Goal: Information Seeking & Learning: Find specific fact

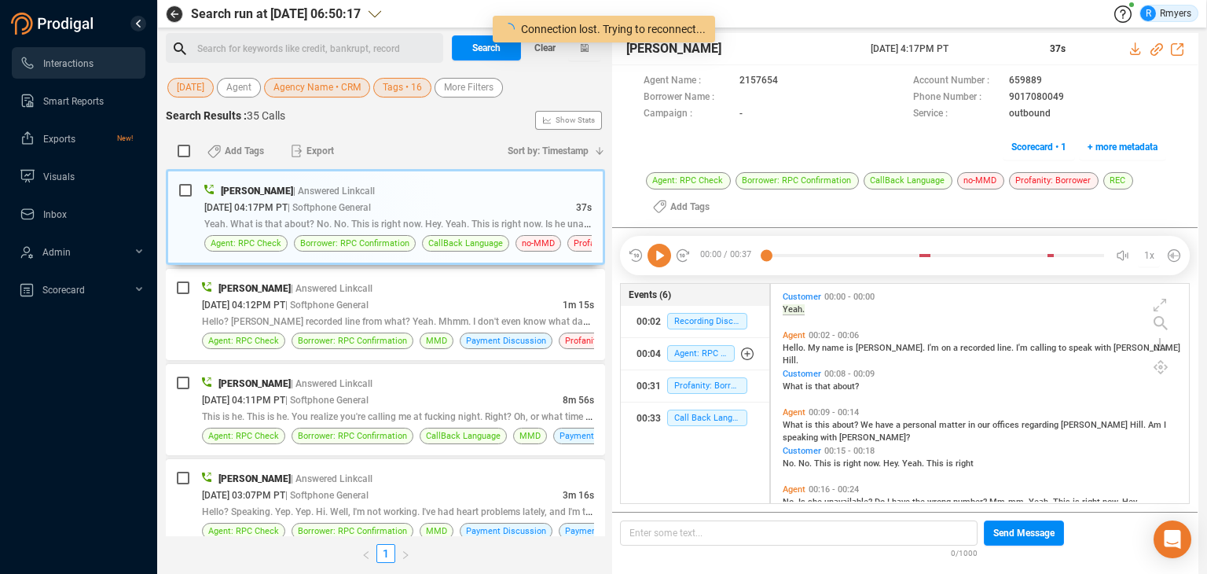
scroll to position [217, 411]
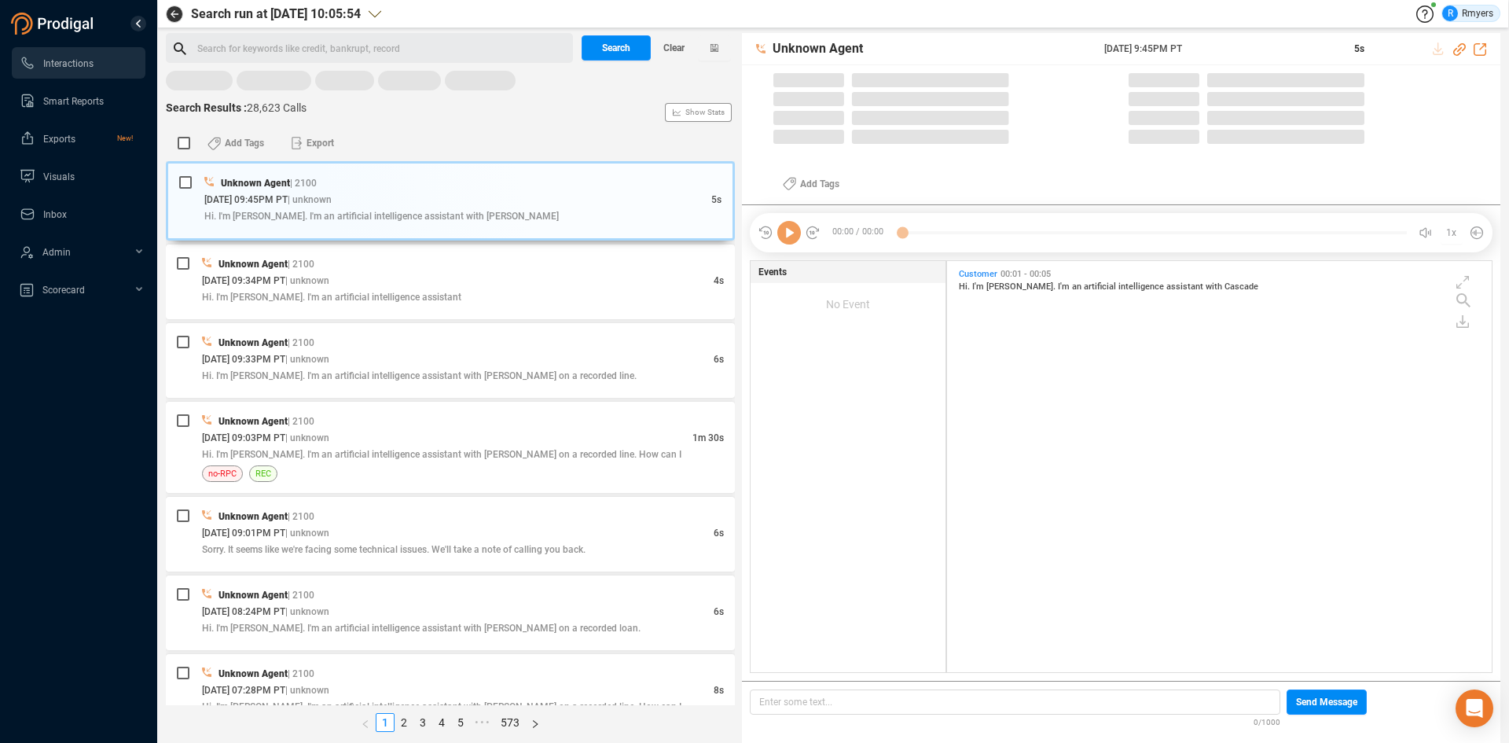
scroll to position [407, 537]
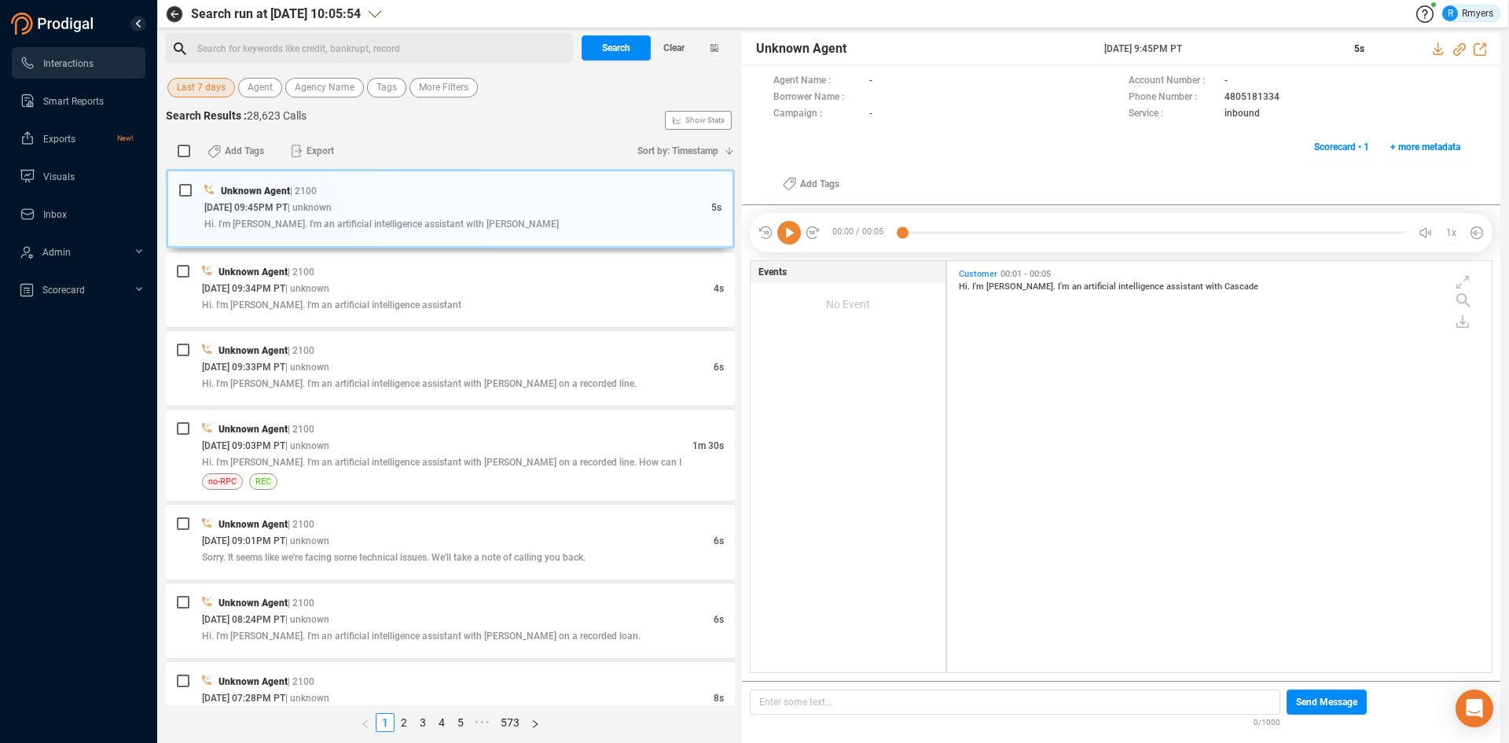
click at [196, 92] on span "Last 7 days" at bounding box center [201, 88] width 49 height 20
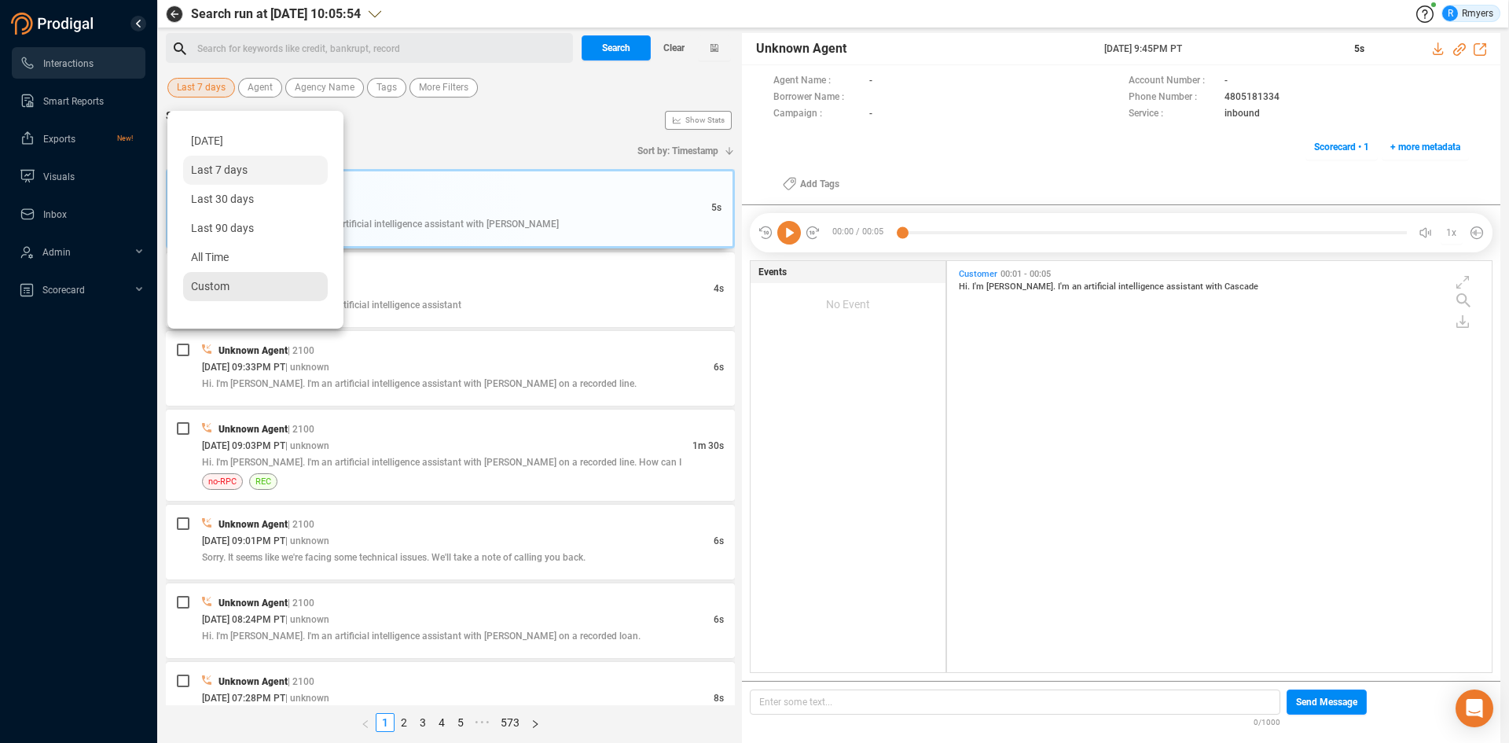
click at [203, 288] on span "Custom" at bounding box center [210, 286] width 39 height 13
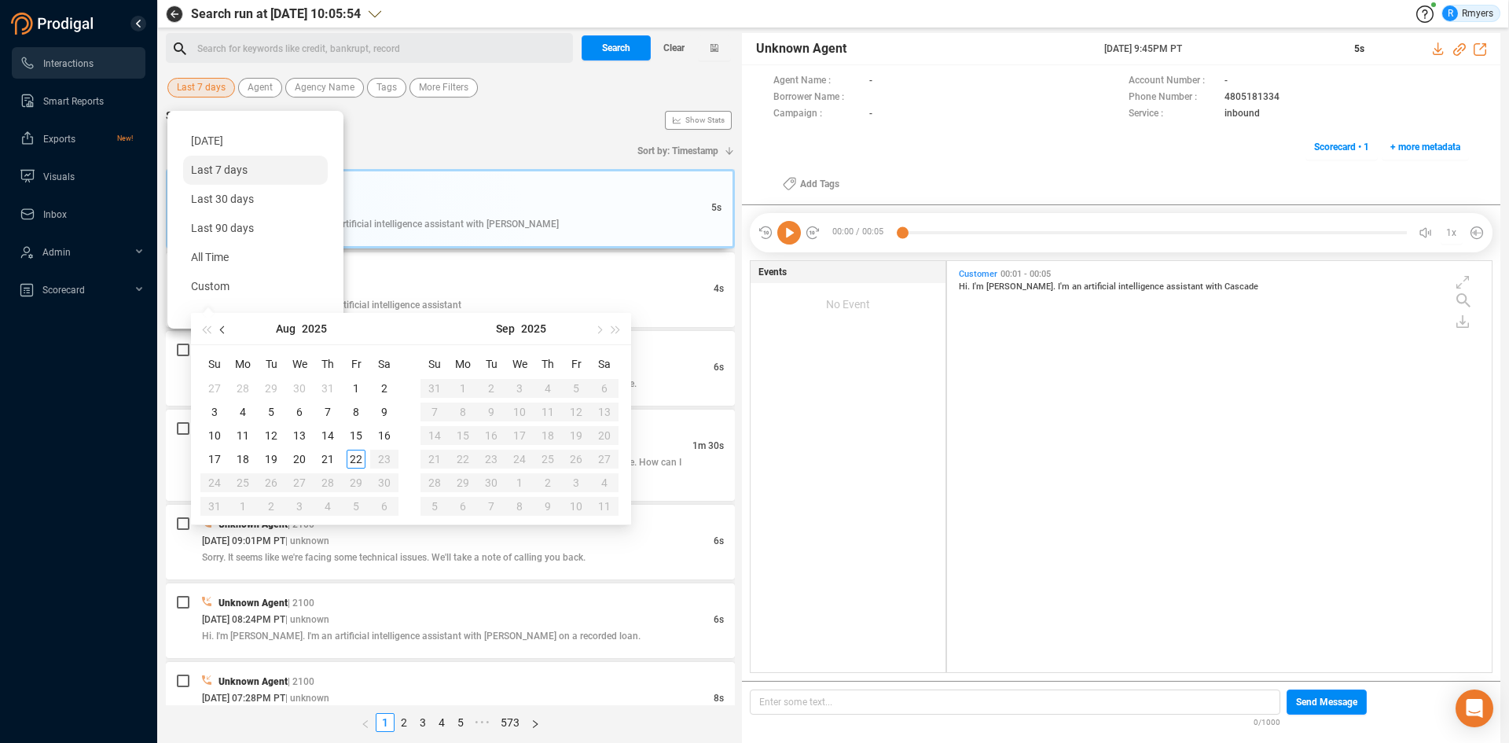
click at [218, 332] on button "button" at bounding box center [223, 328] width 17 height 31
type input "[DATE]"
click at [220, 329] on span "button" at bounding box center [224, 329] width 8 height 8
type input "[DATE]"
drag, startPoint x: 215, startPoint y: 386, endPoint x: 203, endPoint y: 412, distance: 28.5
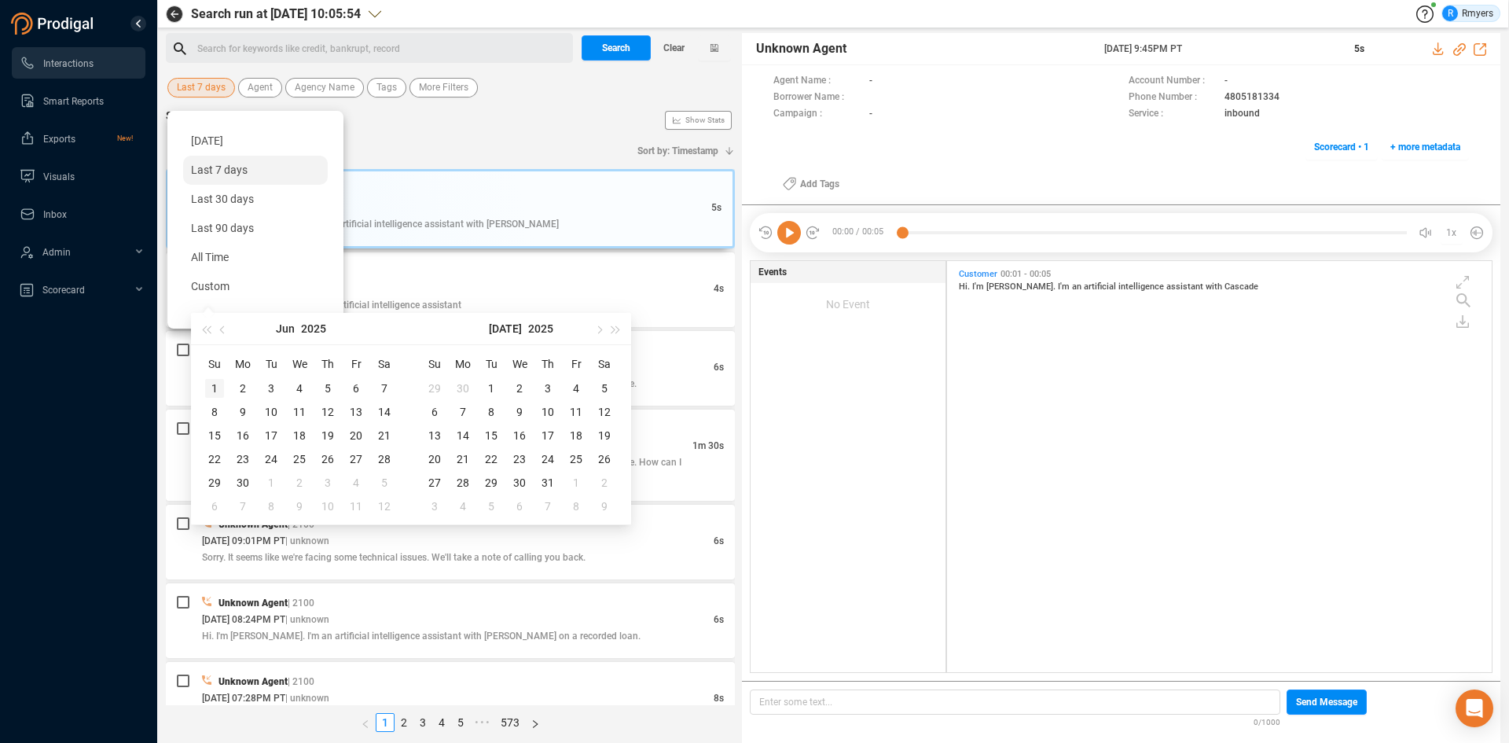
click at [214, 386] on div "1" at bounding box center [214, 388] width 19 height 19
type input "[DATE]"
click at [245, 480] on div "30" at bounding box center [242, 482] width 19 height 19
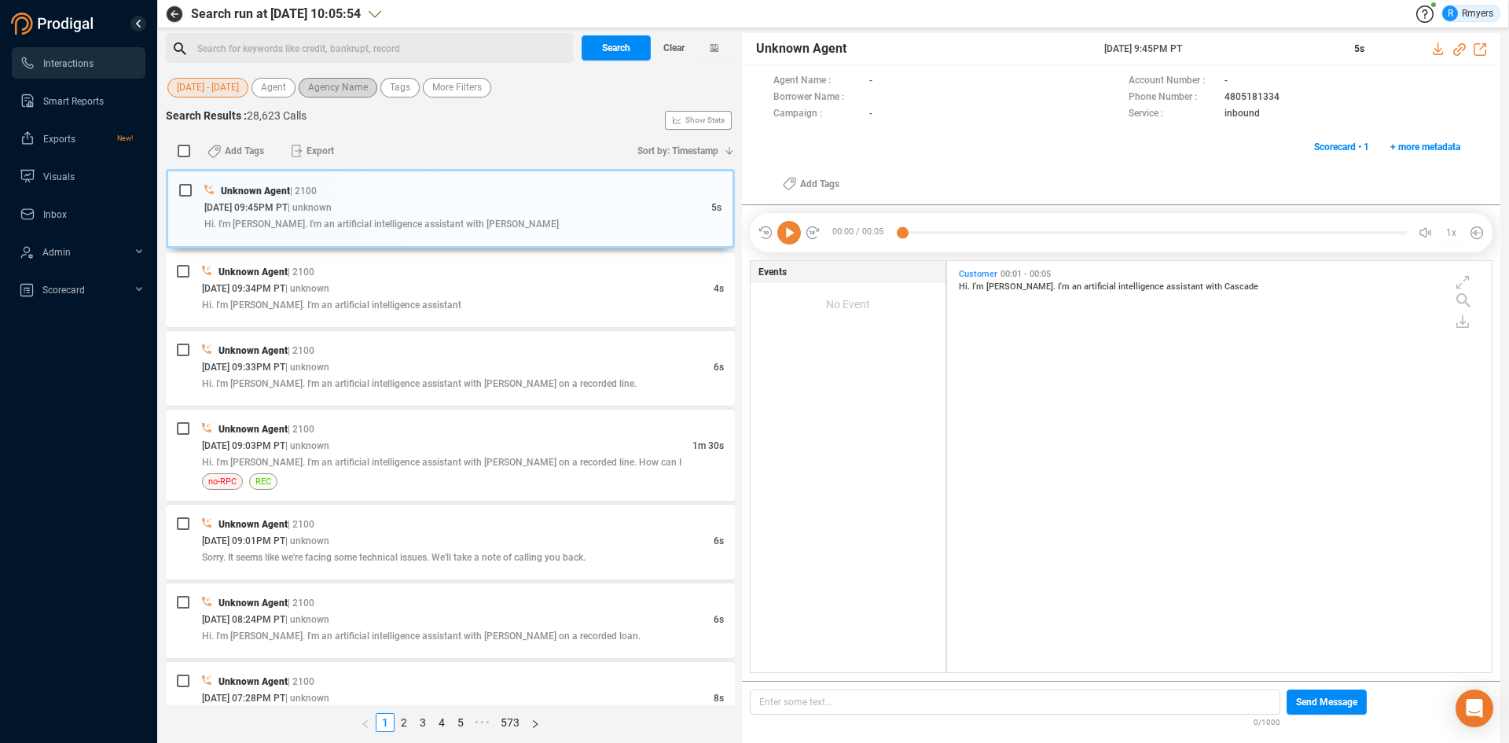
click at [345, 88] on span "Agency Name" at bounding box center [338, 88] width 60 height 20
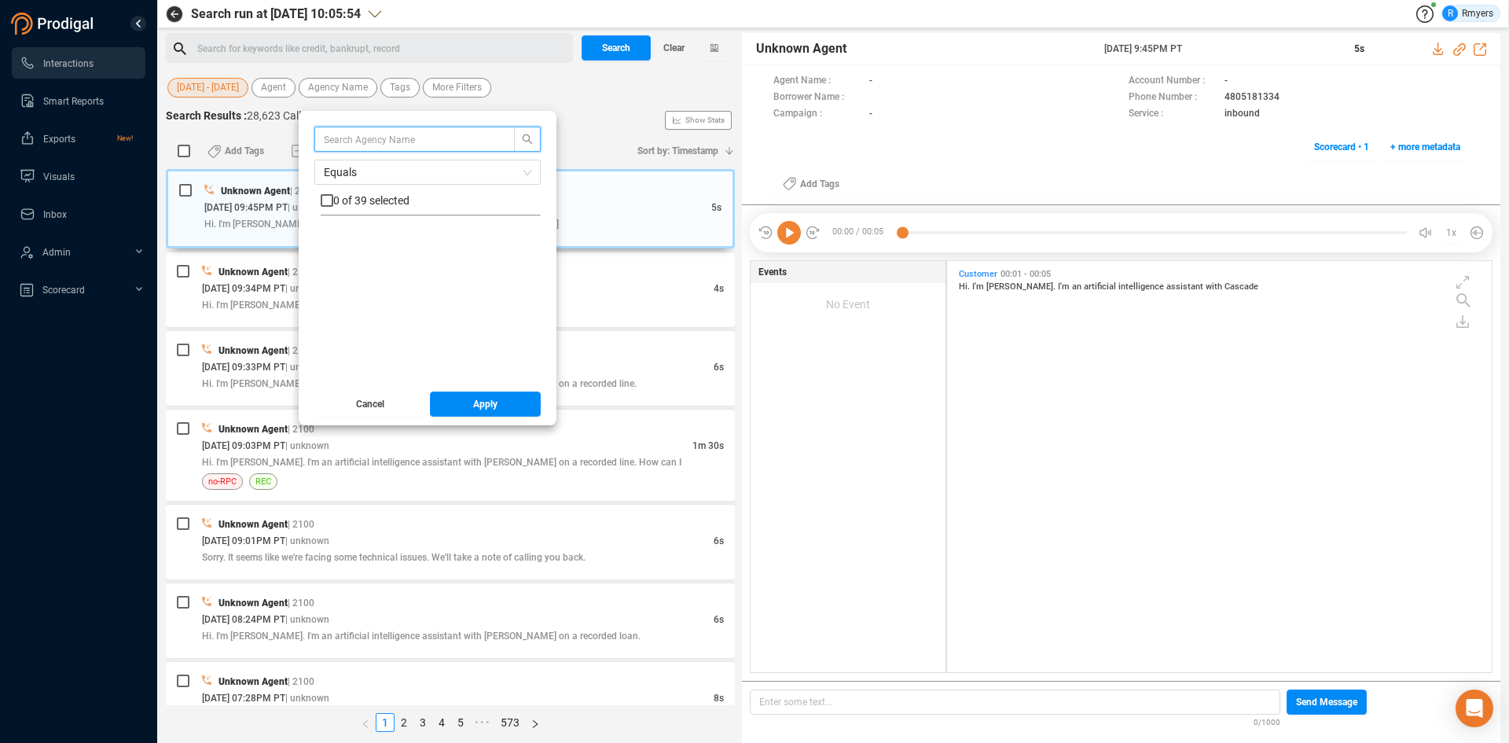
scroll to position [0, 0]
click at [347, 267] on span "ABS" at bounding box center [350, 265] width 20 height 13
click at [333, 267] on input "ABS" at bounding box center [327, 265] width 13 height 13
checkbox input "true"
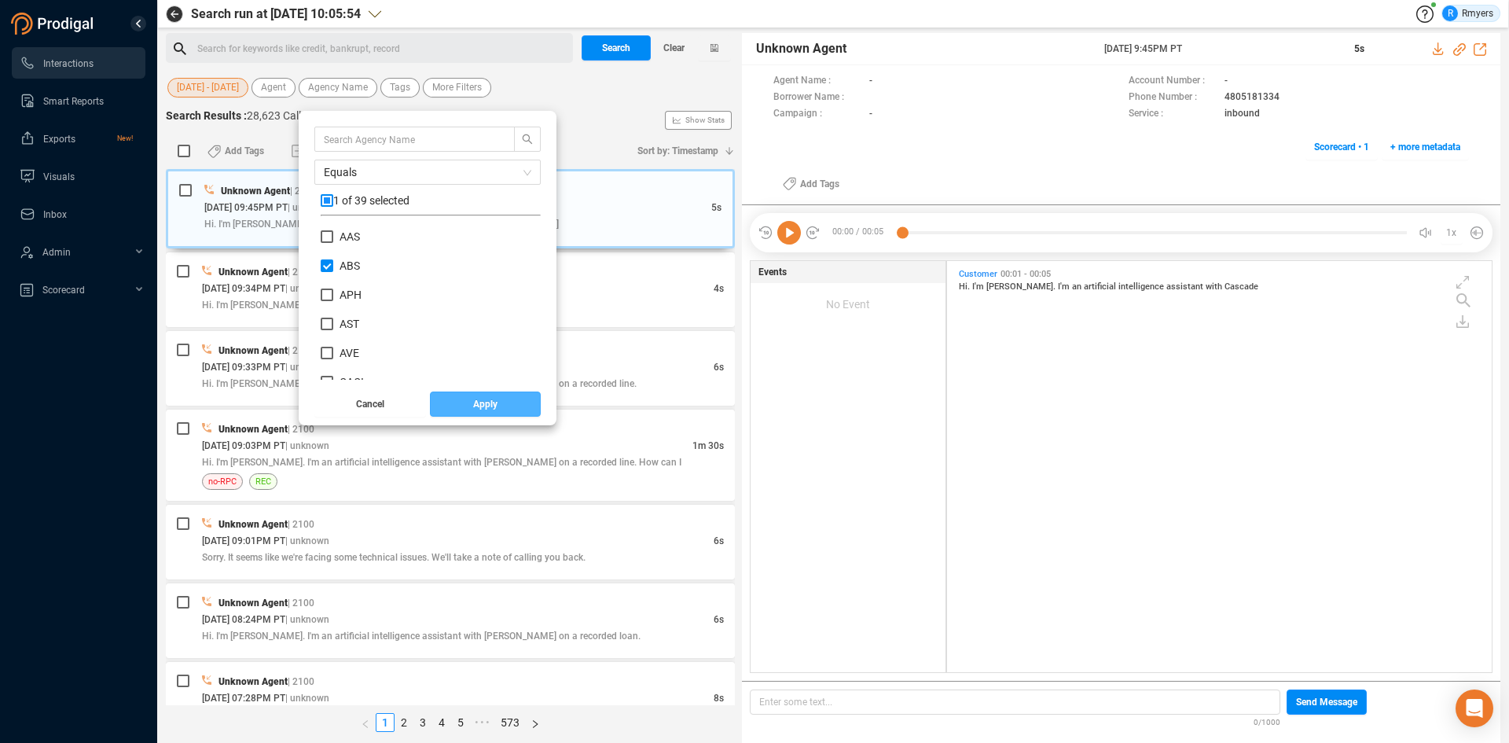
click at [467, 407] on button "Apply" at bounding box center [486, 403] width 112 height 25
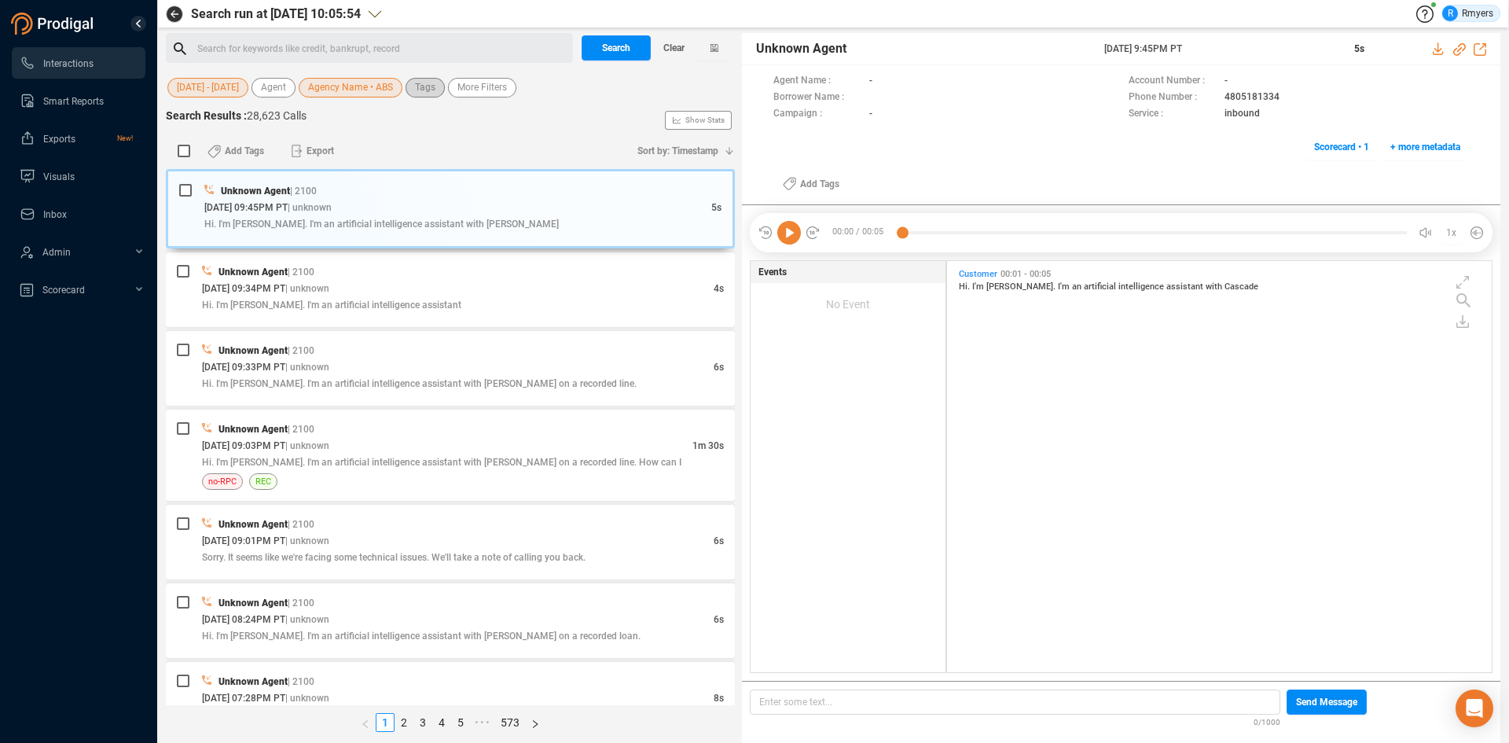
click at [431, 83] on span "Tags" at bounding box center [425, 88] width 20 height 20
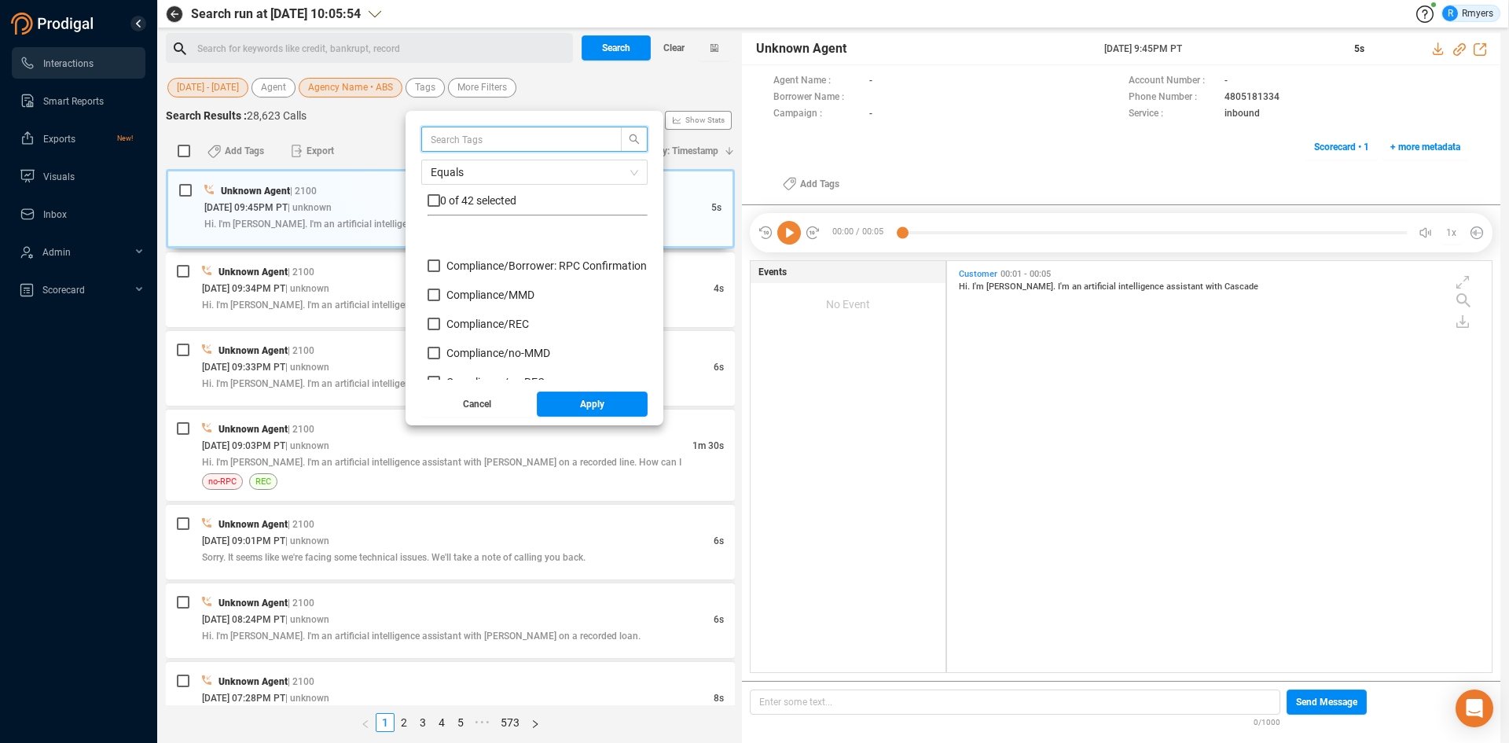
scroll to position [79, 0]
click at [483, 273] on span "Compliance/ no-MMD" at bounding box center [498, 274] width 104 height 13
click at [440, 273] on input "Compliance/ no-MMD" at bounding box center [434, 274] width 13 height 13
checkbox input "true"
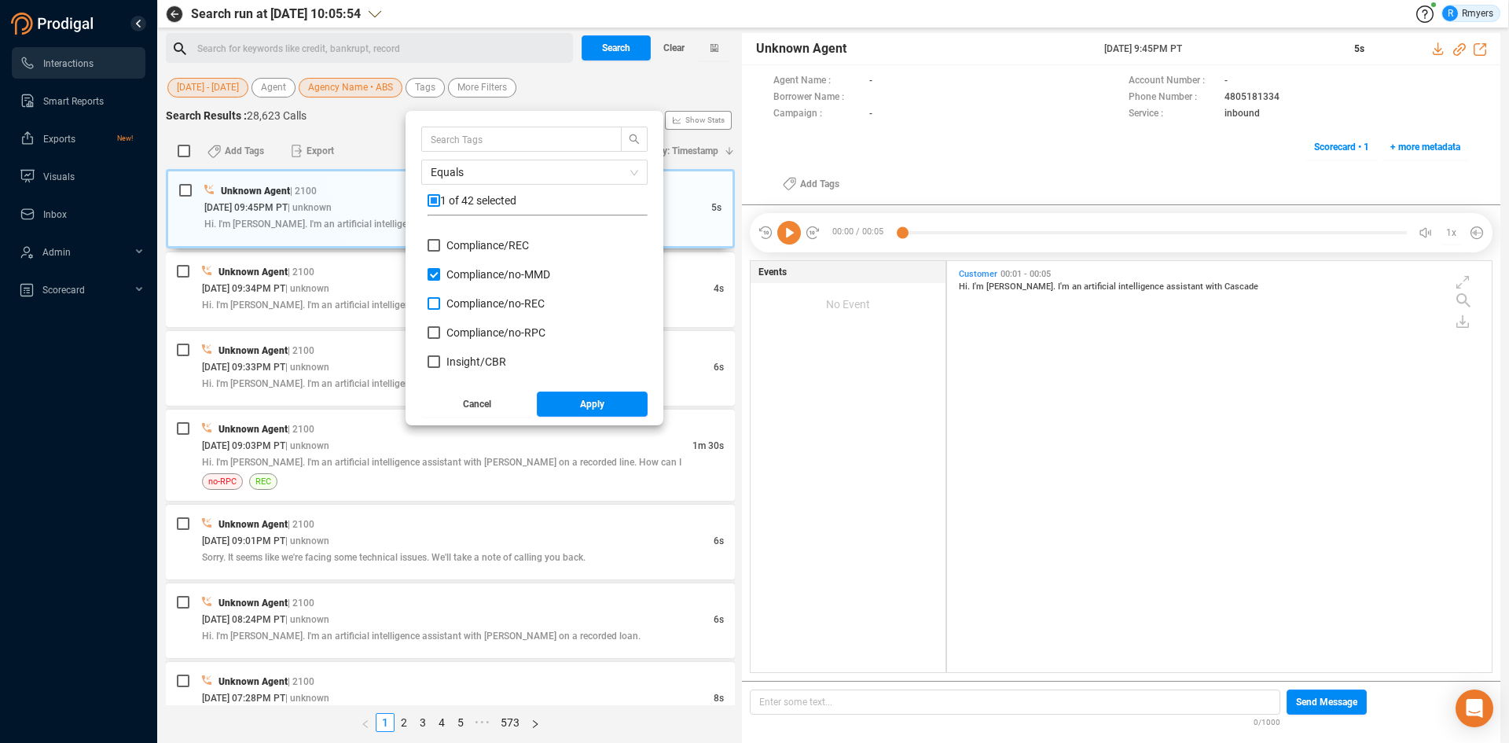
click at [485, 308] on span "Compliance/ no-REC" at bounding box center [495, 303] width 98 height 13
click at [440, 308] on input "Compliance/ no-REC" at bounding box center [434, 303] width 13 height 13
checkbox input "true"
click at [488, 337] on span "Compliance/ no-RPC" at bounding box center [495, 332] width 99 height 13
click at [440, 337] on input "Compliance/ no-RPC" at bounding box center [434, 332] width 13 height 13
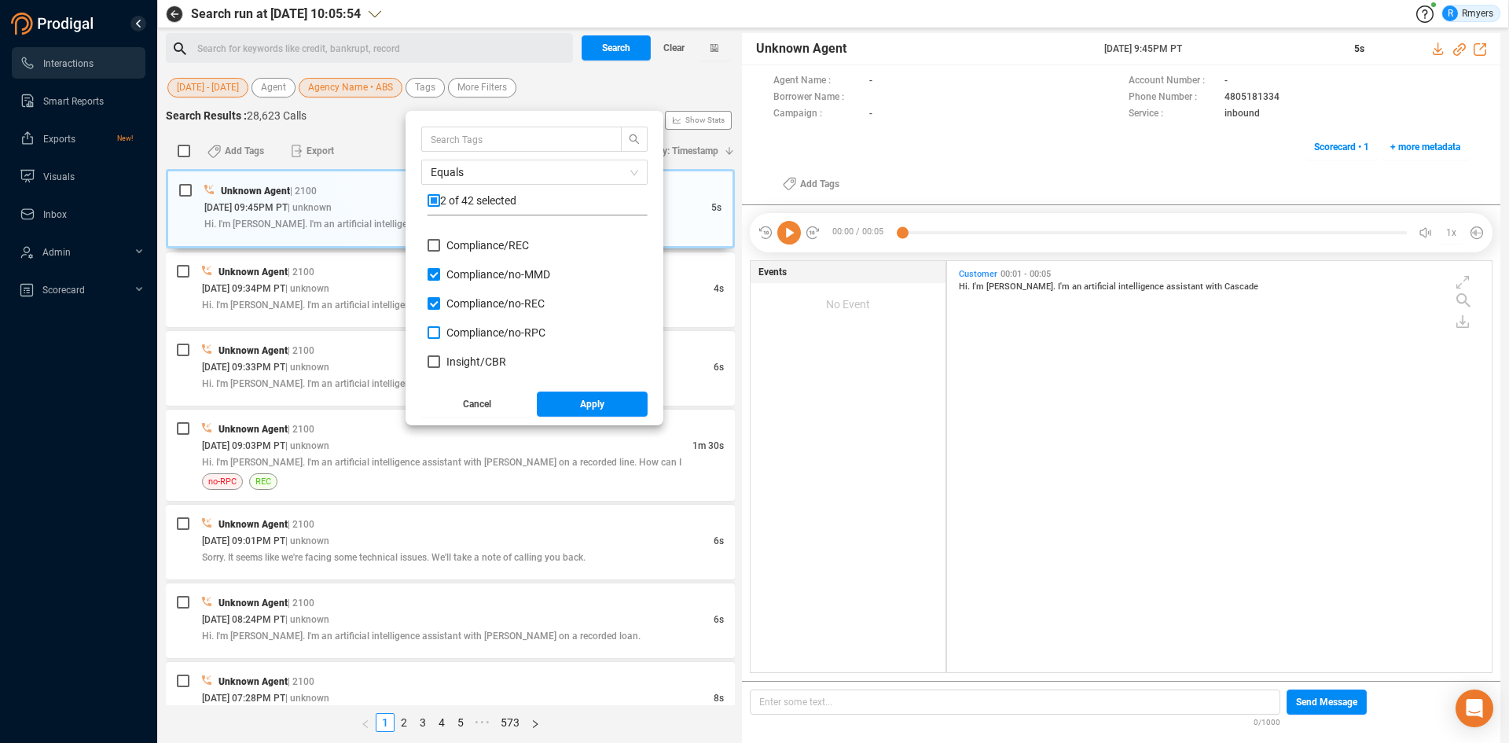
checkbox input "true"
click at [476, 362] on span "Insight/ CBR" at bounding box center [476, 361] width 60 height 13
click at [440, 362] on input "Insight/ CBR" at bounding box center [434, 361] width 13 height 13
checkbox input "true"
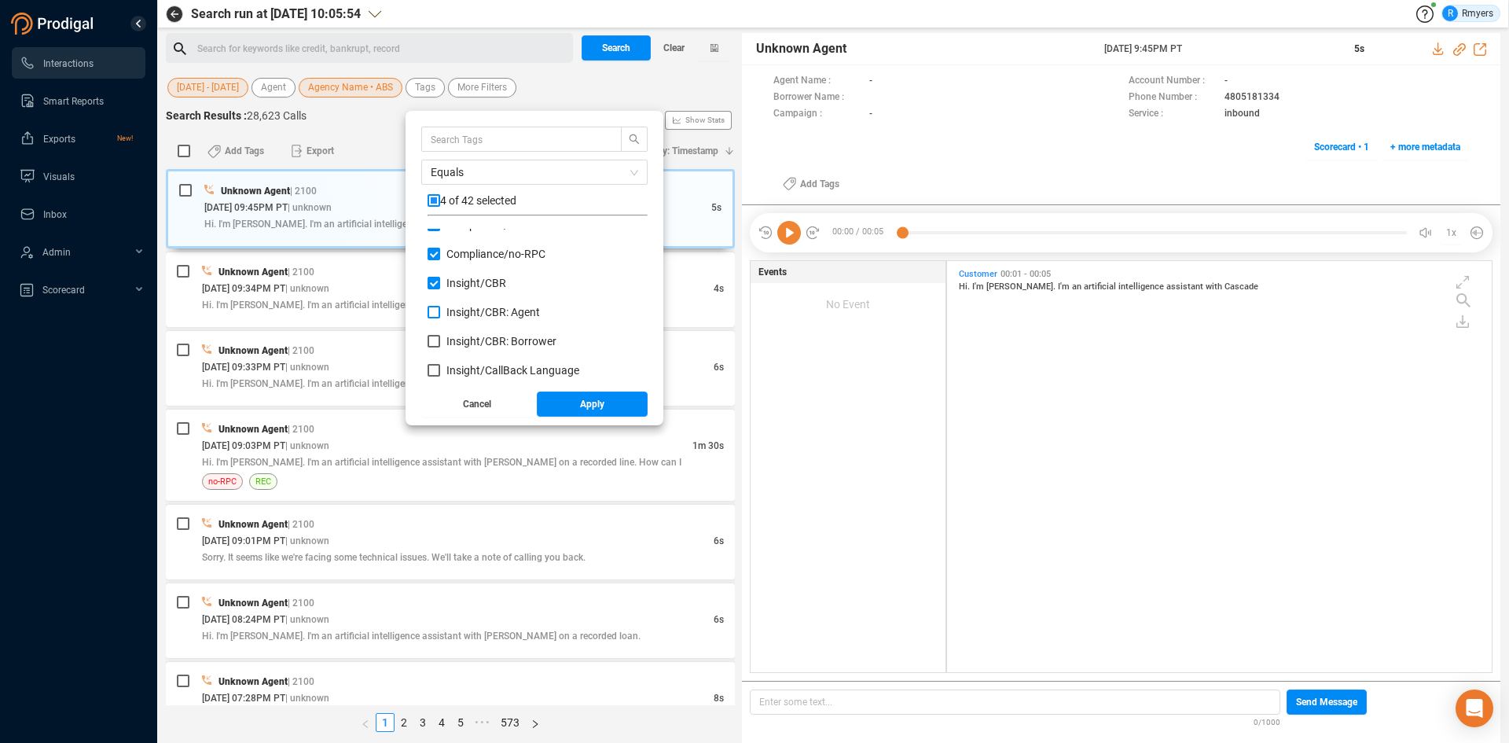
click at [487, 316] on span "Insight/ CBR: Agent" at bounding box center [493, 312] width 94 height 13
click at [440, 316] on input "Insight/ CBR: Agent" at bounding box center [434, 312] width 13 height 13
checkbox input "true"
click at [473, 341] on span "Insight/ CBR: Borrower" at bounding box center [501, 341] width 110 height 13
click at [440, 341] on input "Insight/ CBR: Borrower" at bounding box center [434, 341] width 13 height 13
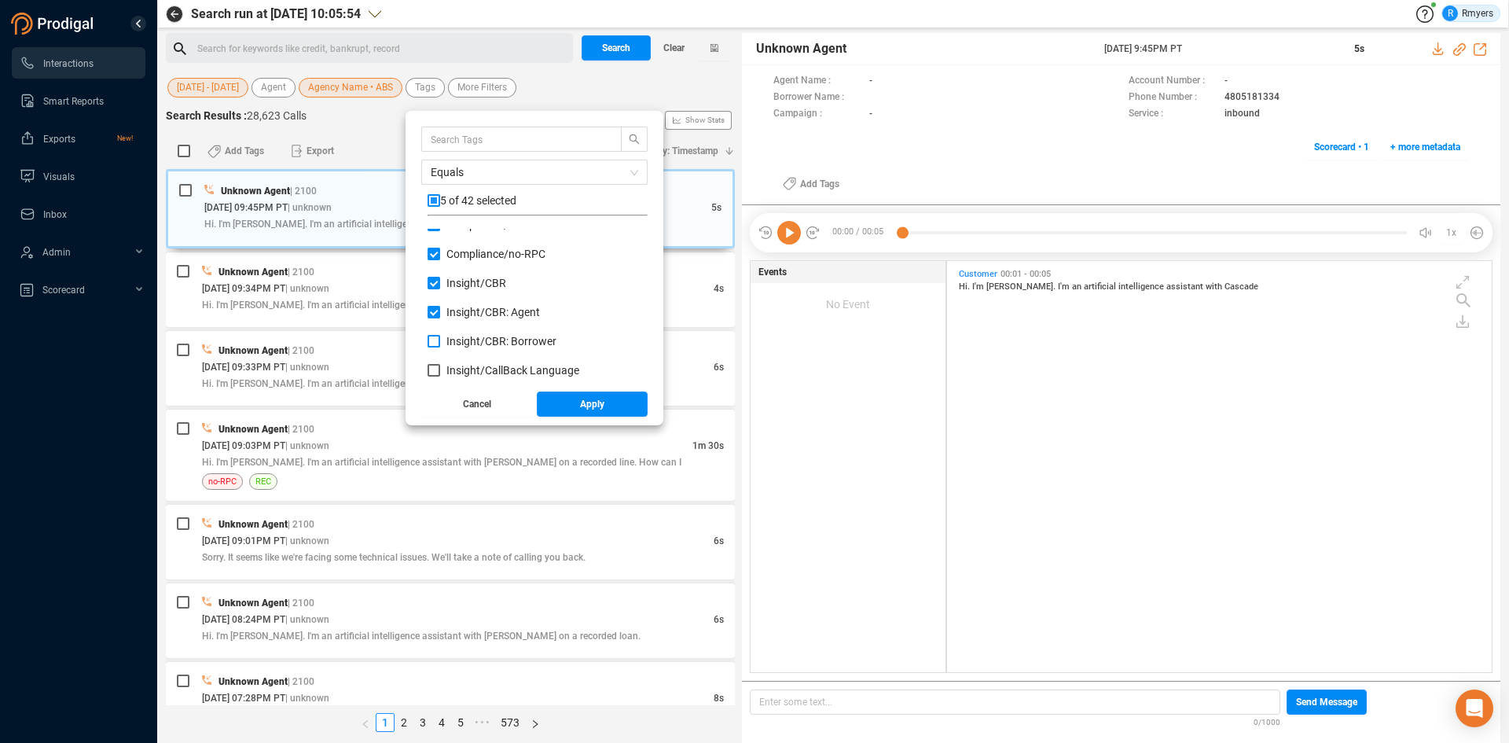
checkbox input "true"
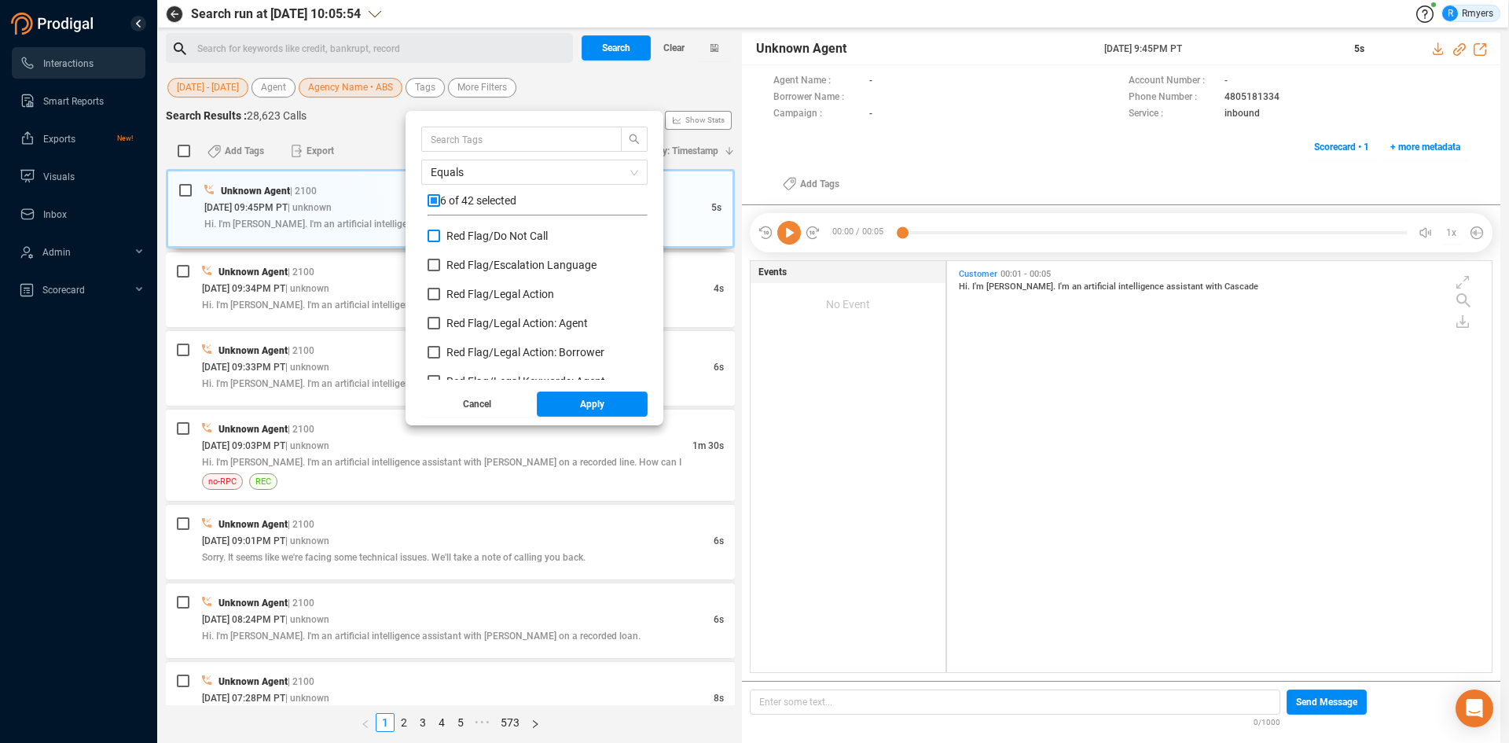
click at [493, 235] on span "Red Flag/ Do Not Call" at bounding box center [496, 236] width 101 height 13
click at [440, 235] on input "Red Flag/ Do Not Call" at bounding box center [434, 236] width 13 height 13
checkbox input "true"
click at [465, 282] on span "Red Flag/ Bankruptcy Language" at bounding box center [524, 285] width 156 height 13
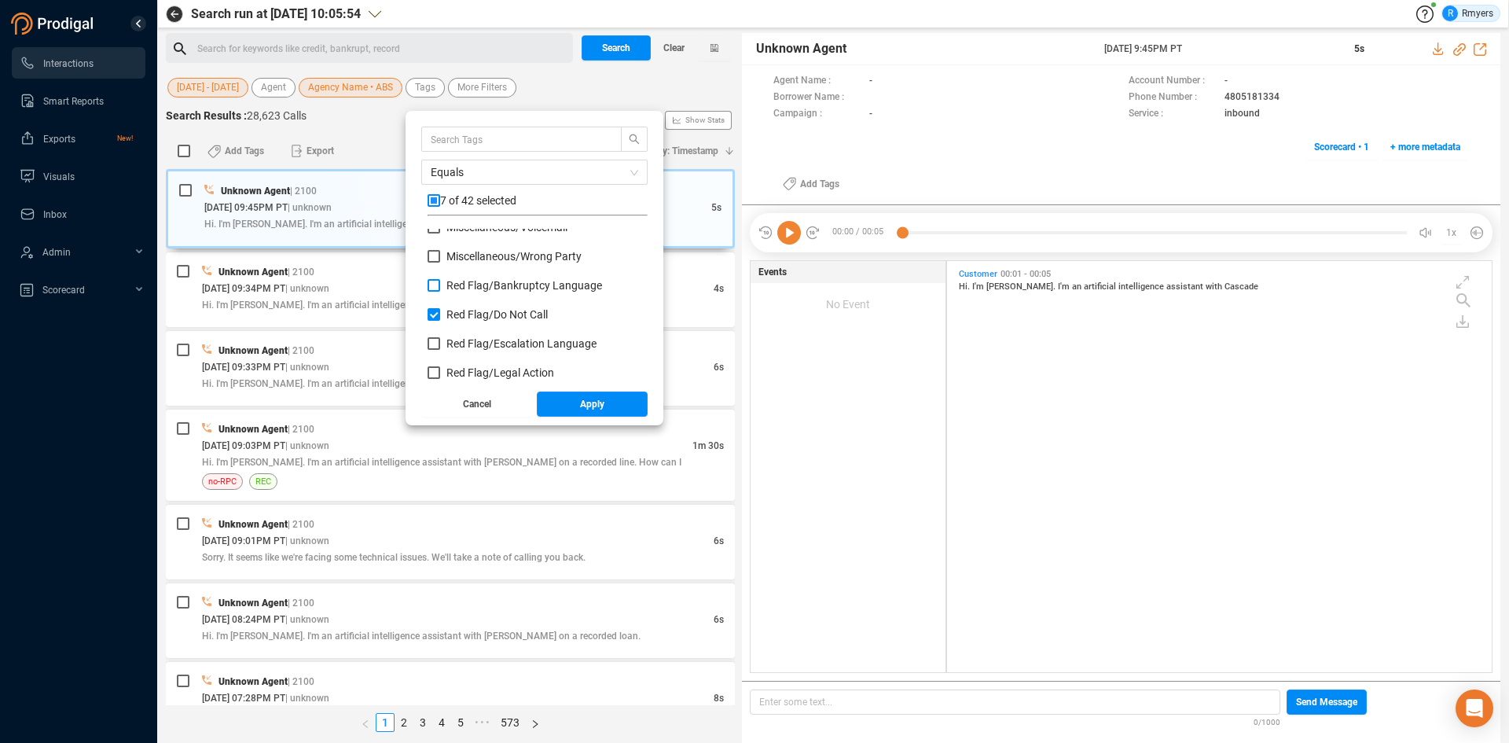
click at [440, 282] on input "Red Flag/ Bankruptcy Language" at bounding box center [434, 285] width 13 height 13
checkbox input "true"
click at [447, 343] on span "Red Flag/ Escalation Language" at bounding box center [521, 343] width 150 height 13
click at [440, 343] on input "Red Flag/ Escalation Language" at bounding box center [434, 343] width 13 height 13
checkbox input "true"
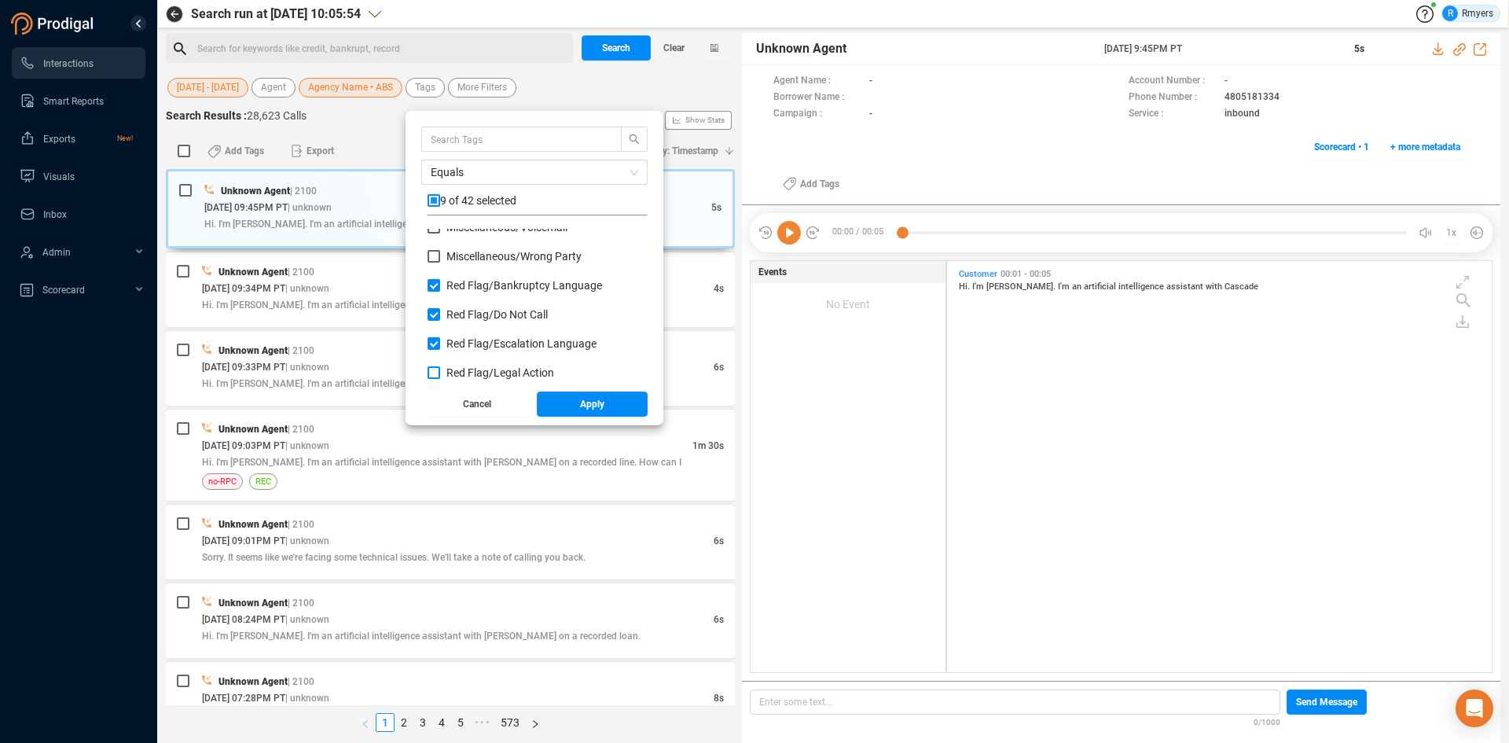
click at [464, 369] on span "Red Flag/ Legal Action" at bounding box center [500, 372] width 108 height 13
click at [440, 369] on input "Red Flag/ Legal Action" at bounding box center [434, 372] width 13 height 13
checkbox input "true"
click at [483, 317] on label "Red Flag/ Legal Action: Agent" at bounding box center [511, 323] width 167 height 17
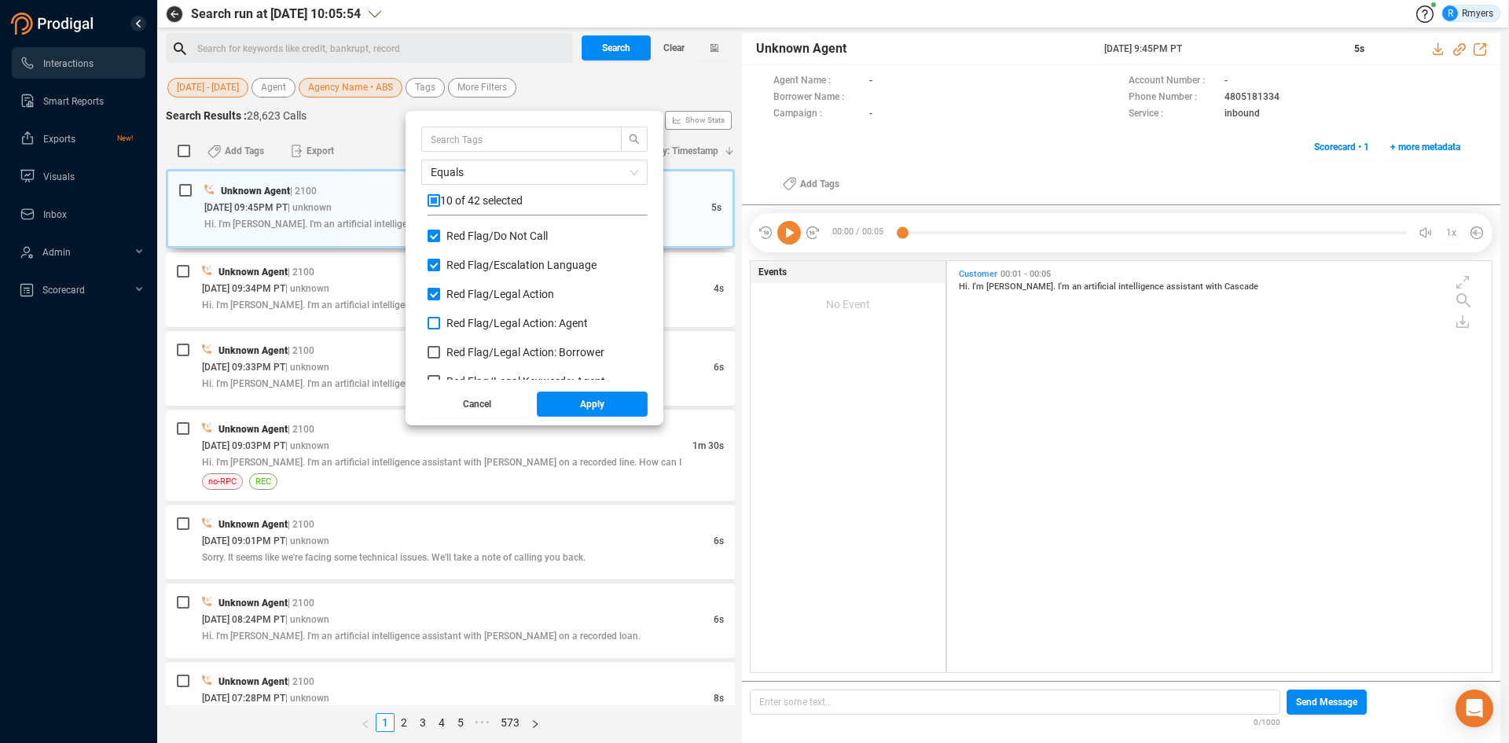
click at [440, 317] on input "Red Flag/ Legal Action: Agent" at bounding box center [434, 323] width 13 height 13
checkbox input "true"
click at [472, 353] on span "Red Flag/ Legal Action: Borrower" at bounding box center [525, 352] width 158 height 13
click at [440, 353] on input "Red Flag/ Legal Action: Borrower" at bounding box center [434, 352] width 13 height 13
checkbox input "true"
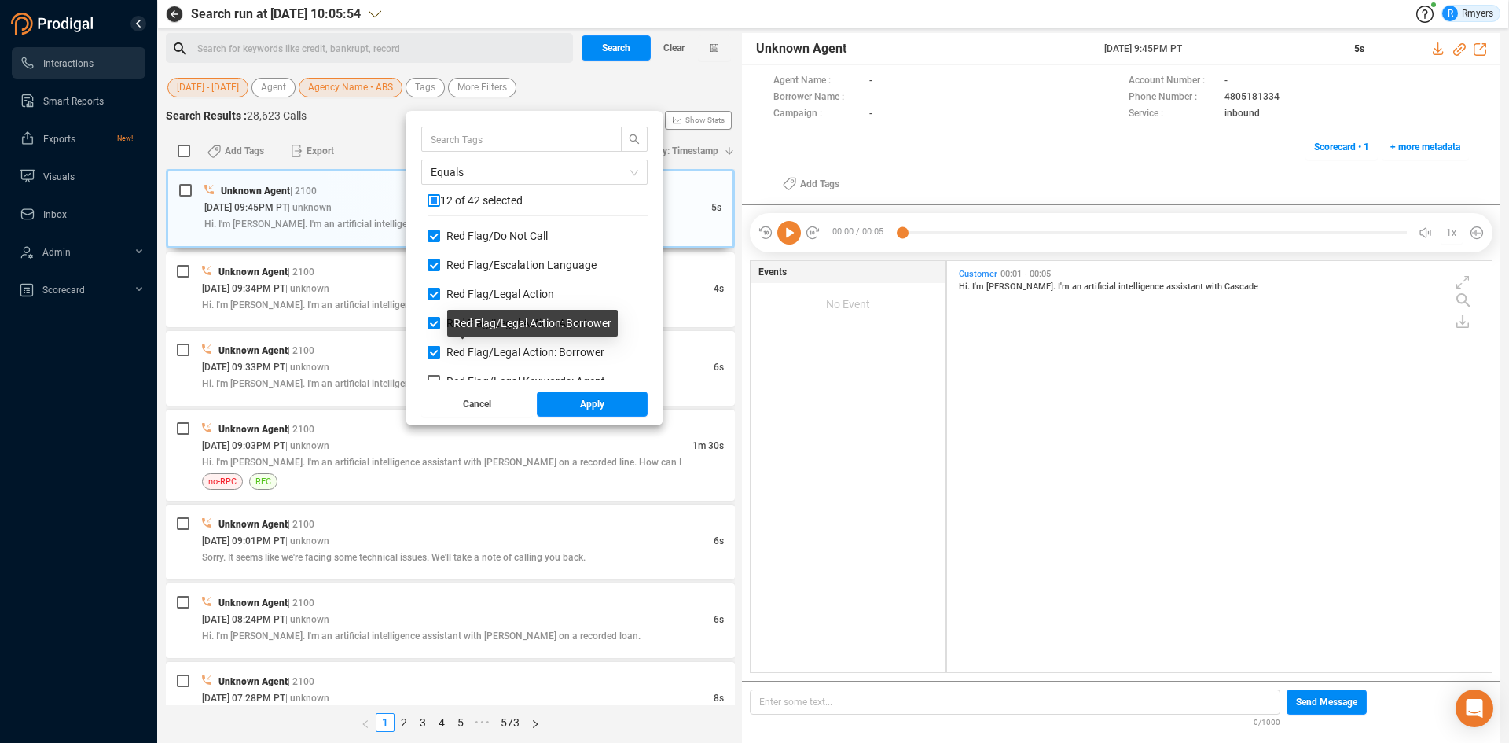
scroll to position [865, 0]
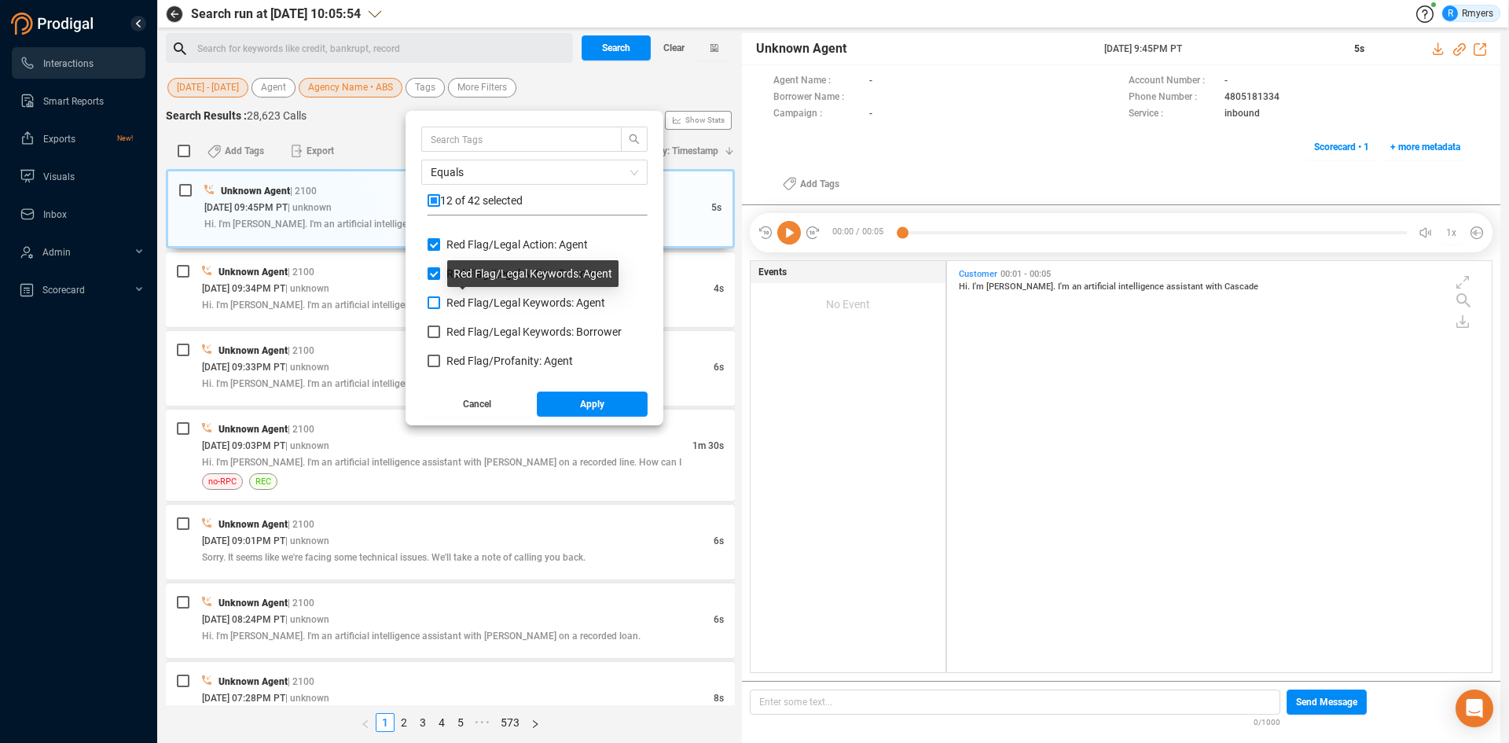
click at [481, 307] on span "Red Flag/ Legal Keywords: Agent" at bounding box center [525, 302] width 159 height 13
click at [440, 307] on input "Red Flag/ Legal Keywords: Agent" at bounding box center [434, 302] width 13 height 13
checkbox input "true"
click at [479, 331] on span "Red Flag/ Legal Keywords: Borrower" at bounding box center [533, 331] width 175 height 13
click at [440, 331] on input "Red Flag/ Legal Keywords: Borrower" at bounding box center [434, 331] width 13 height 13
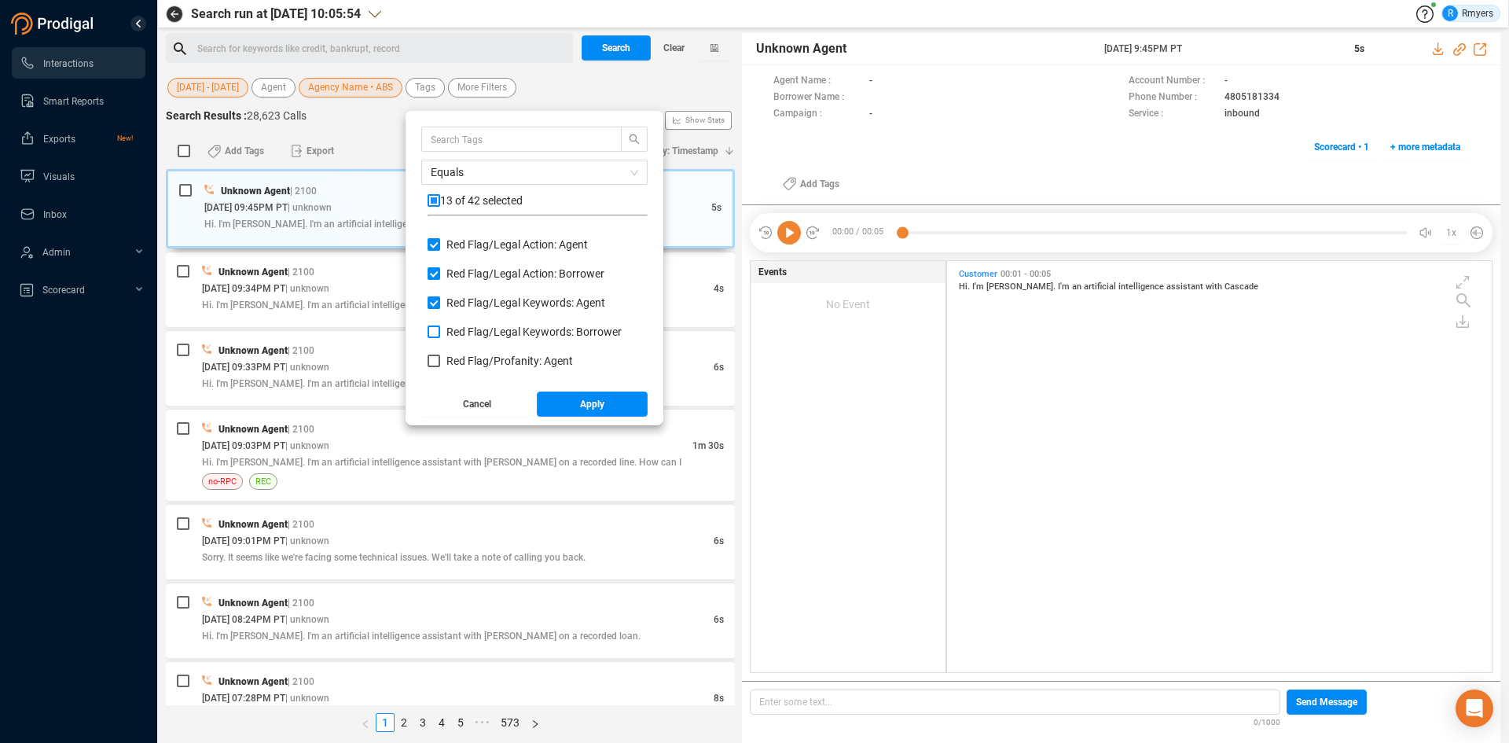
checkbox input "true"
click at [477, 359] on span "Red Flag/ Profanity: Agent" at bounding box center [509, 360] width 127 height 13
click at [440, 359] on input "Red Flag/ Profanity: Agent" at bounding box center [434, 360] width 13 height 13
checkbox input "true"
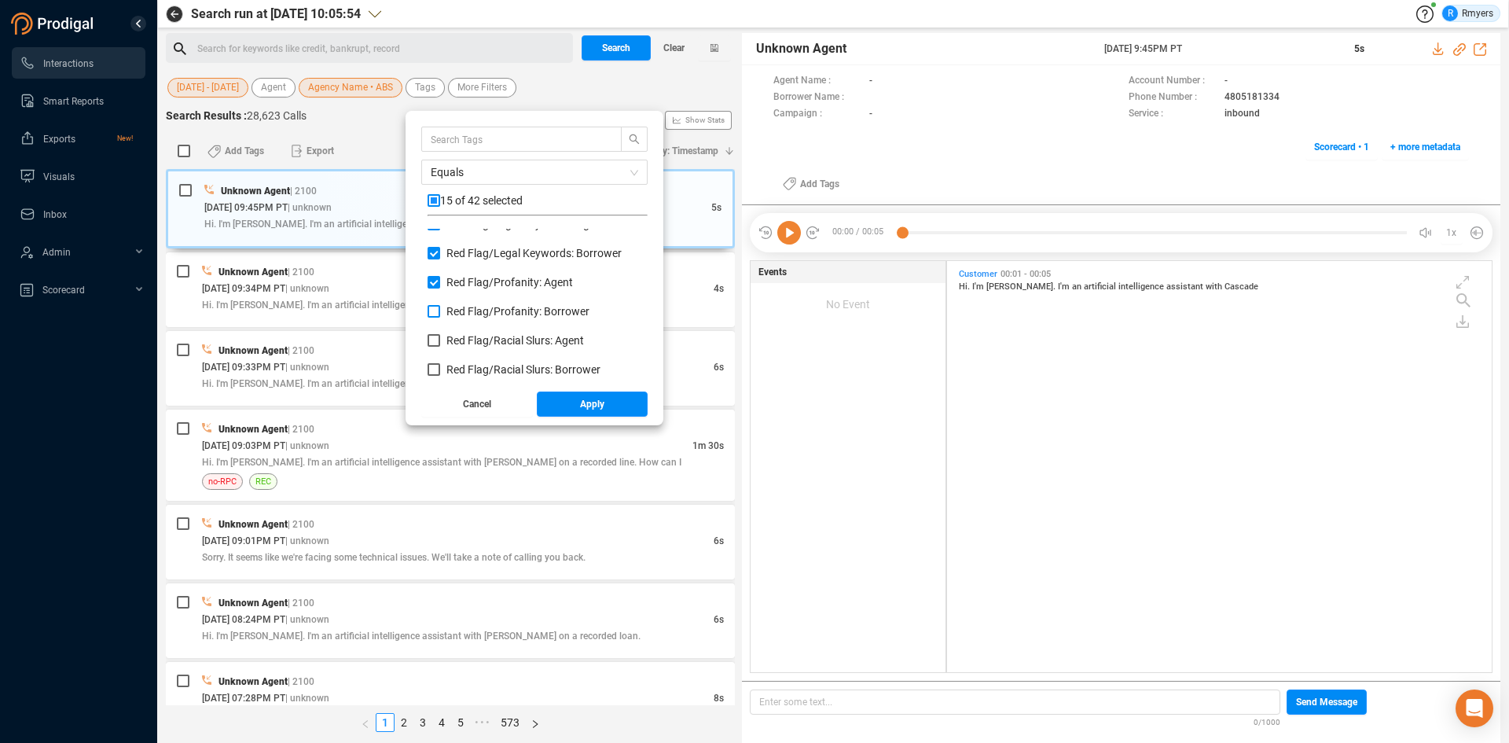
click at [489, 310] on span "Red Flag/ Profanity: Borrower" at bounding box center [517, 311] width 143 height 13
click at [440, 310] on input "Red Flag/ Profanity: Borrower" at bounding box center [434, 311] width 13 height 13
checkbox input "true"
click at [483, 338] on span "Red Flag/ Racial Slurs: Agent" at bounding box center [515, 340] width 138 height 13
click at [440, 338] on input "Red Flag/ Racial Slurs: Agent" at bounding box center [434, 340] width 13 height 13
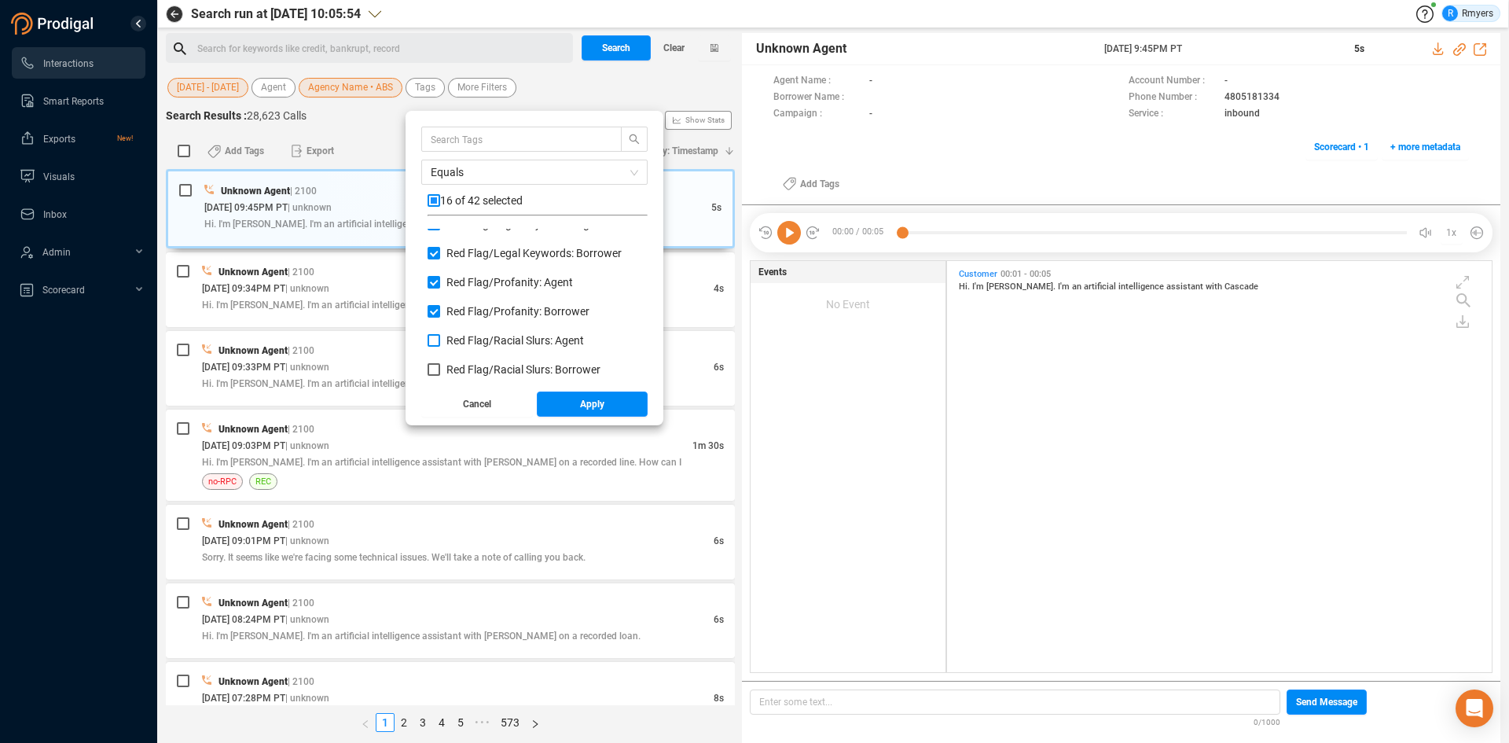
checkbox input "true"
click at [481, 364] on span "Red Flag/ Racial Slurs: Borrower" at bounding box center [523, 369] width 154 height 13
click at [440, 364] on input "Red Flag/ Racial Slurs: Borrower" at bounding box center [434, 369] width 13 height 13
checkbox input "true"
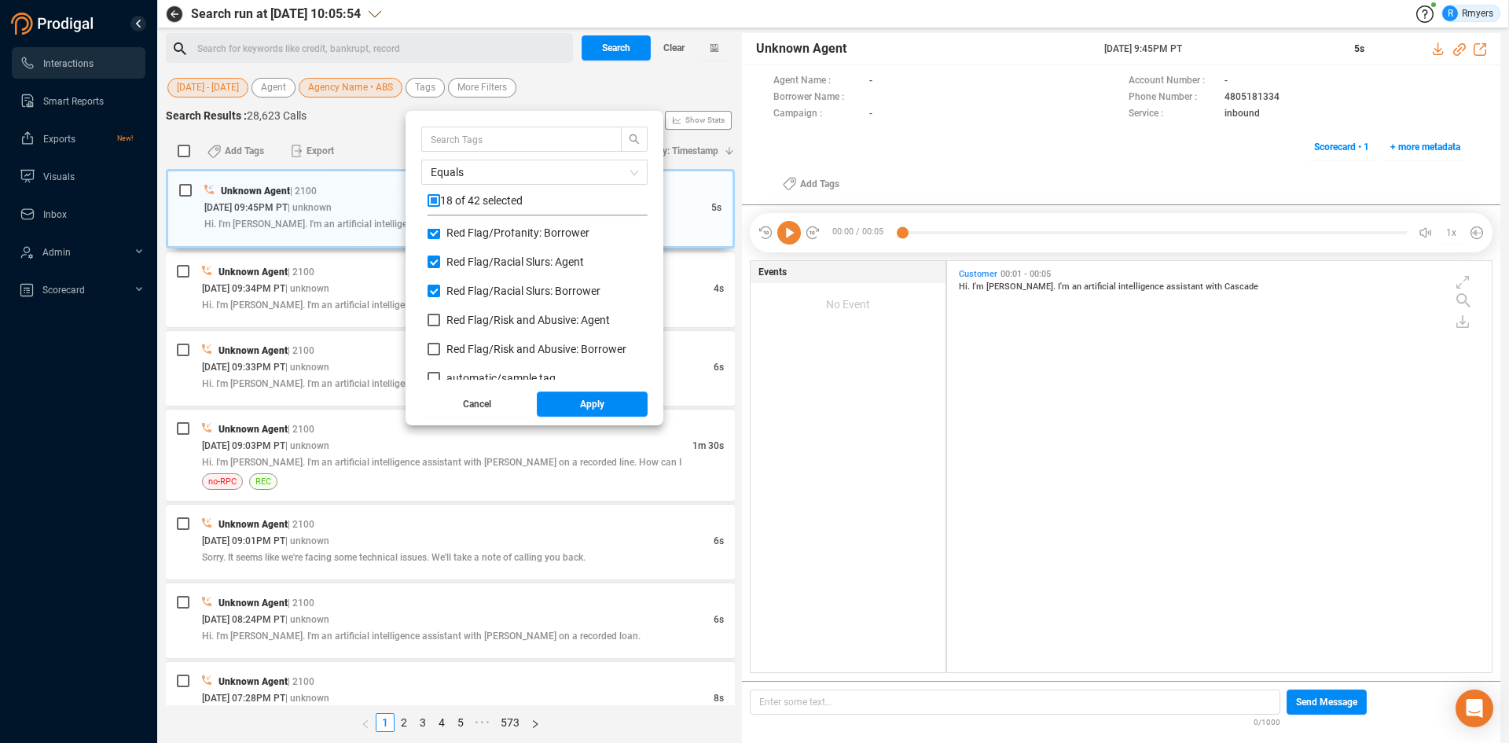
drag, startPoint x: 491, startPoint y: 318, endPoint x: 490, endPoint y: 334, distance: 15.7
click at [491, 319] on span "Red Flag/ Risk and Abusive: Agent" at bounding box center [527, 320] width 163 height 13
click at [440, 319] on input "Red Flag/ Risk and Abusive: Agent" at bounding box center [434, 320] width 13 height 13
checkbox input "true"
click at [492, 355] on span "Red Flag/ Risk and Abusive: Borrower" at bounding box center [536, 349] width 180 height 13
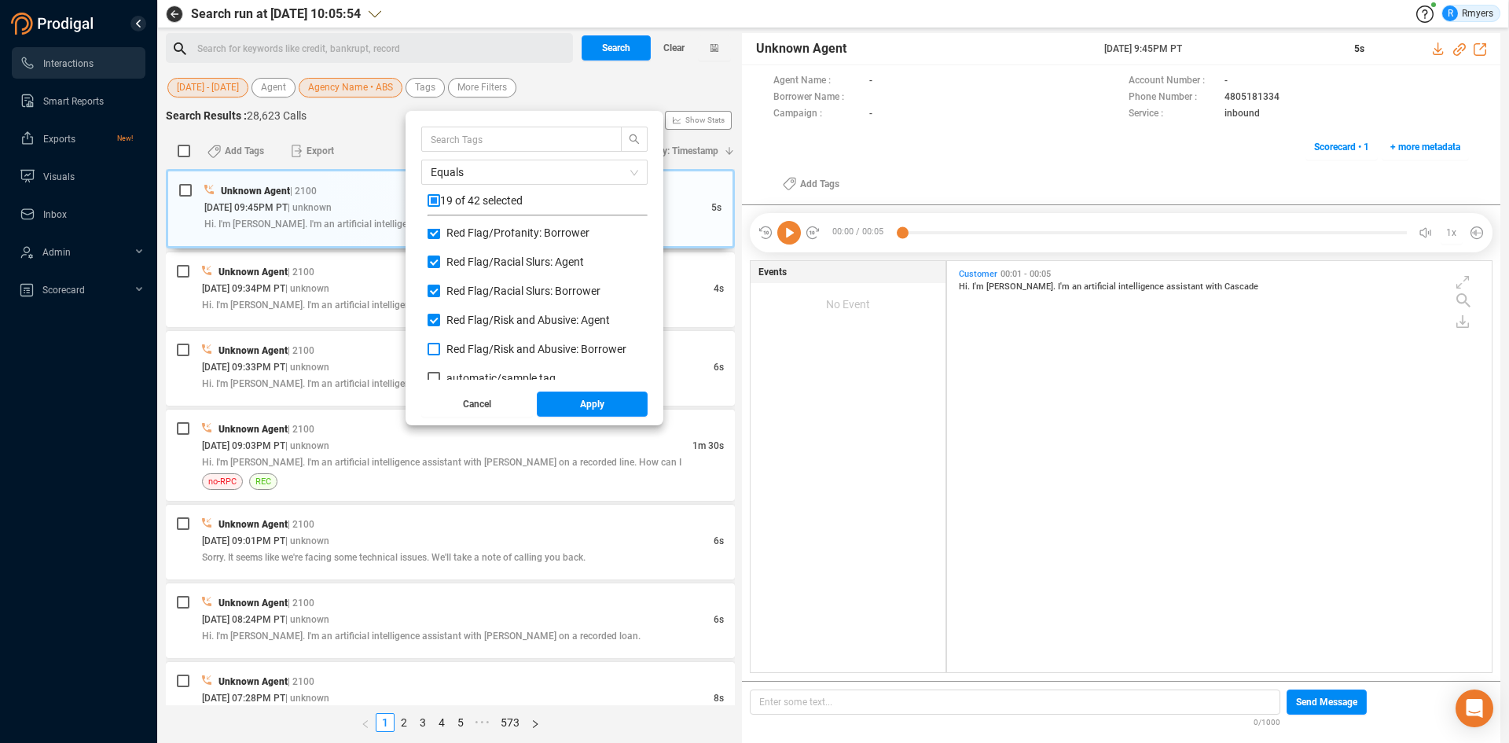
click at [440, 355] on input "Red Flag/ Risk and Abusive: Borrower" at bounding box center [434, 349] width 13 height 13
checkbox input "true"
click at [578, 412] on button "Apply" at bounding box center [593, 403] width 112 height 25
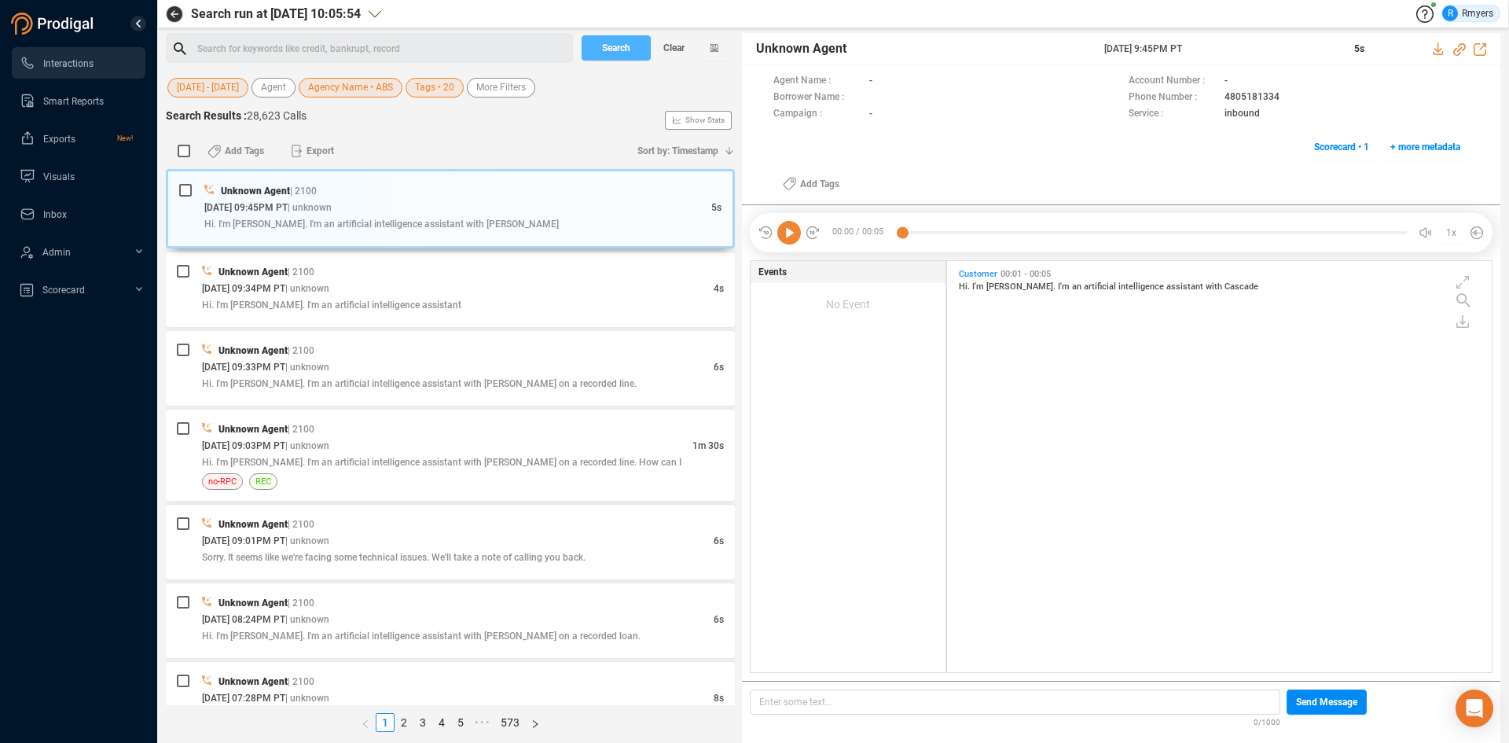
click at [622, 49] on span "Search" at bounding box center [616, 47] width 28 height 25
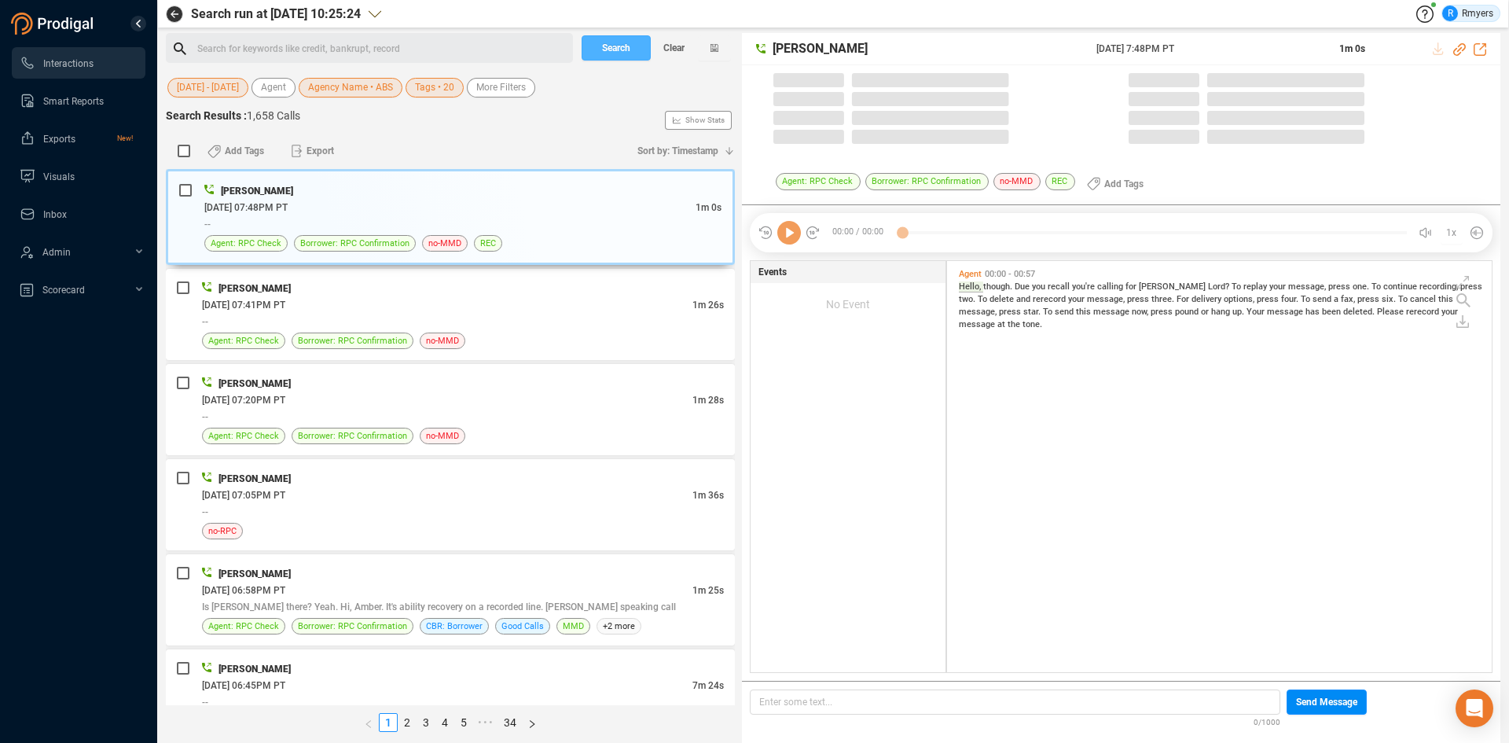
scroll to position [407, 537]
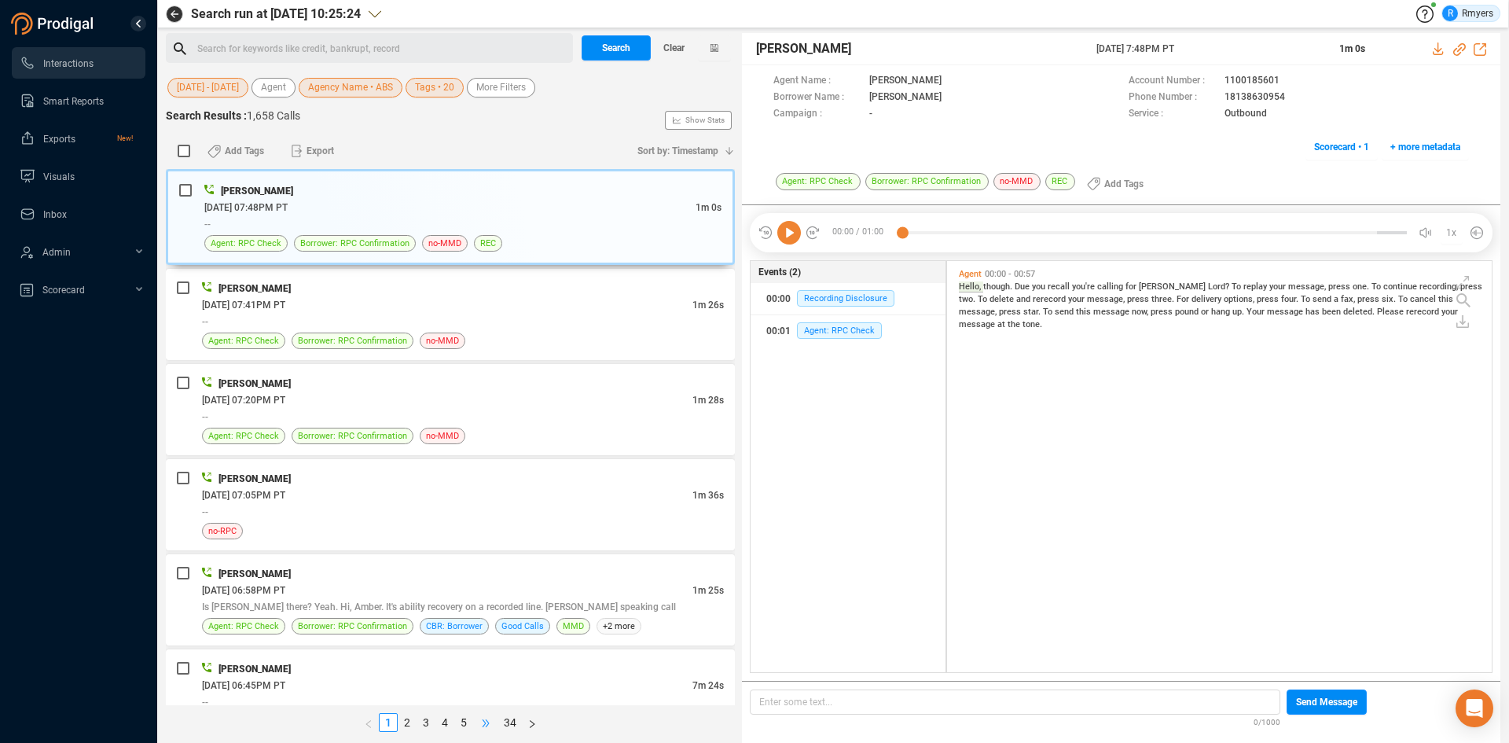
click at [487, 726] on span "•••" at bounding box center [485, 722] width 25 height 19
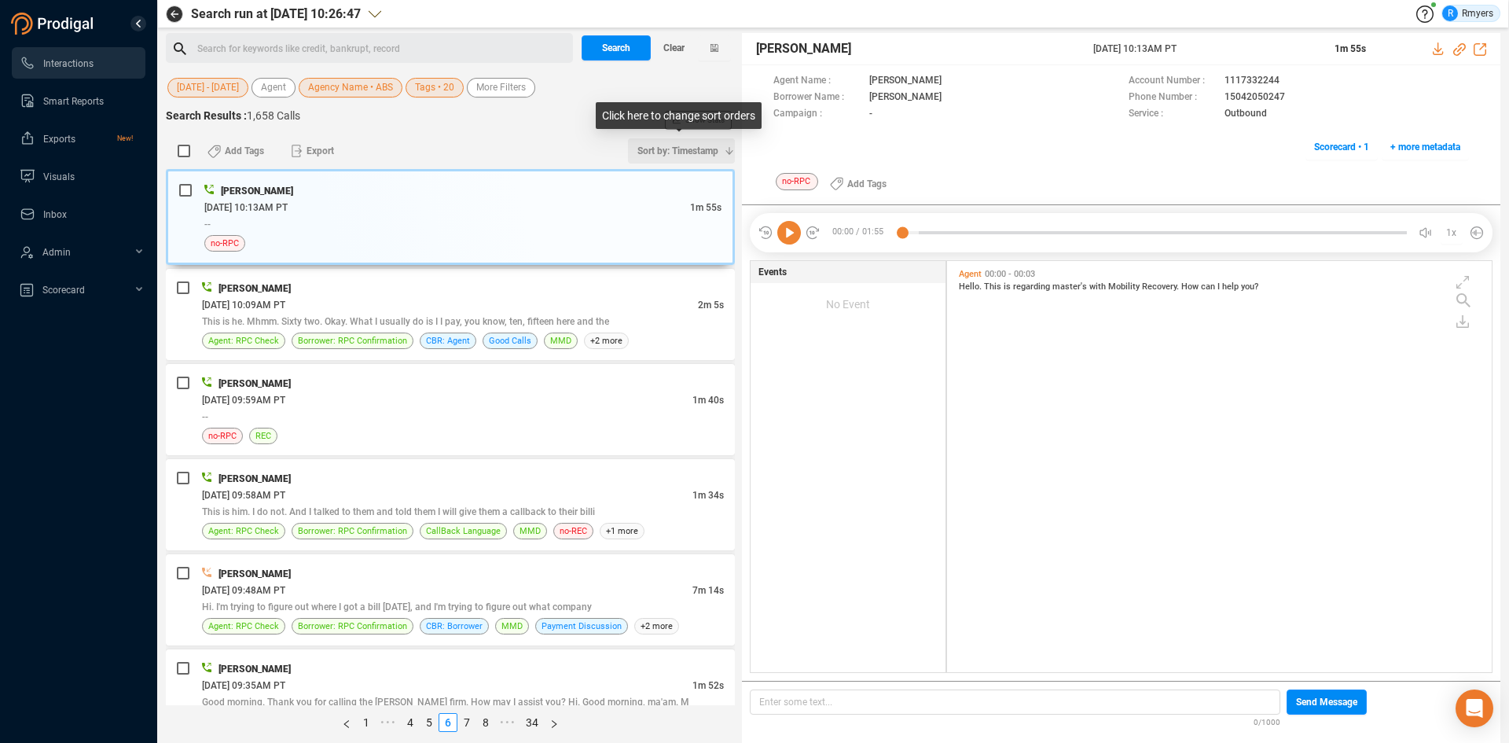
click at [670, 157] on span "Sort by: Timestamp" at bounding box center [677, 150] width 81 height 25
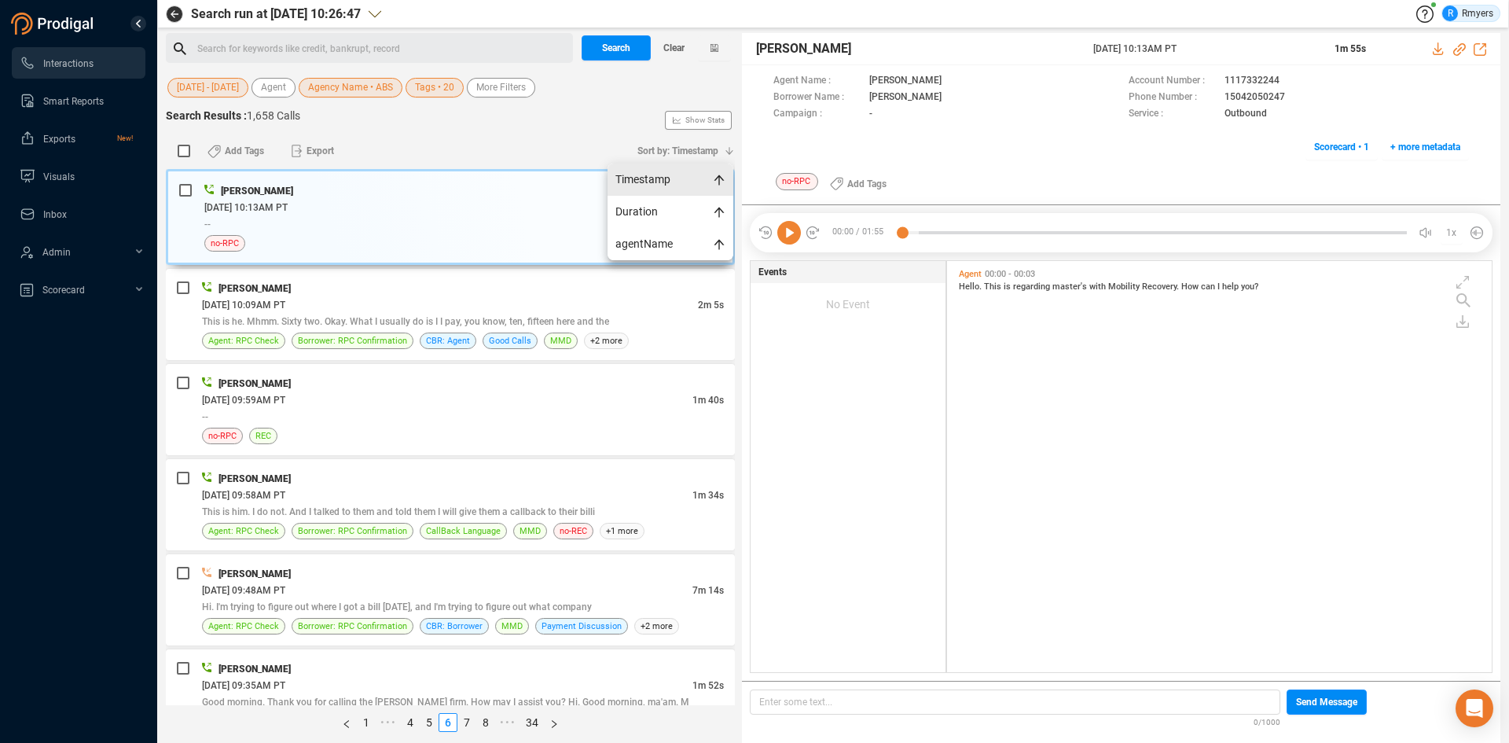
click at [670, 173] on span "Timestamp" at bounding box center [671, 179] width 126 height 32
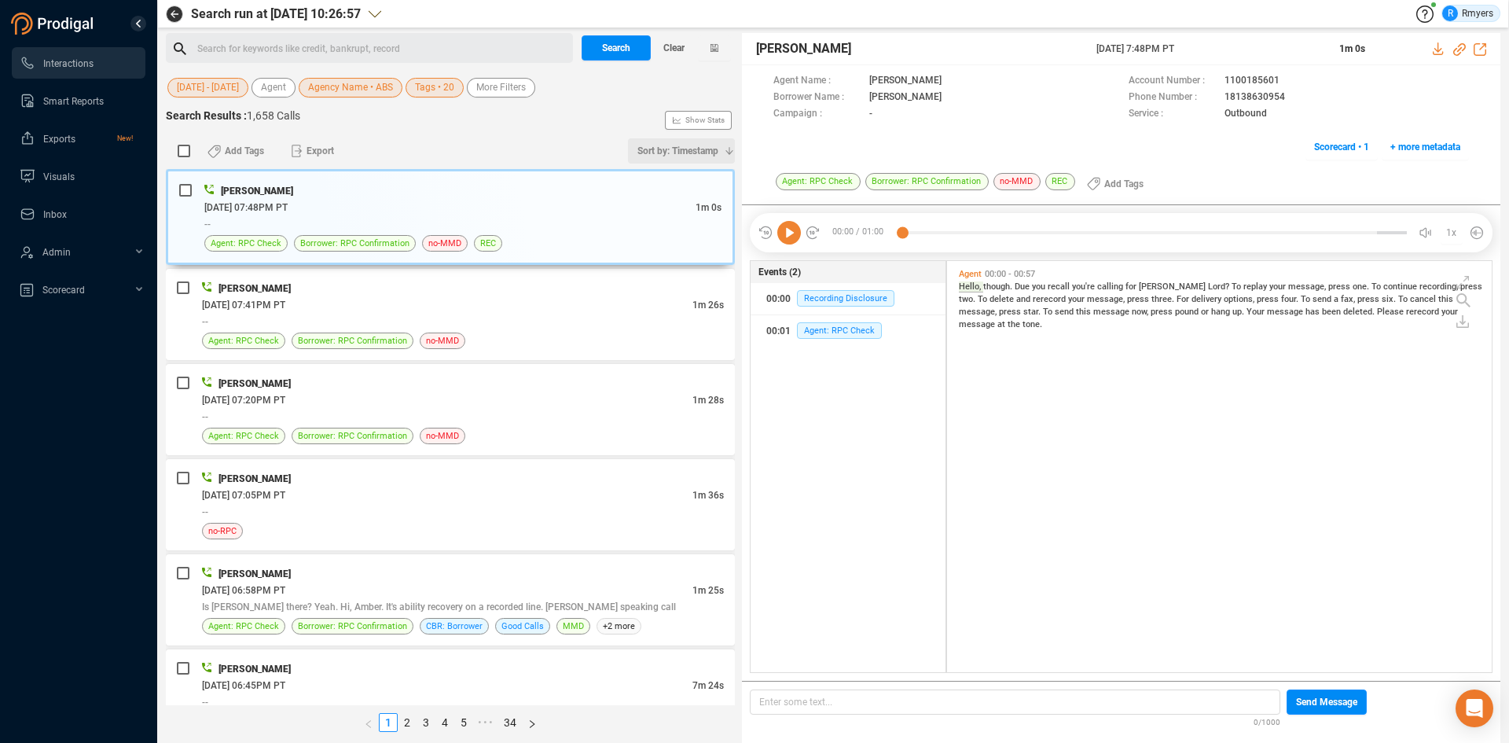
click at [675, 149] on span "Sort by: Timestamp" at bounding box center [677, 150] width 81 height 25
click at [670, 177] on span "Timestamp" at bounding box center [671, 179] width 126 height 32
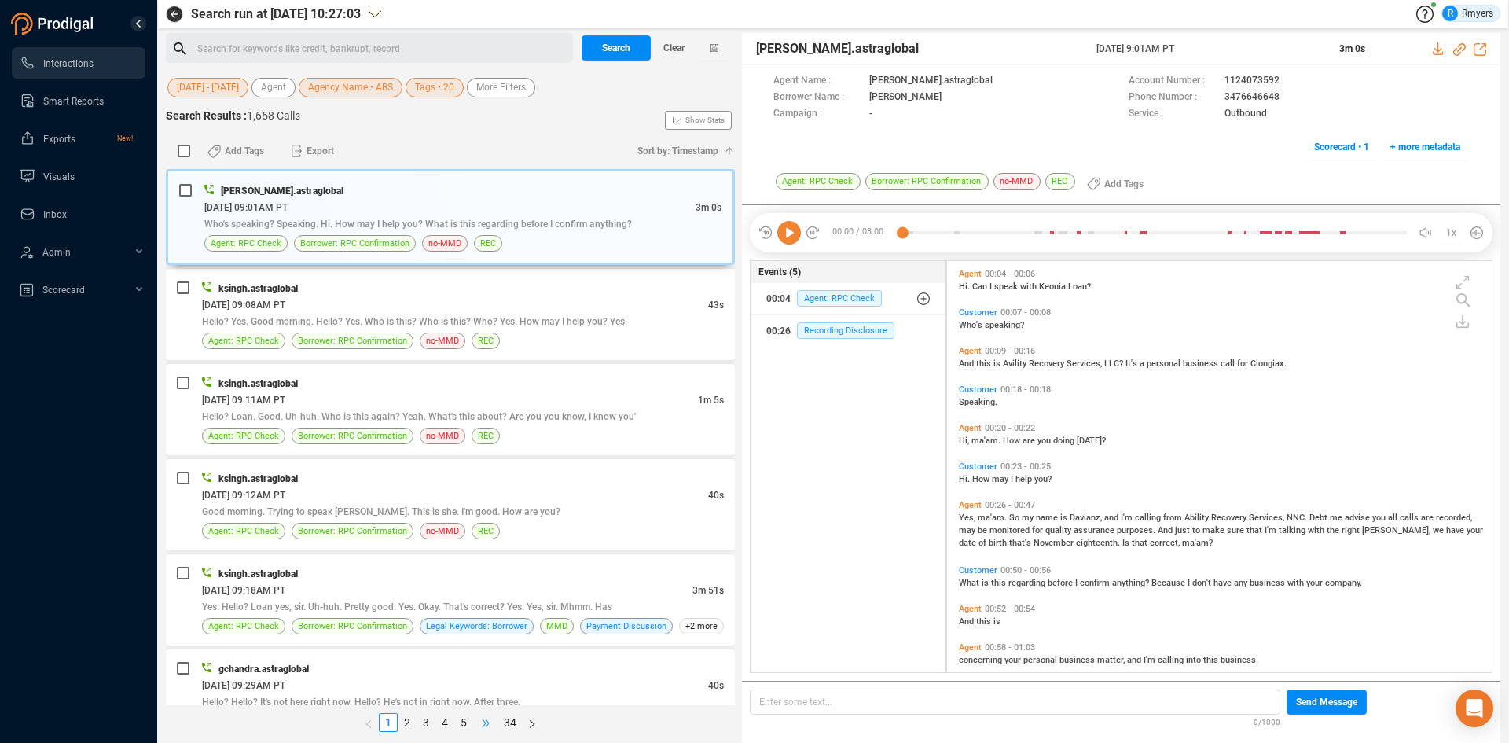
click at [484, 725] on span "•••" at bounding box center [485, 722] width 25 height 19
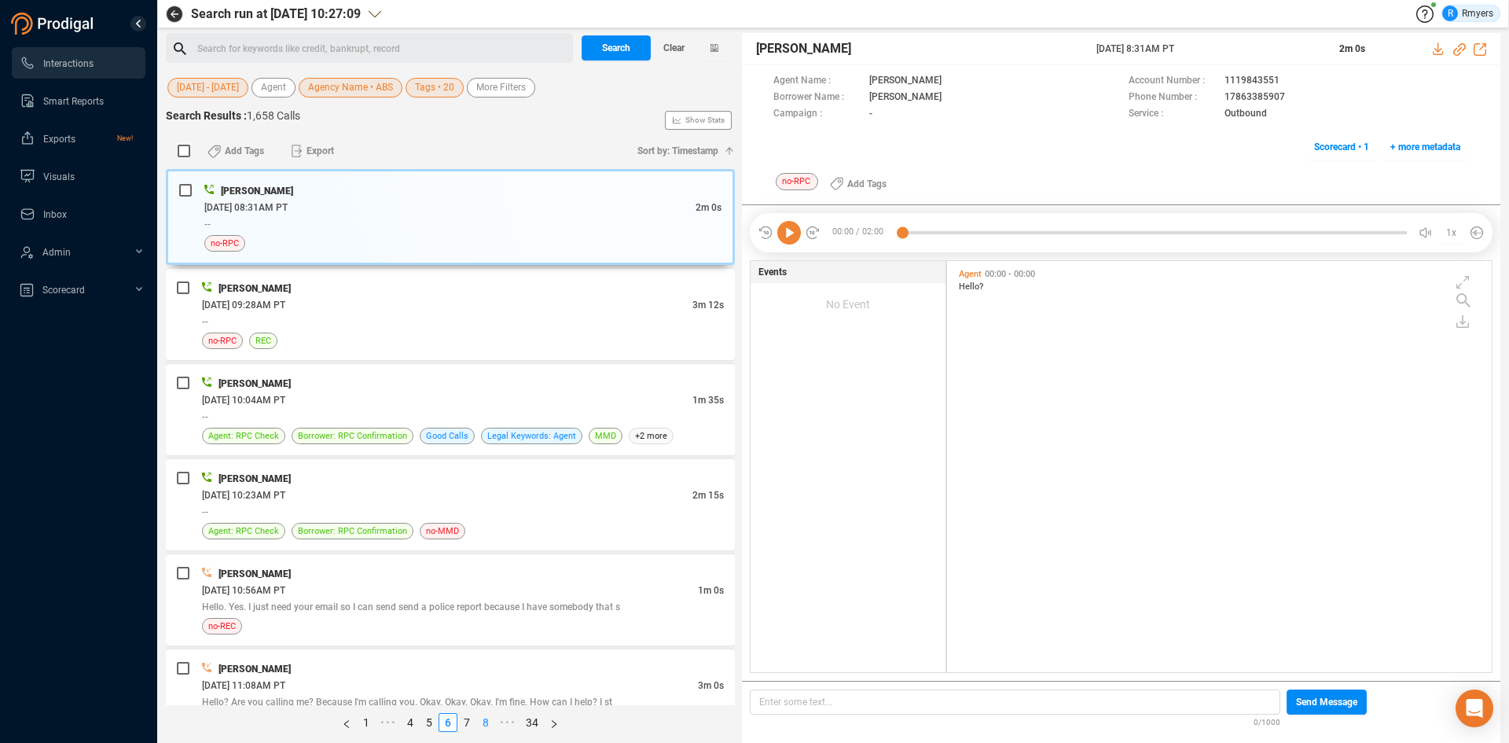
click at [481, 724] on link "8" at bounding box center [485, 722] width 17 height 17
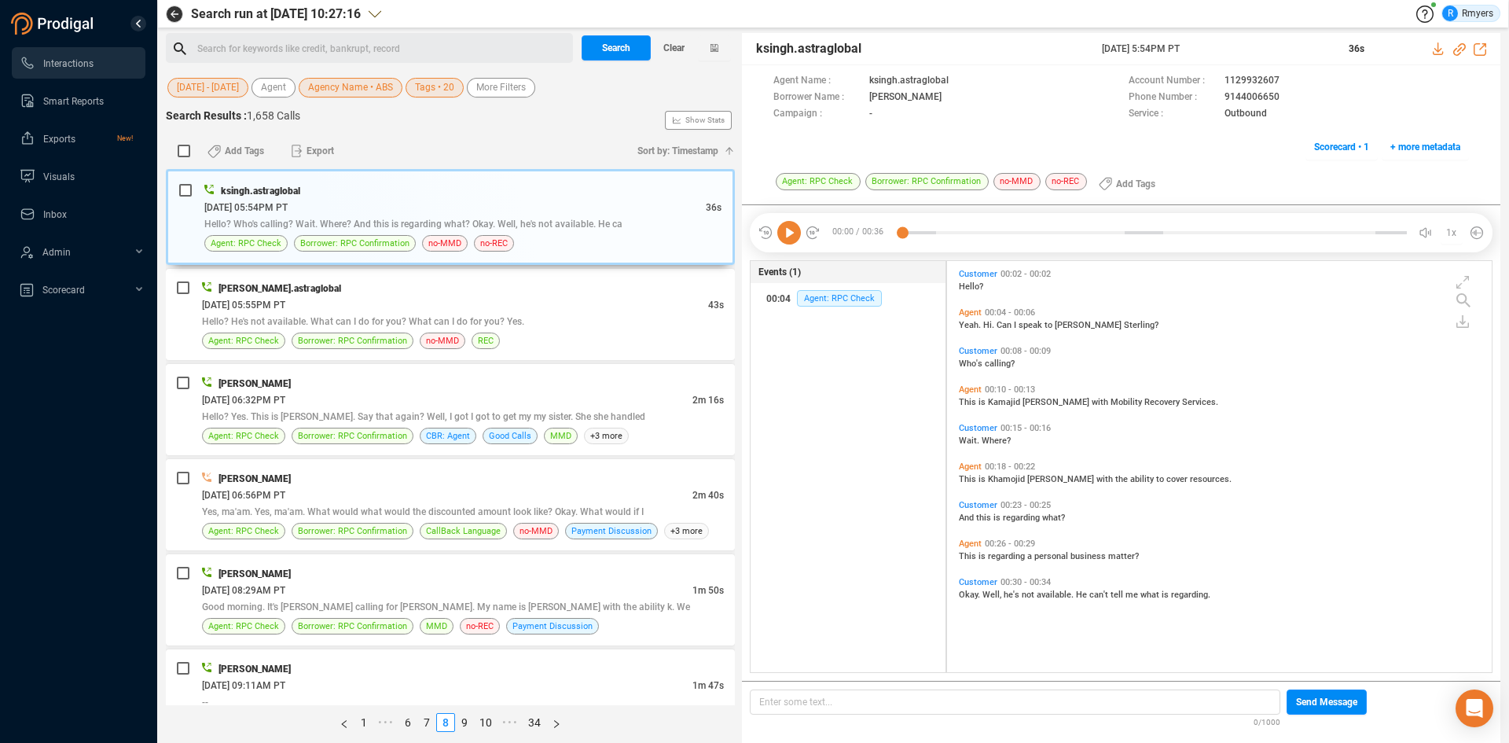
click at [796, 230] on icon at bounding box center [789, 233] width 24 height 24
click at [500, 343] on div "Agent: RPC Check Borrower: RPC Confirmation no-MMD REC" at bounding box center [463, 340] width 522 height 17
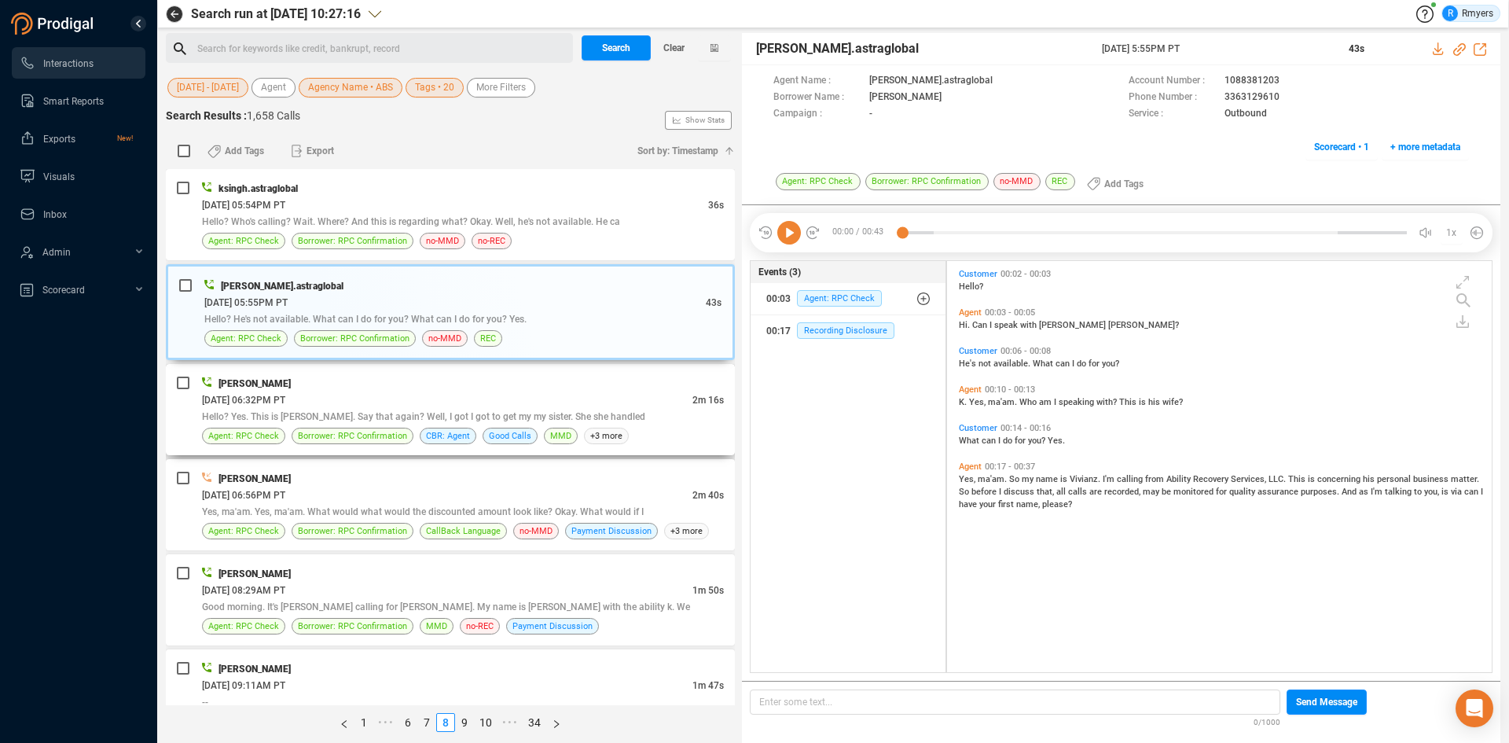
click at [534, 406] on div "[DATE] 06:32PM PT" at bounding box center [447, 399] width 490 height 17
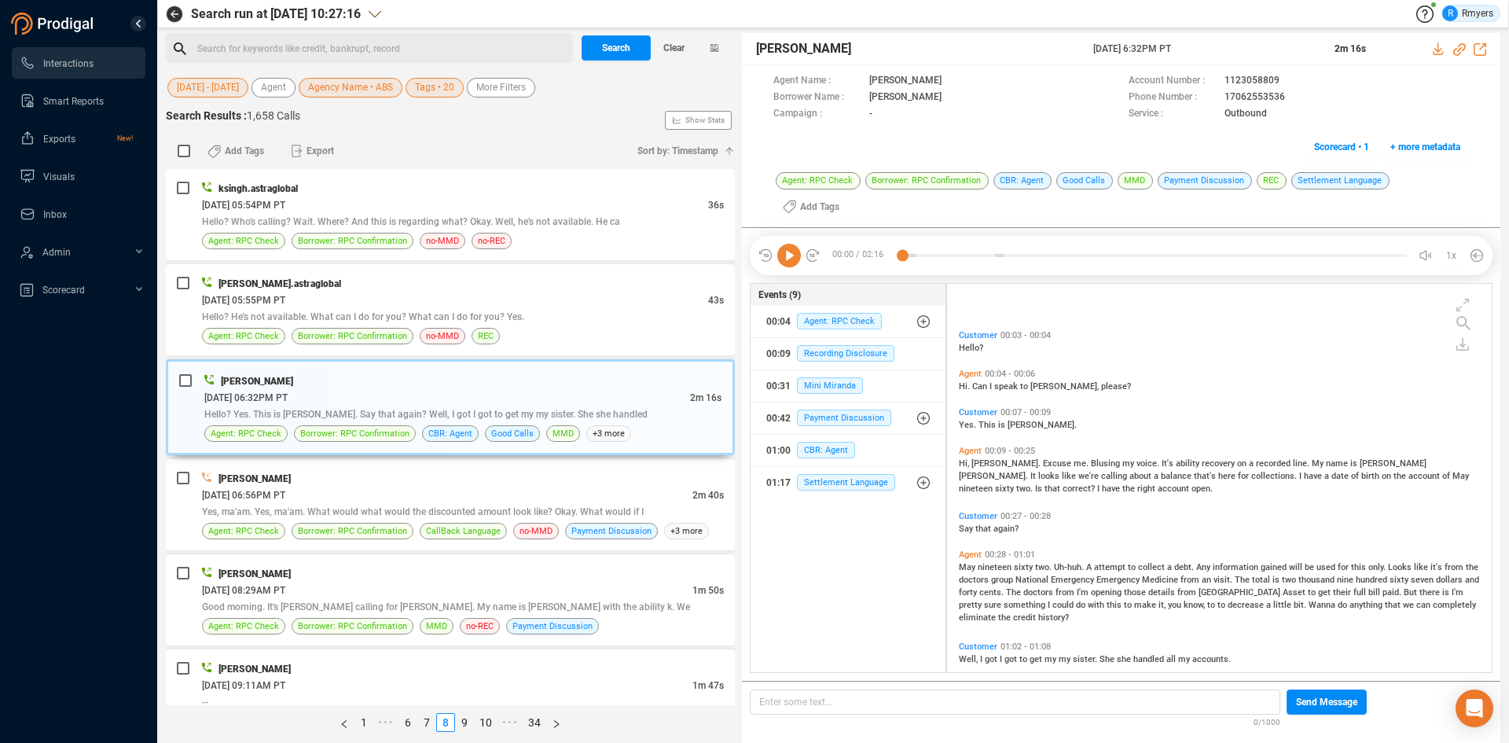
scroll to position [79, 0]
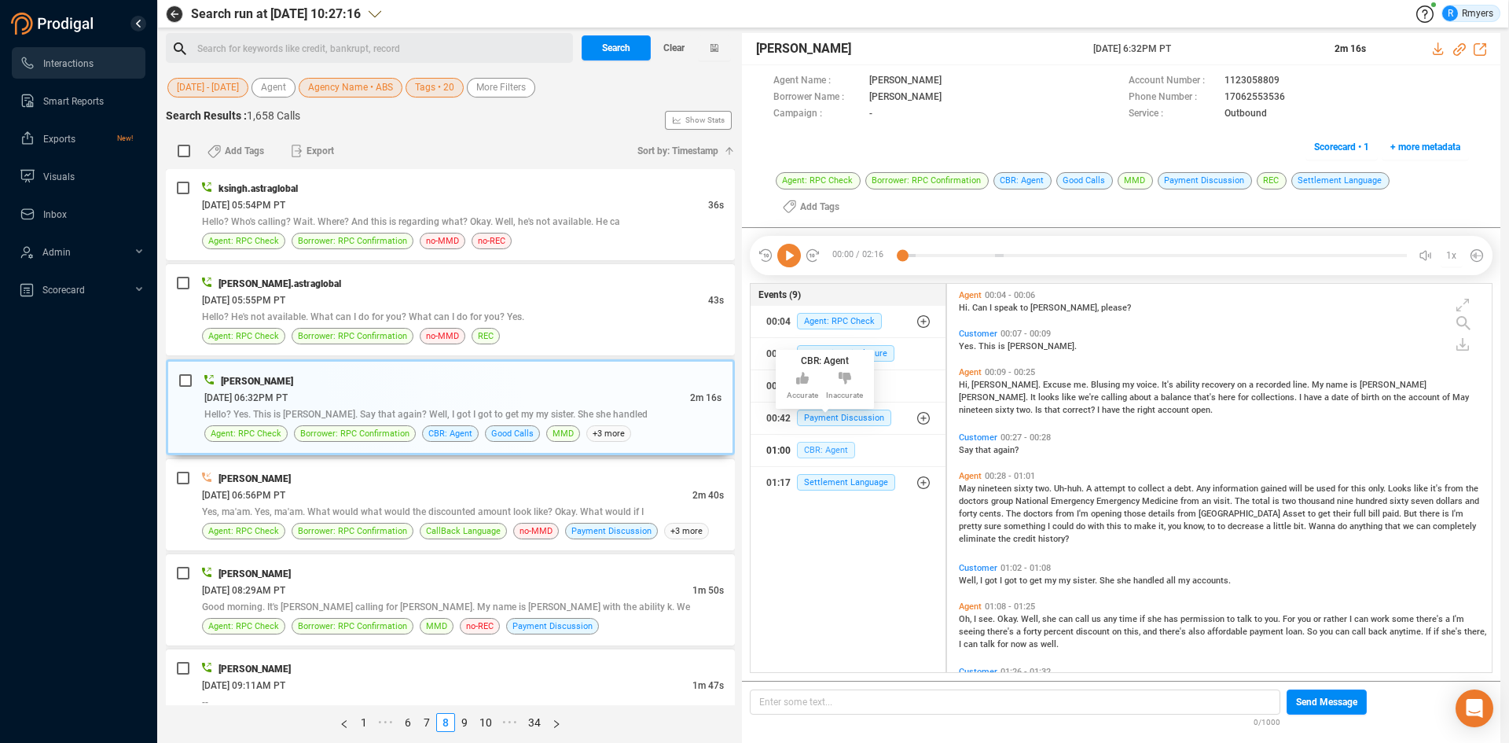
click at [827, 442] on span "CBR: Agent" at bounding box center [826, 450] width 58 height 17
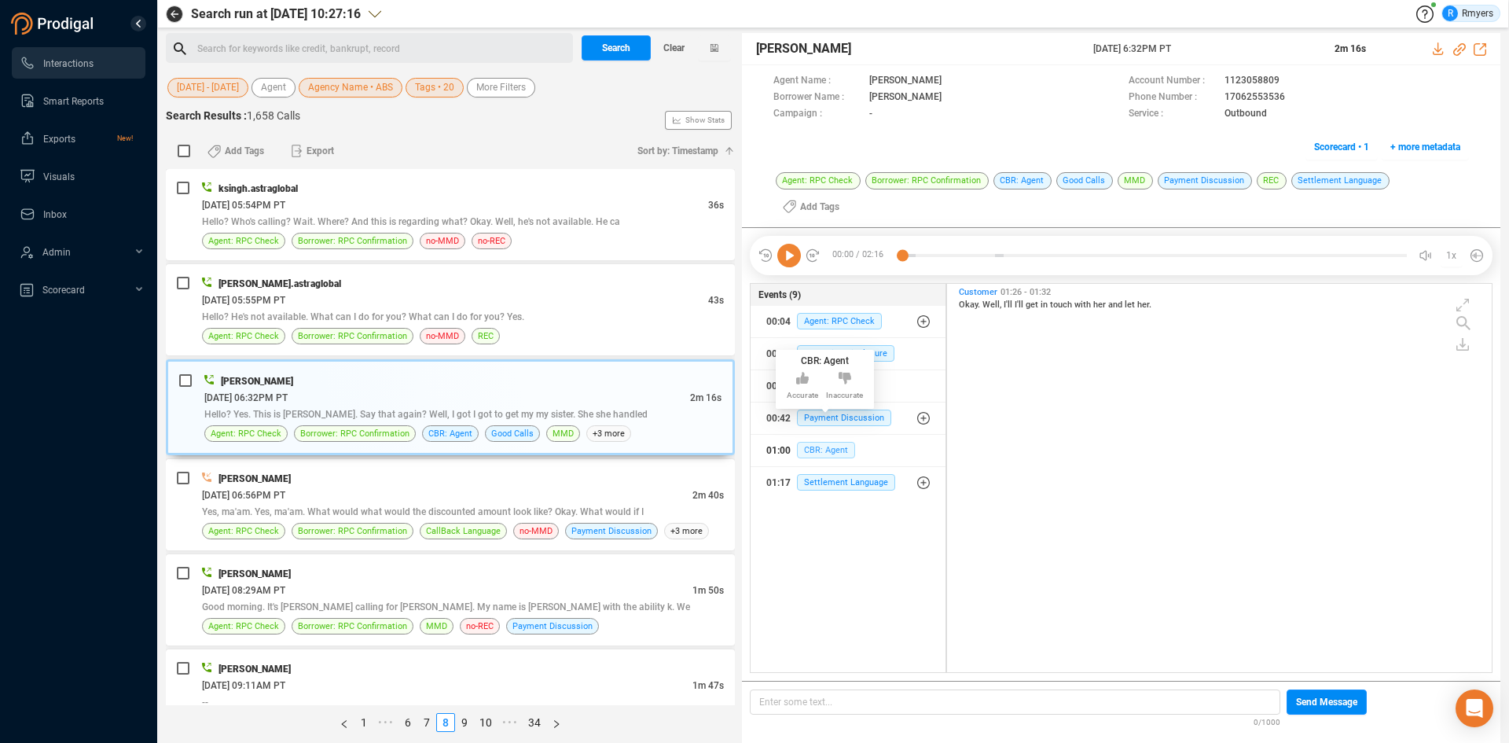
scroll to position [0, 0]
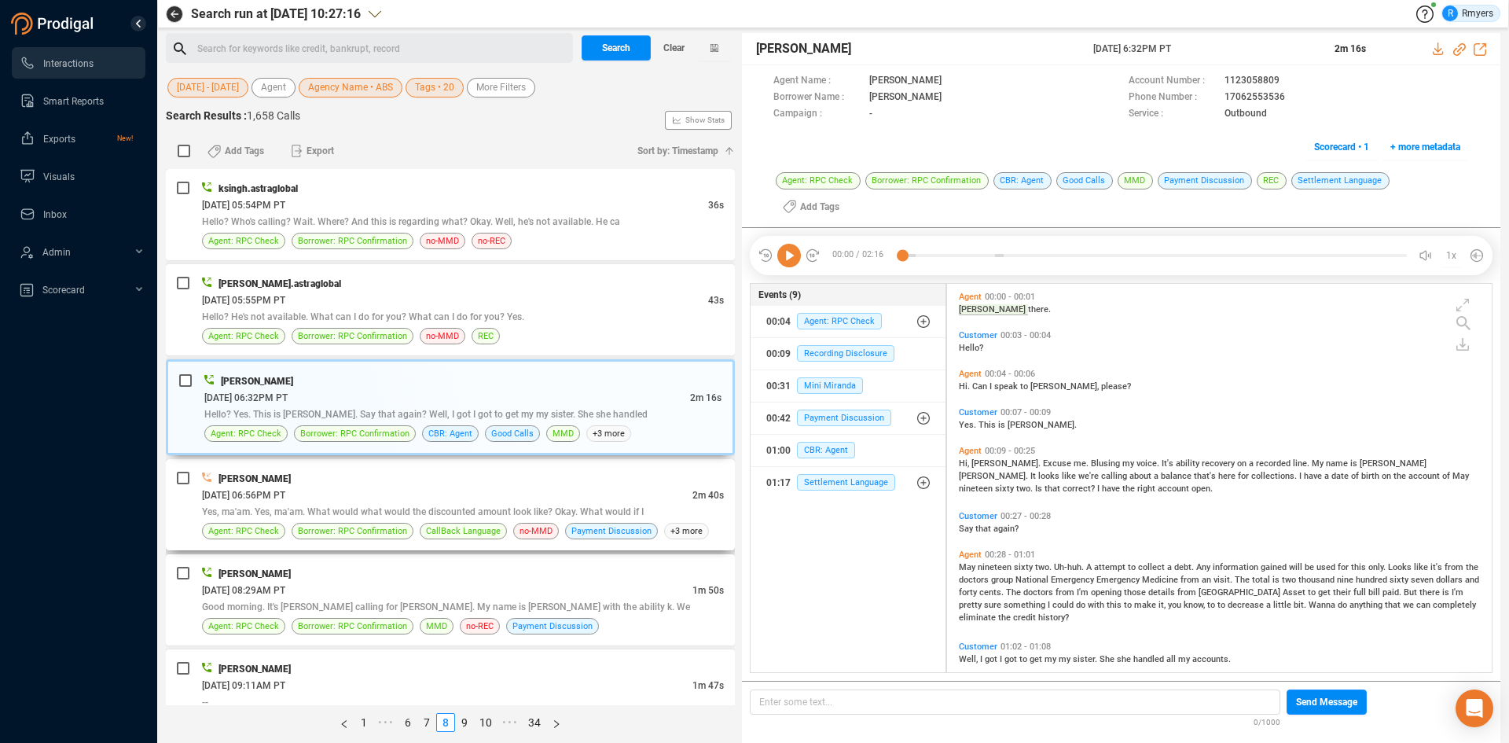
click at [512, 488] on div "[DATE] 06:56PM PT" at bounding box center [447, 495] width 490 height 17
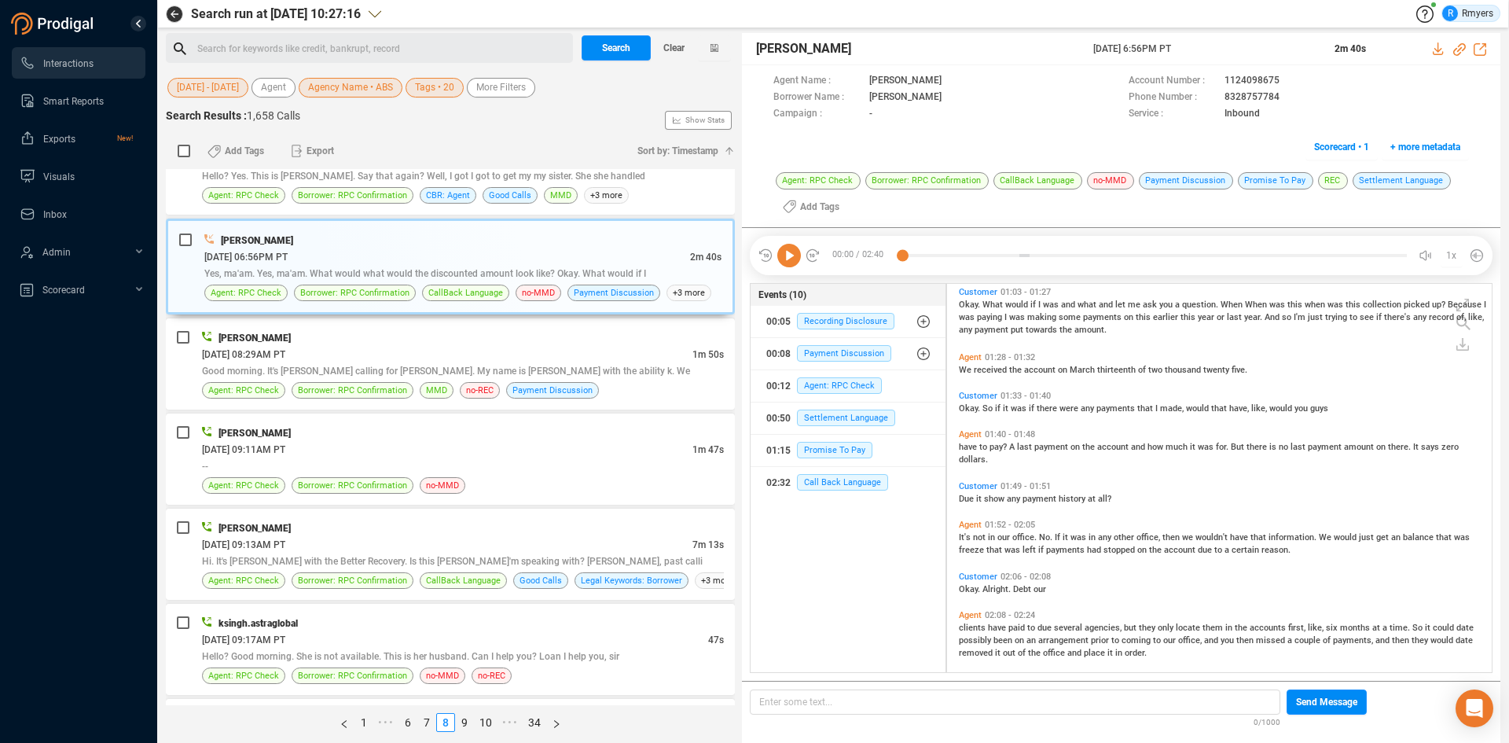
scroll to position [417, 0]
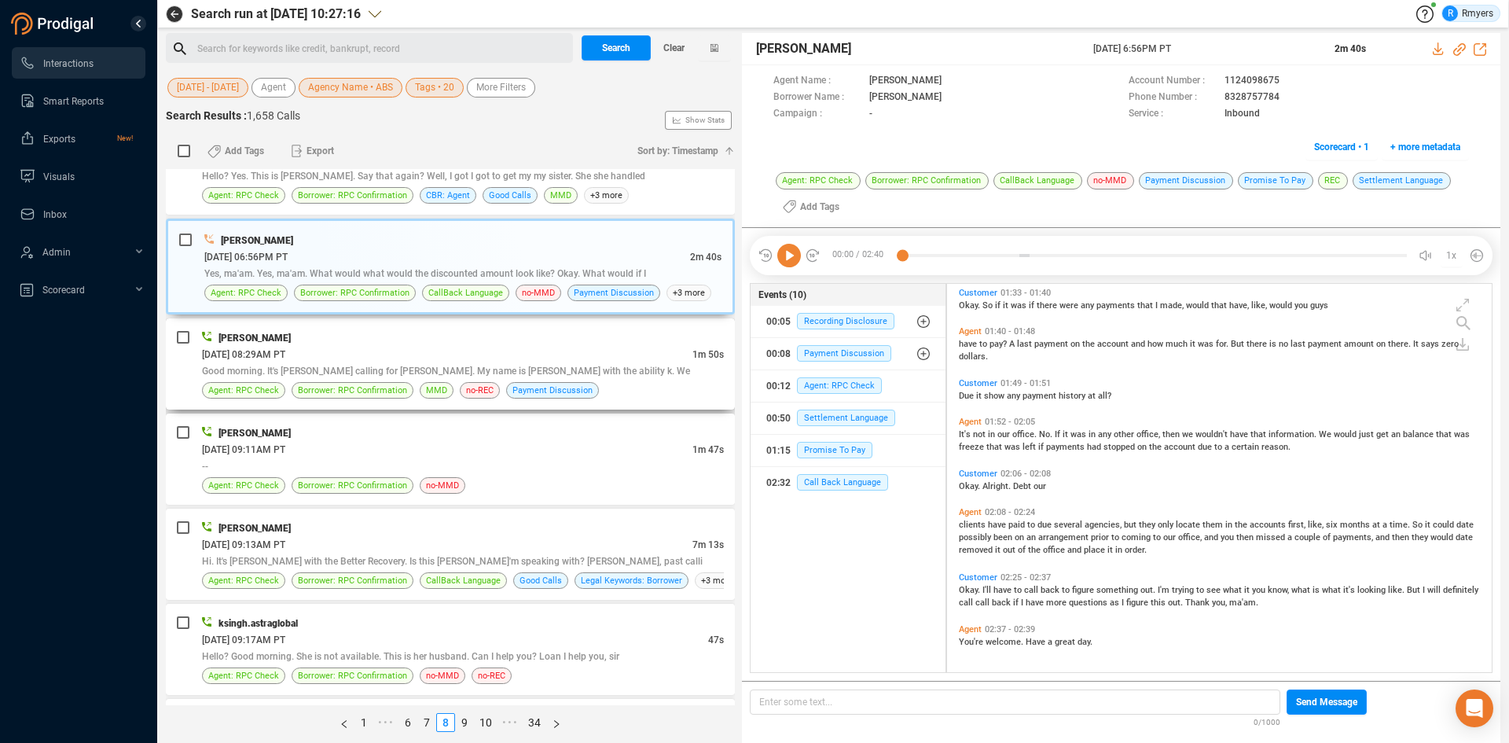
click at [481, 404] on div "[PERSON_NAME] [DATE] 08:29AM PT 1m 50s Good morning. It's [PERSON_NAME] calling…" at bounding box center [450, 363] width 569 height 91
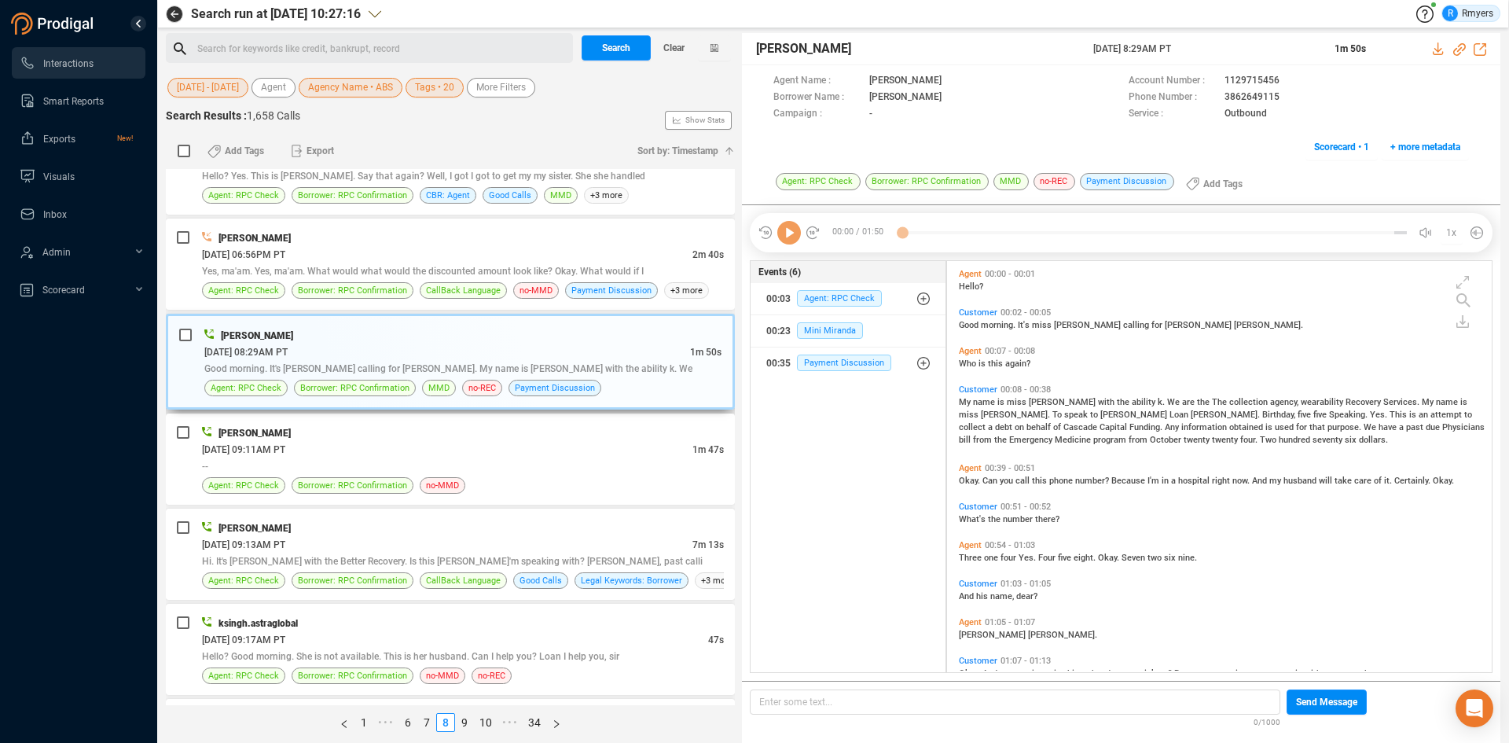
scroll to position [407, 537]
click at [799, 238] on icon at bounding box center [789, 233] width 24 height 24
click at [1458, 50] on icon at bounding box center [1459, 49] width 13 height 13
drag, startPoint x: 1091, startPoint y: 48, endPoint x: 1216, endPoint y: 57, distance: 125.3
click at [1216, 57] on div "[PERSON_NAME] [DATE] 8:29AM PT 1m 50s" at bounding box center [1121, 49] width 758 height 32
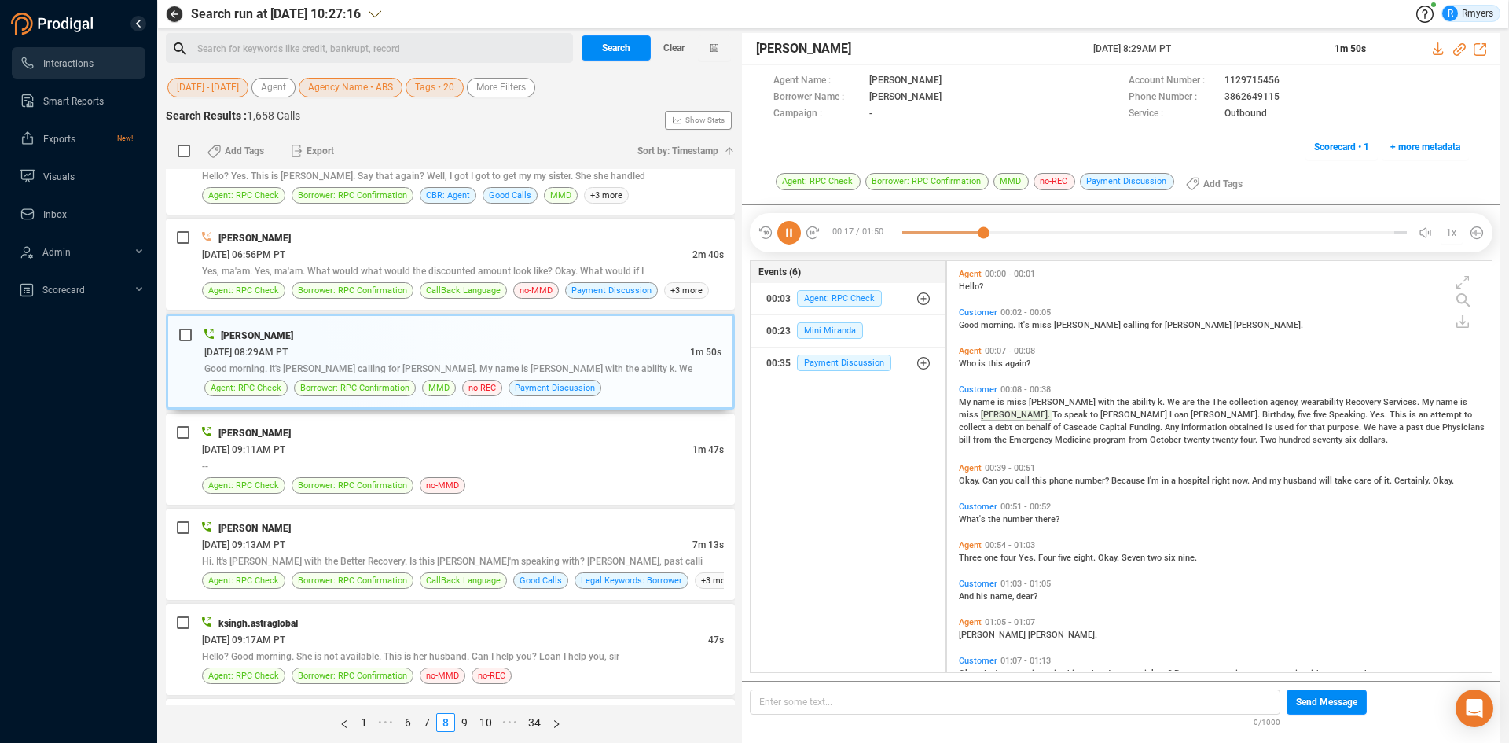
copy div "[DATE] 8:29AM PT"
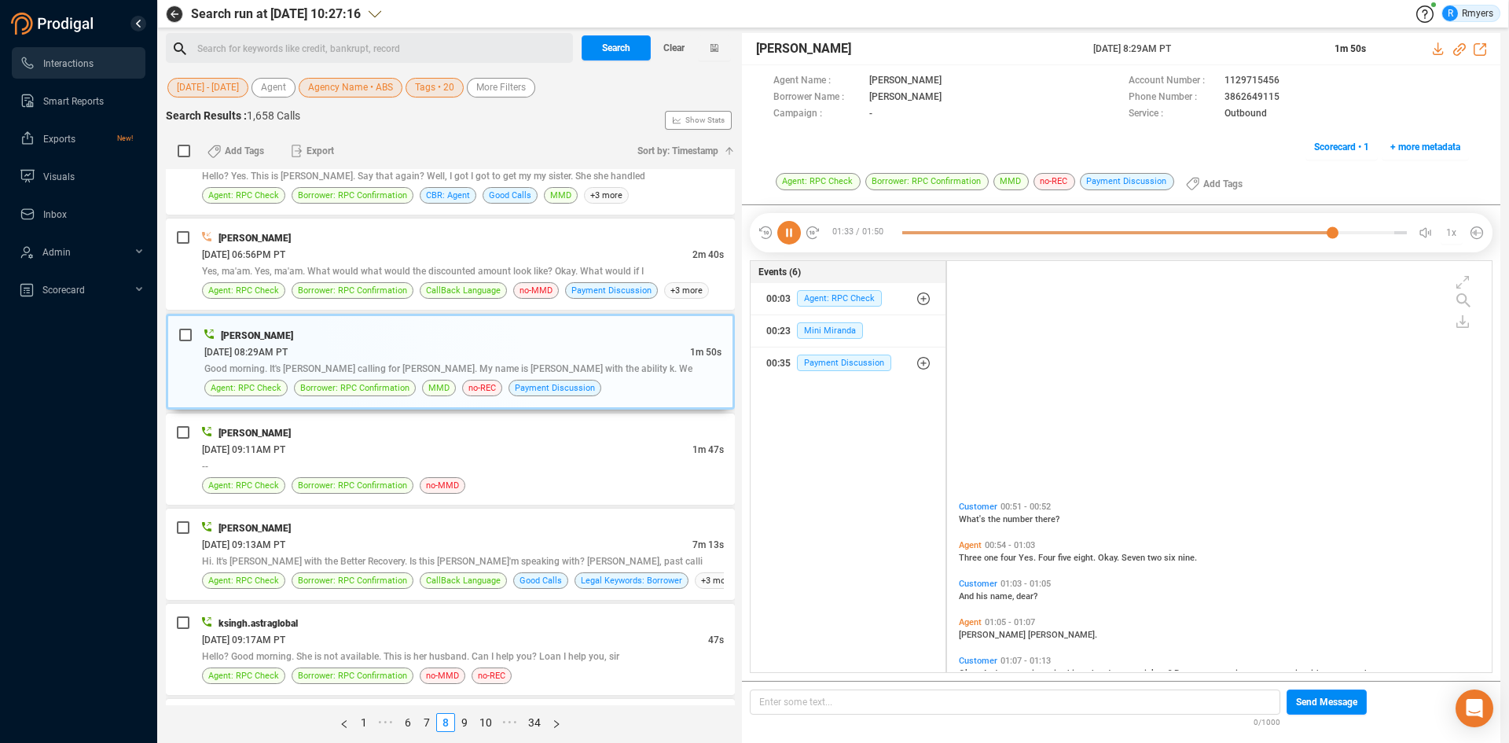
scroll to position [289, 0]
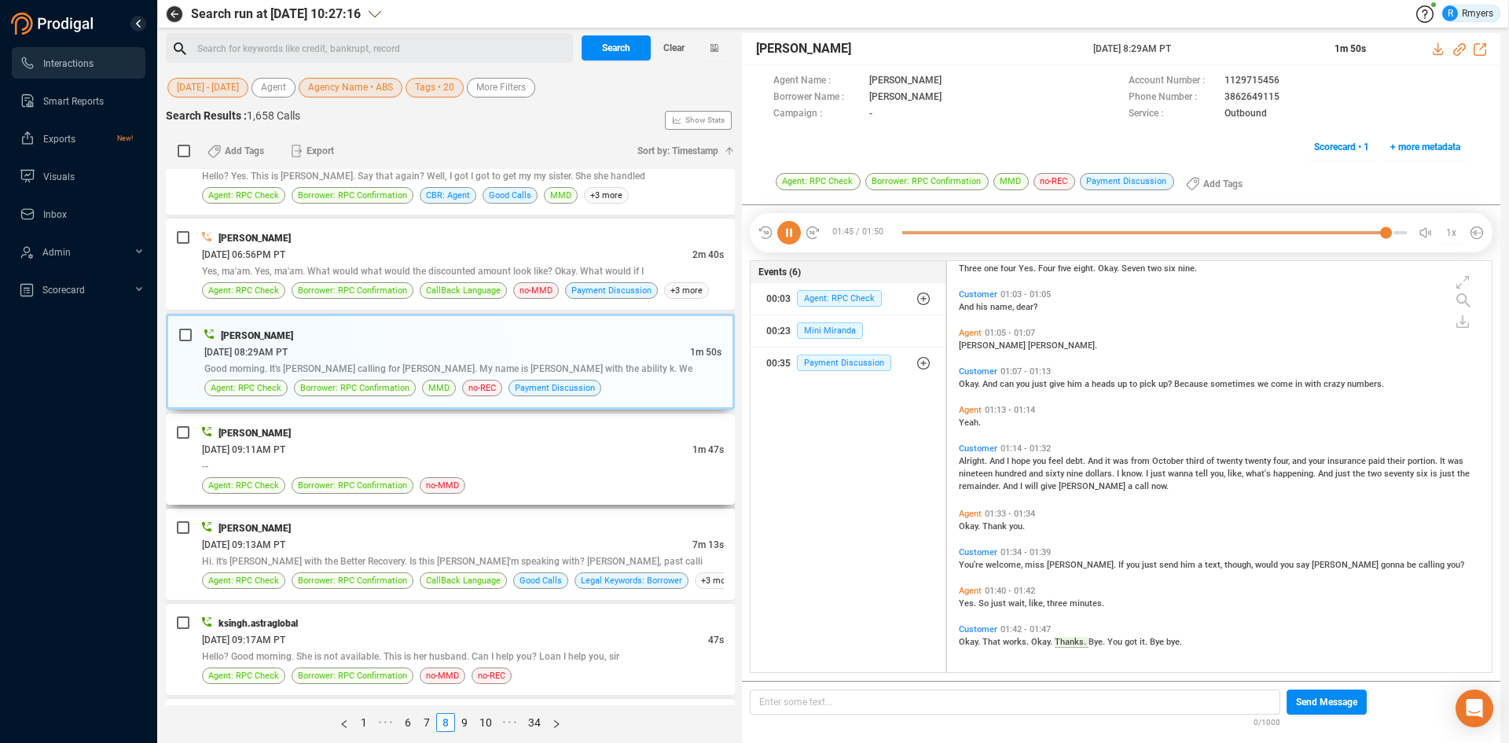
click at [324, 427] on div "[PERSON_NAME]" at bounding box center [463, 432] width 522 height 17
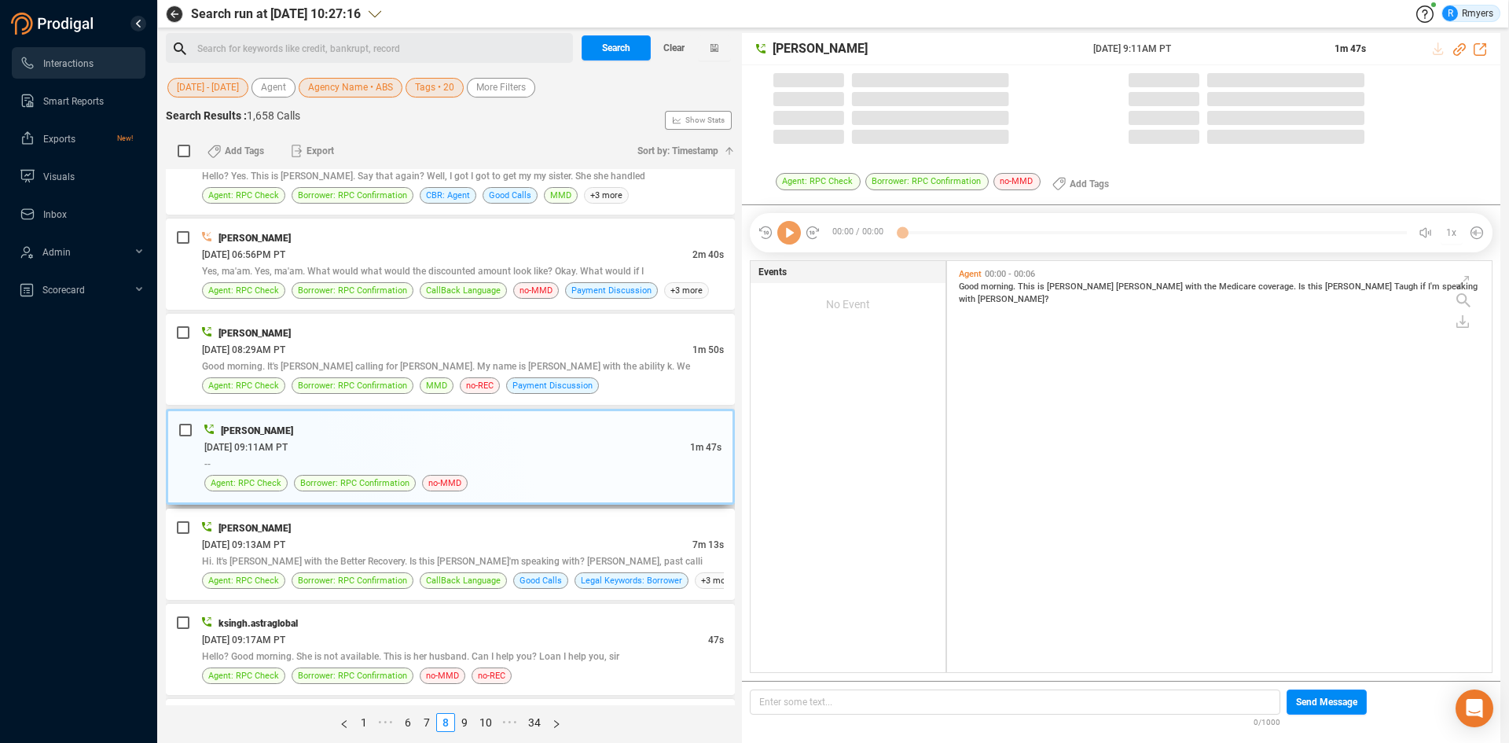
scroll to position [407, 537]
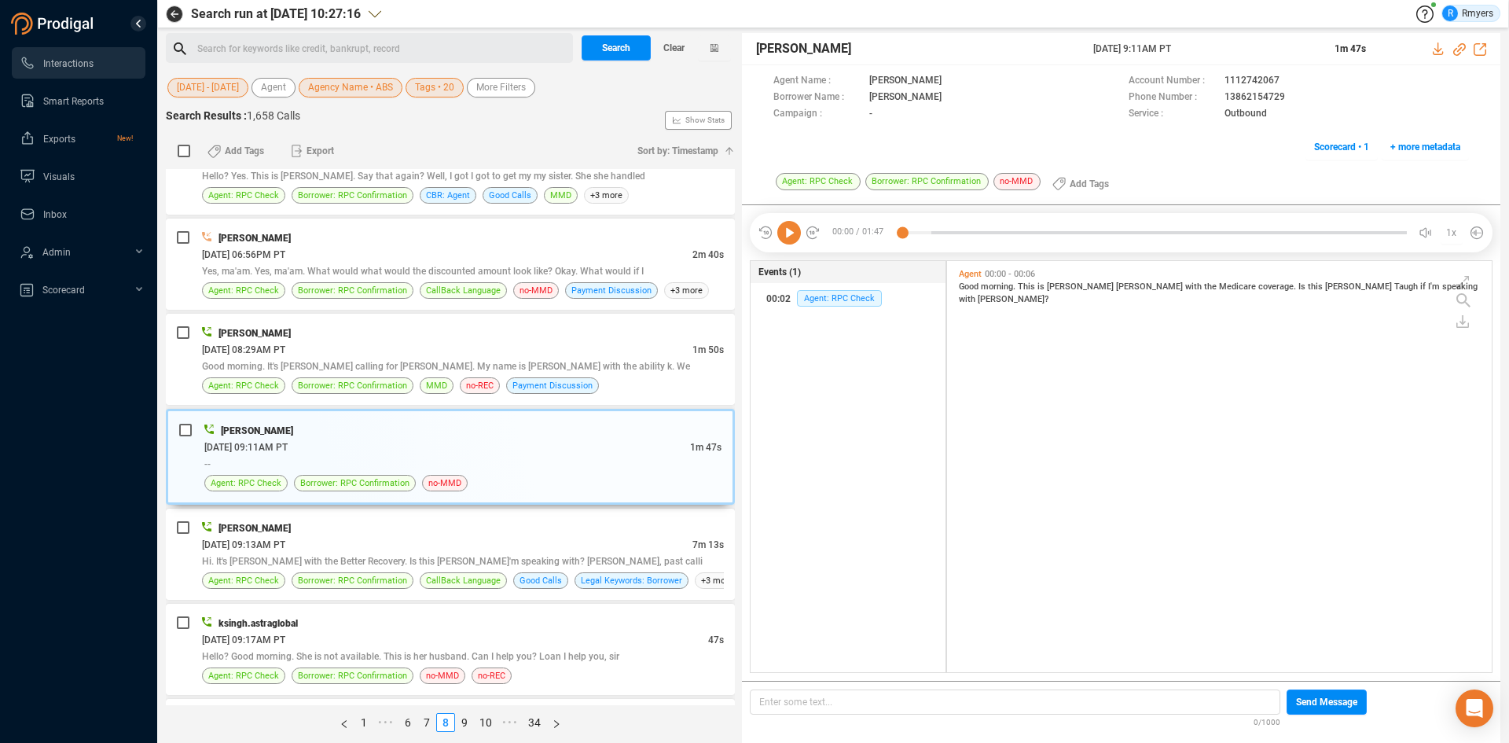
click at [783, 242] on icon at bounding box center [789, 233] width 24 height 24
click at [347, 561] on span "Hi. It's [PERSON_NAME] with the Better Recovery. Is this [PERSON_NAME]'m speaki…" at bounding box center [452, 561] width 501 height 11
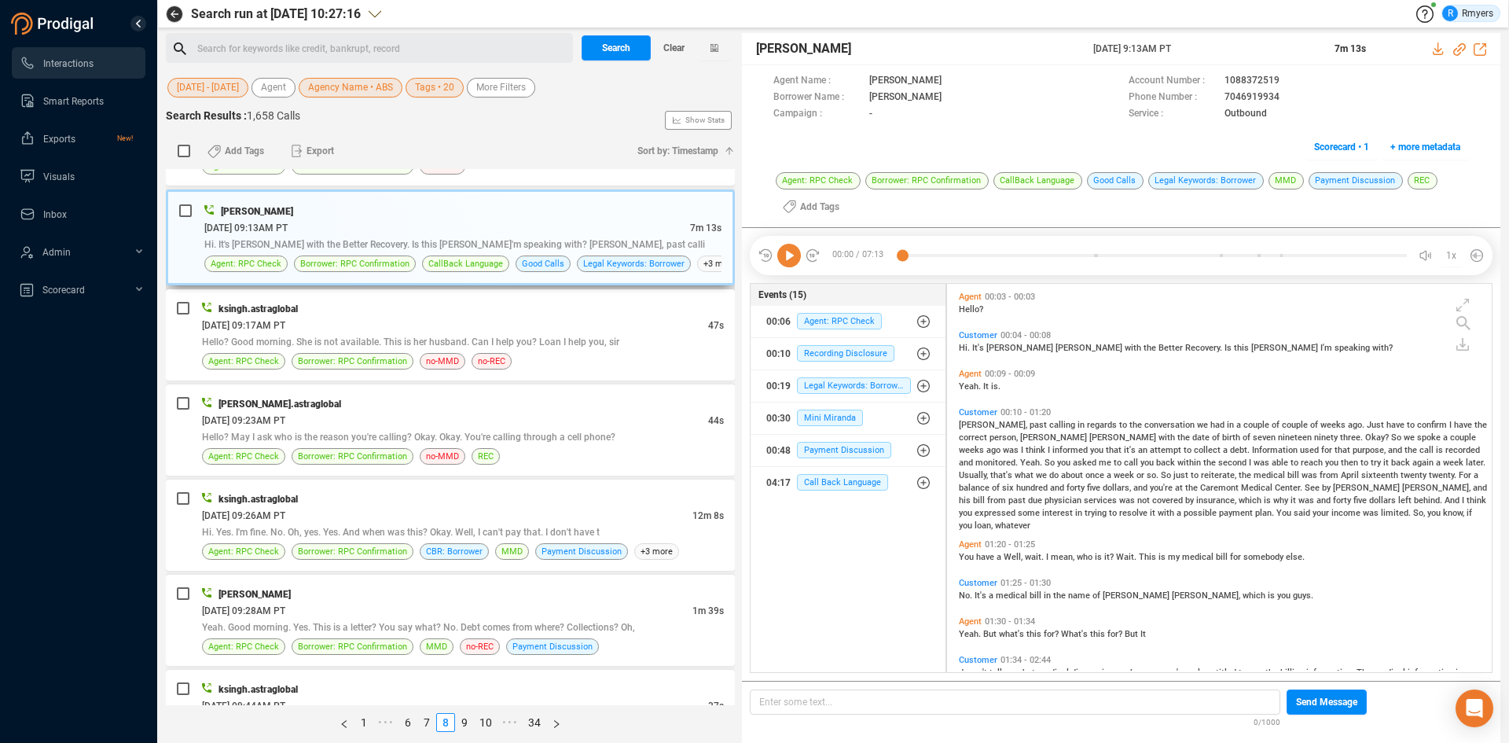
scroll to position [629, 0]
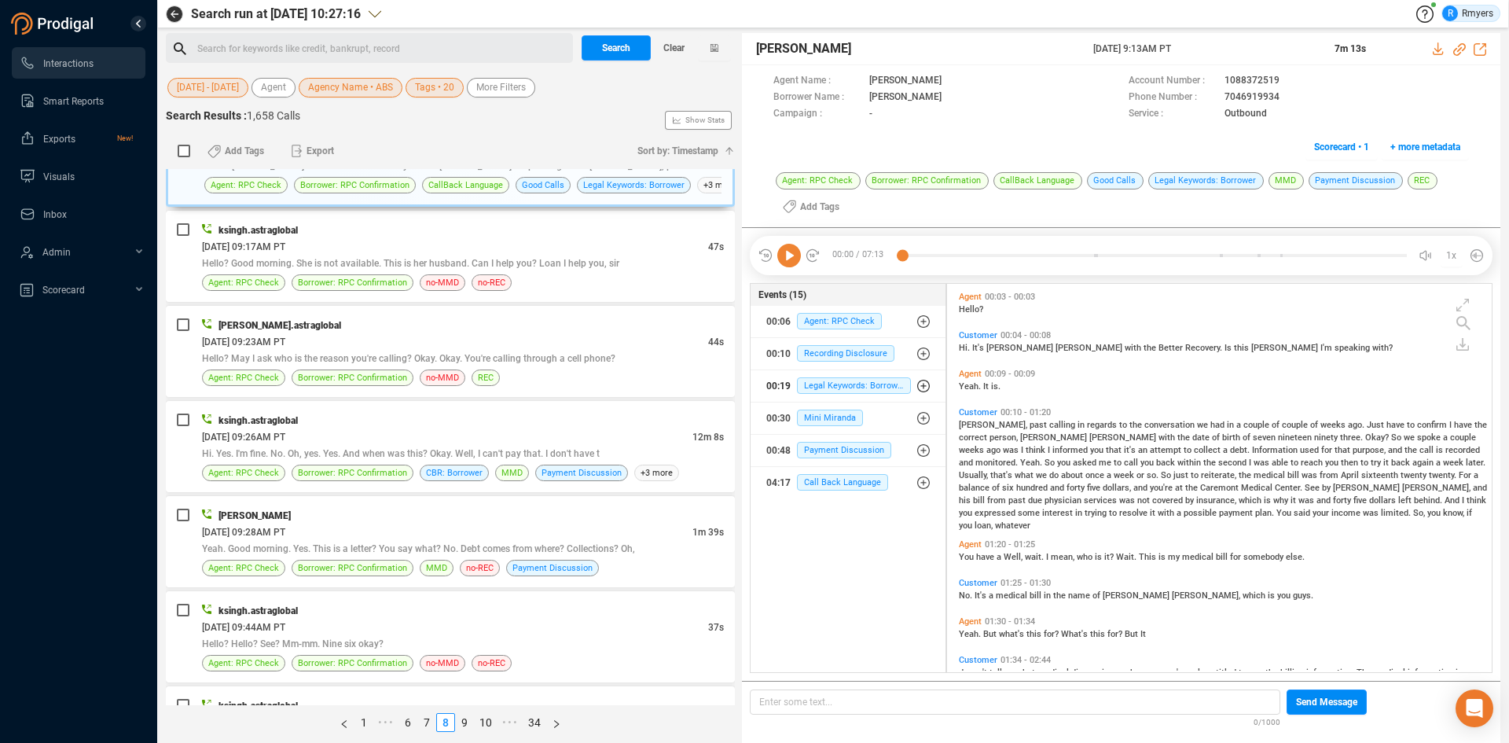
click at [849, 390] on span "Legal Keywords: Borrower" at bounding box center [854, 385] width 115 height 17
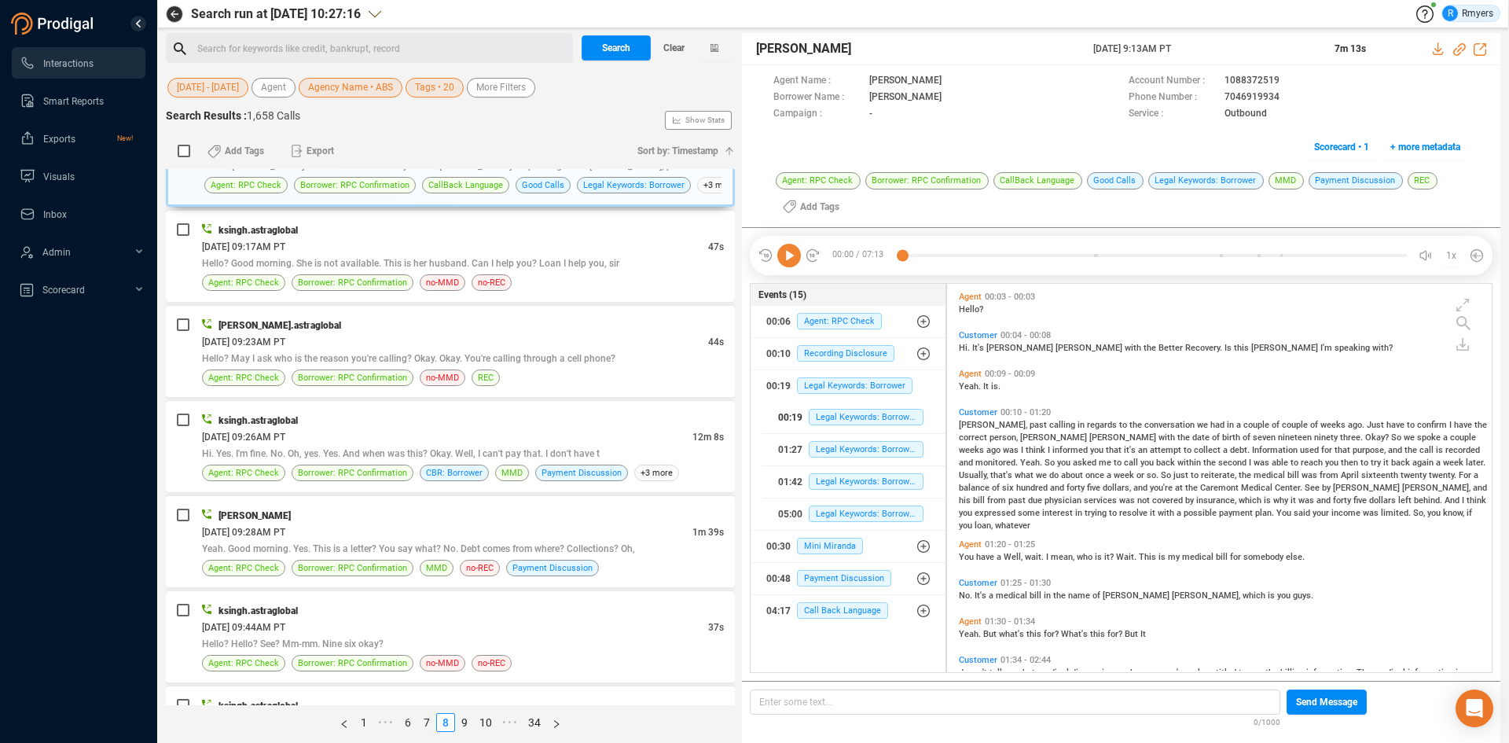
click at [850, 402] on button "00:19 Legal Keywords: Borrower" at bounding box center [854, 417] width 184 height 31
click at [850, 414] on span "Legal Keywords: Borrower" at bounding box center [867, 417] width 116 height 17
click at [827, 462] on button "01:27 Legal Keywords: Borrower" at bounding box center [854, 449] width 184 height 31
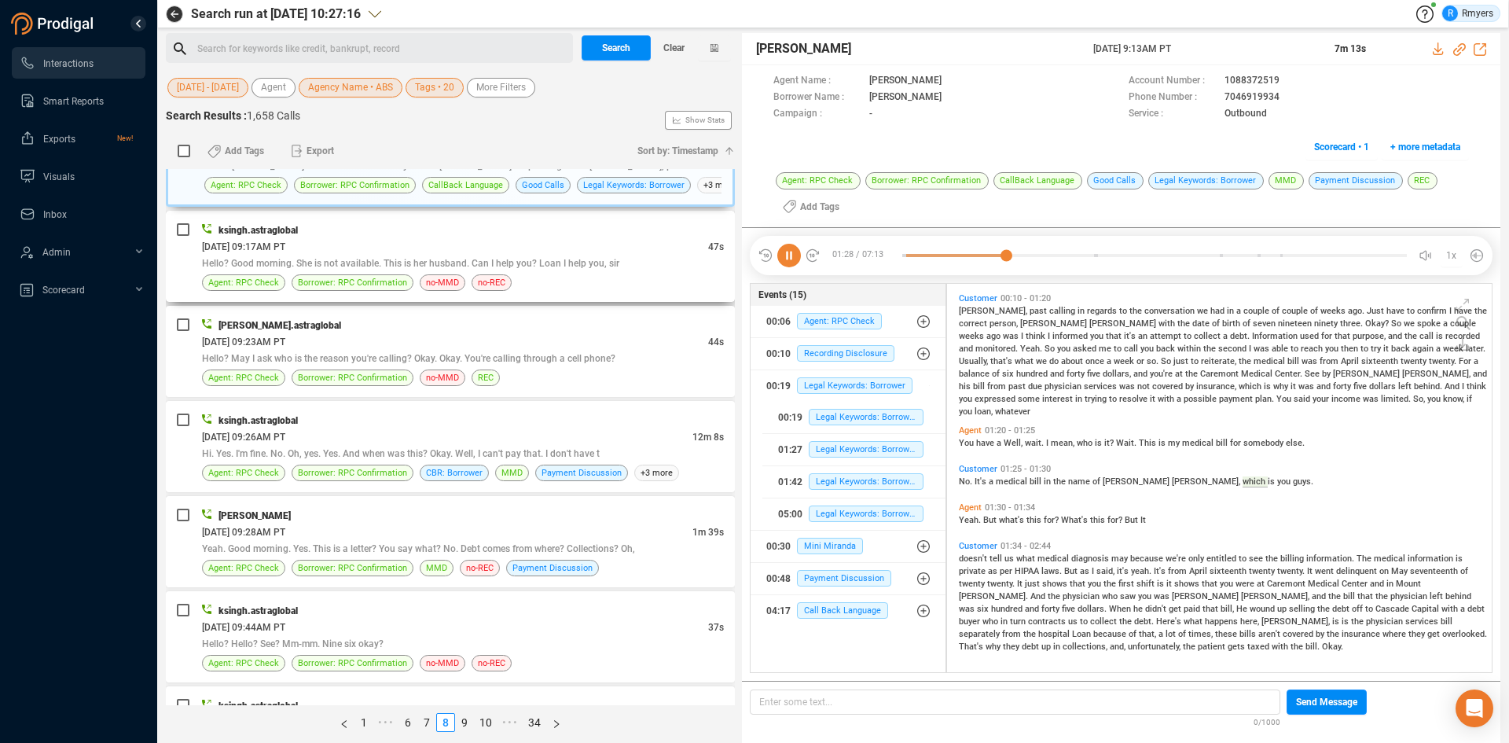
click at [452, 266] on span "Hello? Good morning. She is not available. This is her husband. Can I help you?…" at bounding box center [410, 263] width 417 height 11
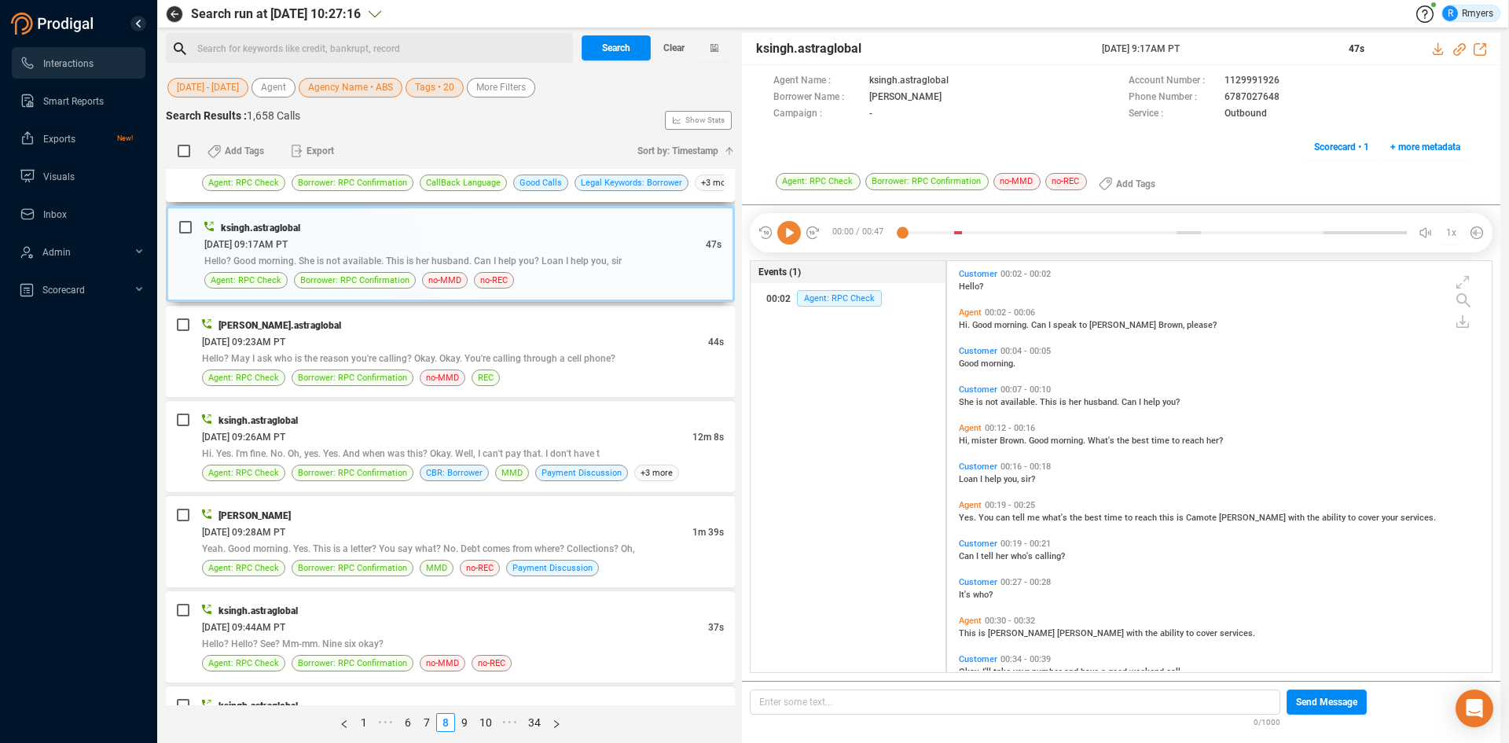
scroll to position [472, 0]
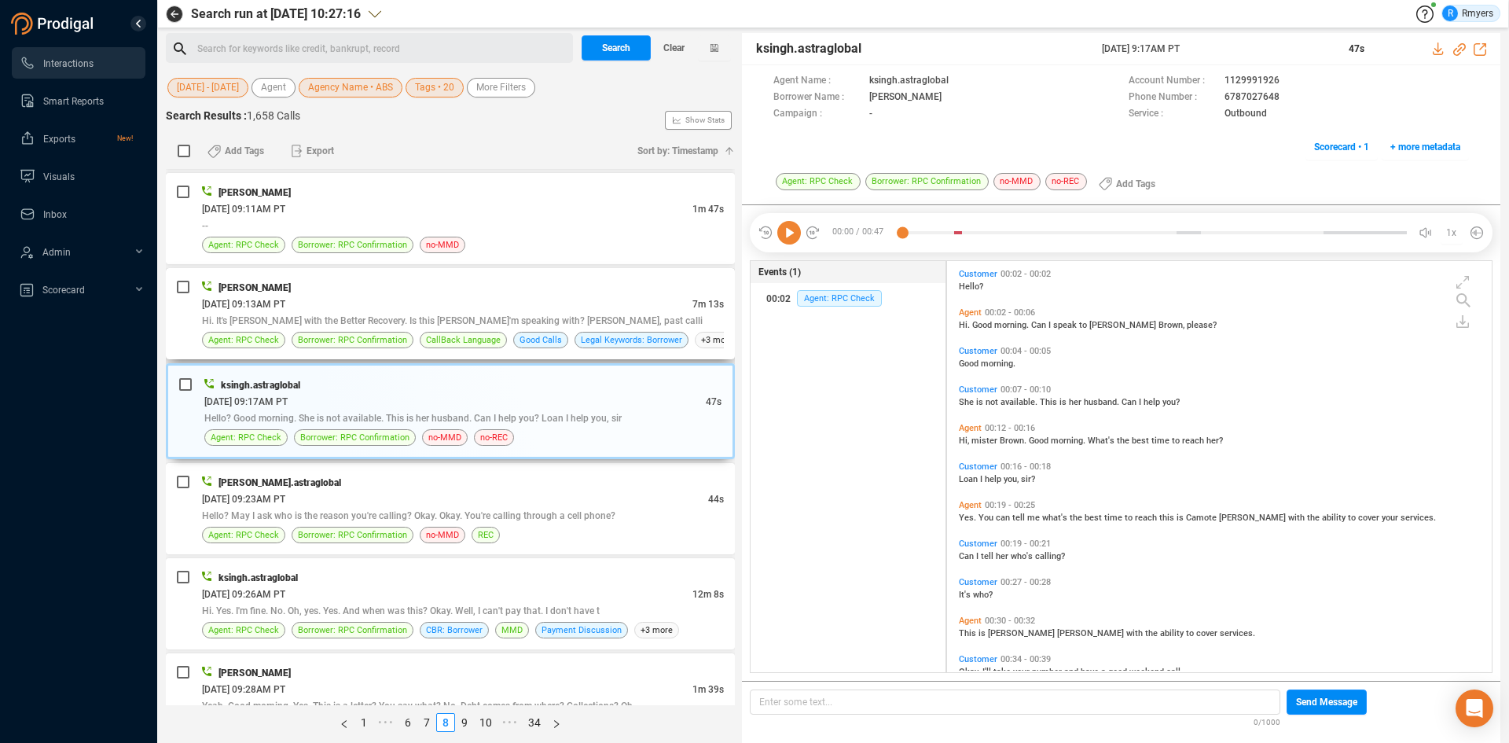
click at [478, 297] on div "[DATE] 09:13AM PT" at bounding box center [447, 304] width 490 height 17
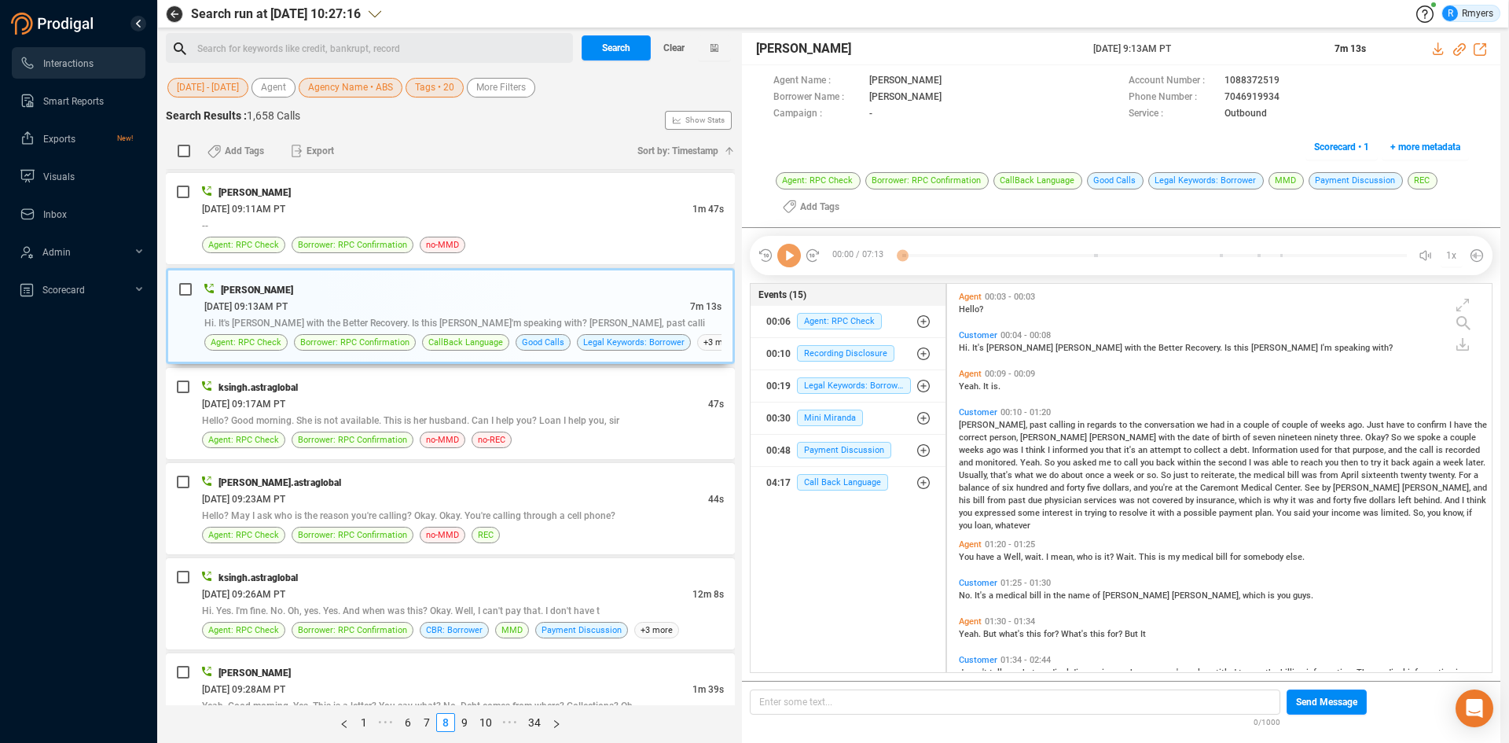
scroll to position [384, 537]
click at [788, 255] on icon at bounding box center [789, 256] width 24 height 24
click at [920, 384] on icon "button" at bounding box center [923, 386] width 13 height 13
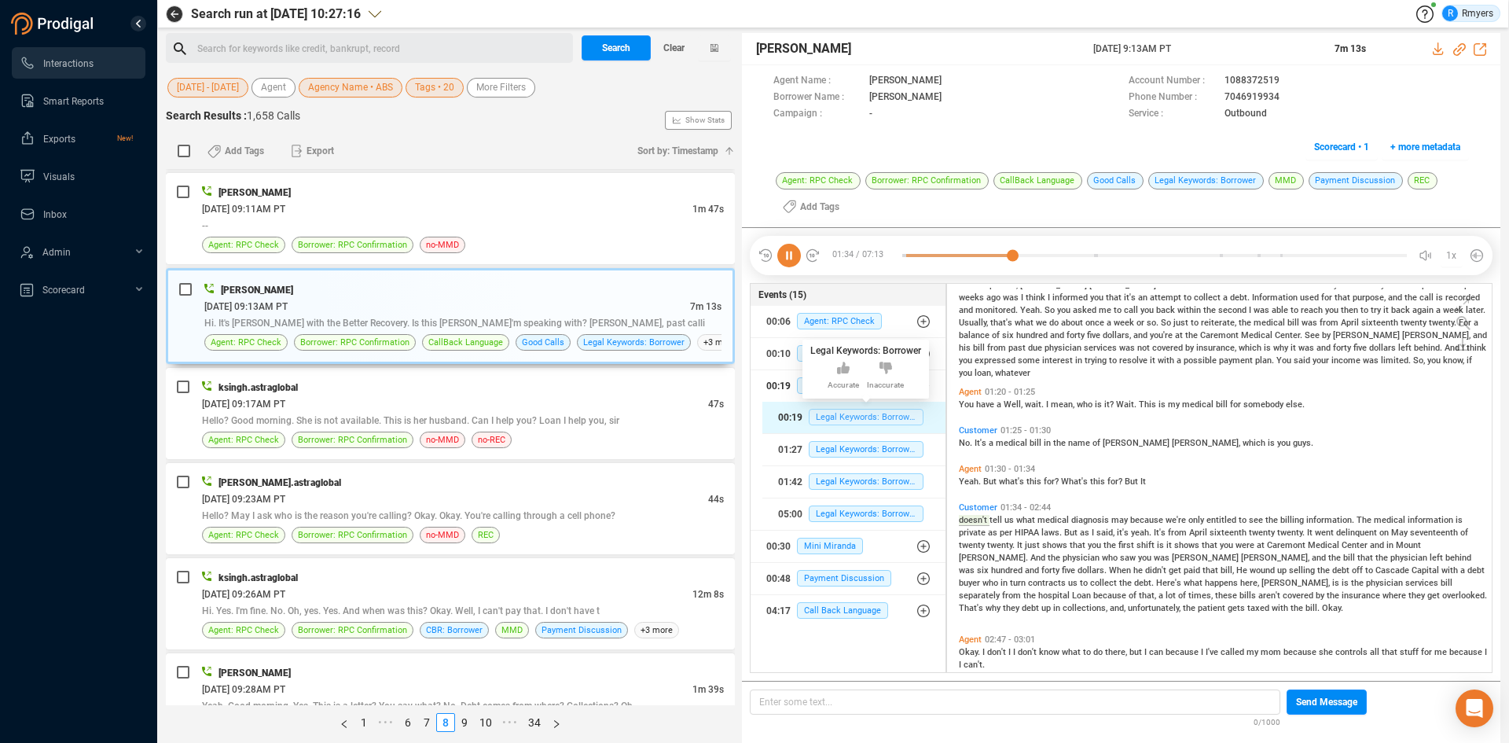
scroll to position [238, 0]
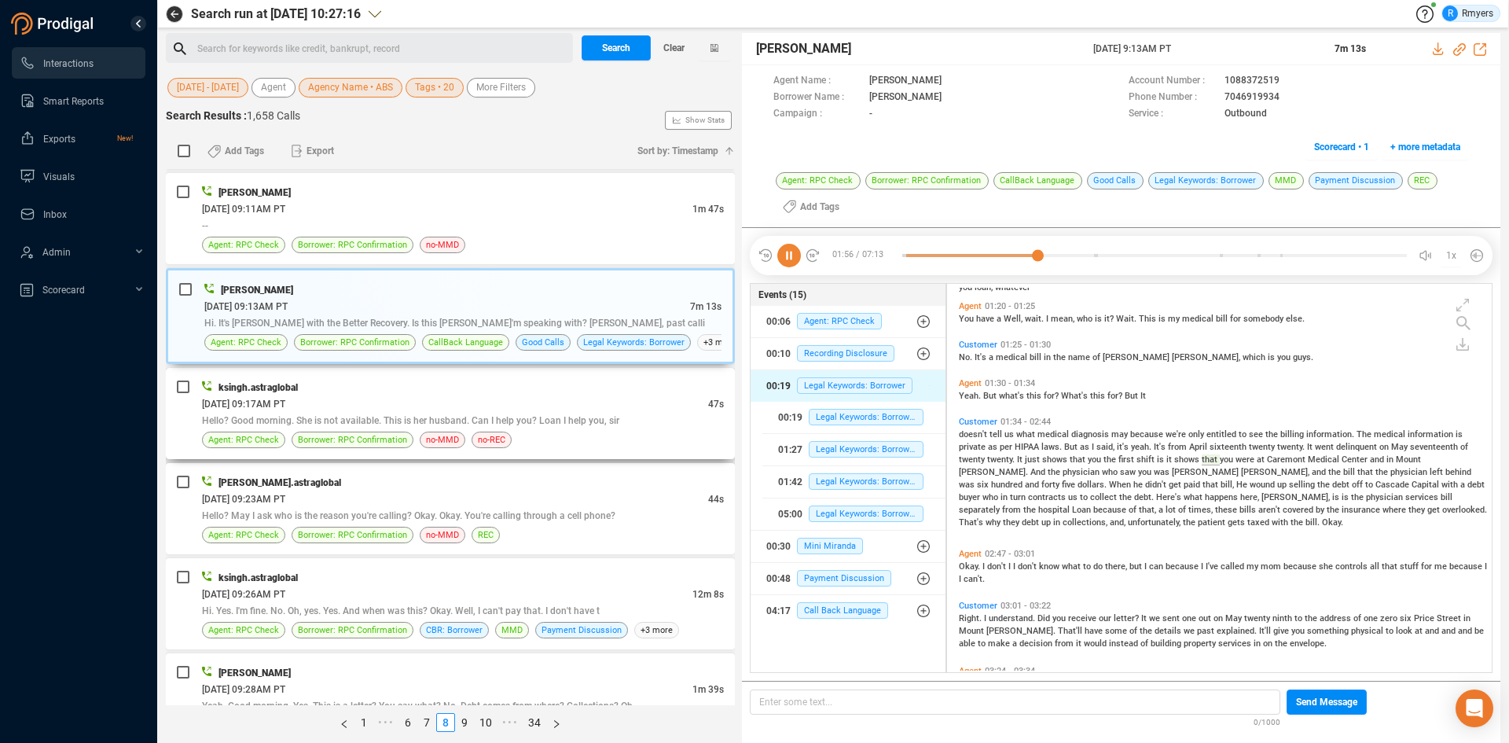
click at [404, 397] on div "[DATE] 09:17AM PT" at bounding box center [455, 403] width 506 height 17
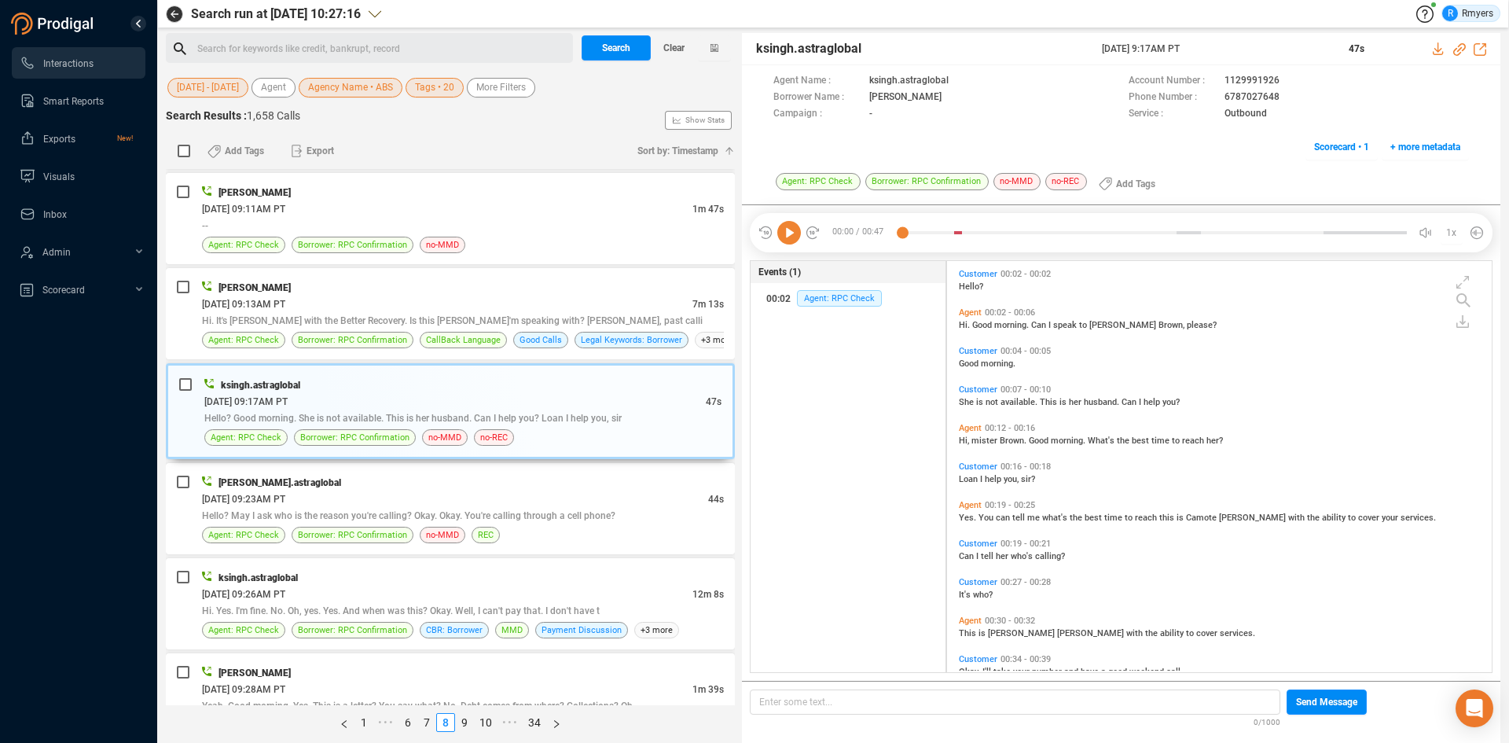
scroll to position [30, 0]
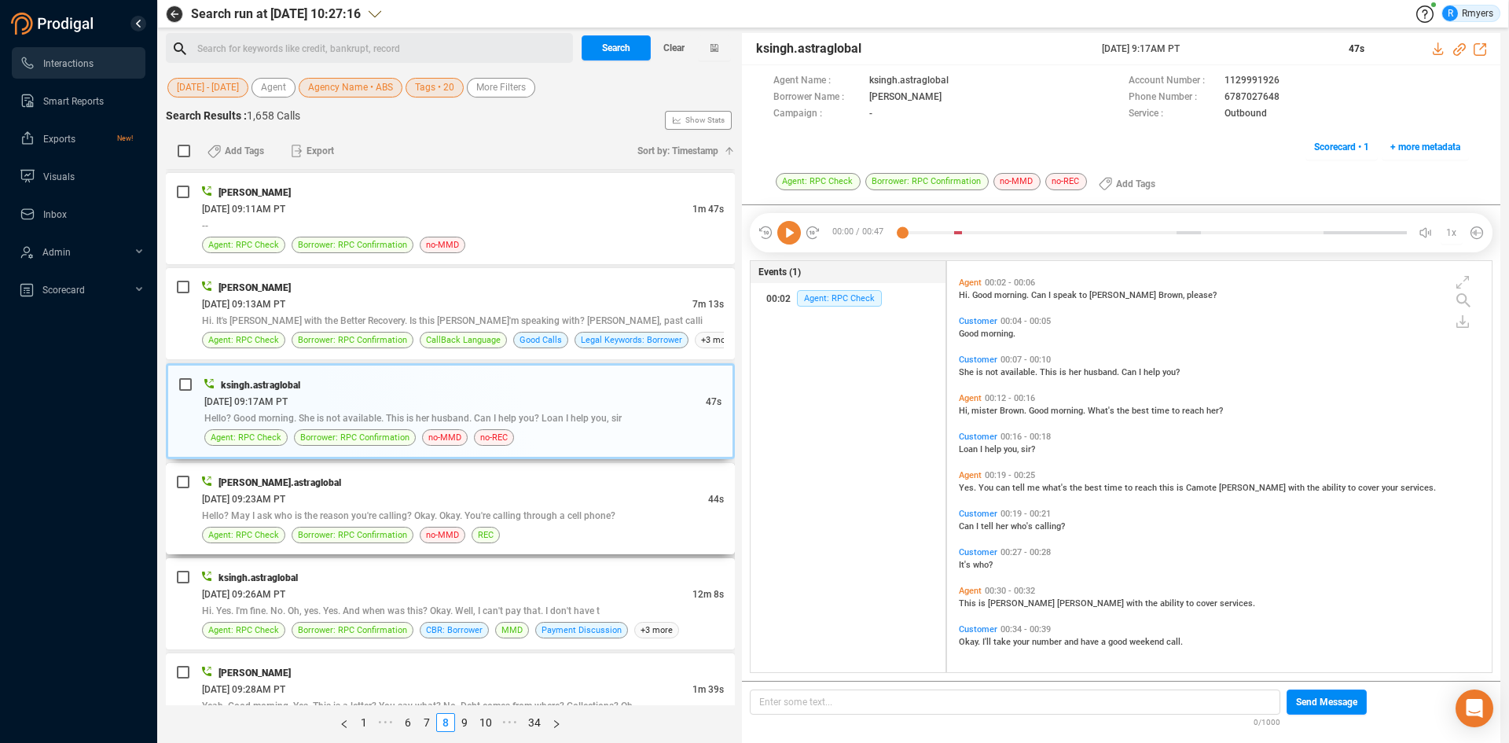
click at [424, 519] on span "Hello? May I ask who is the reason you're calling? Okay. Okay. You're calling t…" at bounding box center [408, 515] width 413 height 11
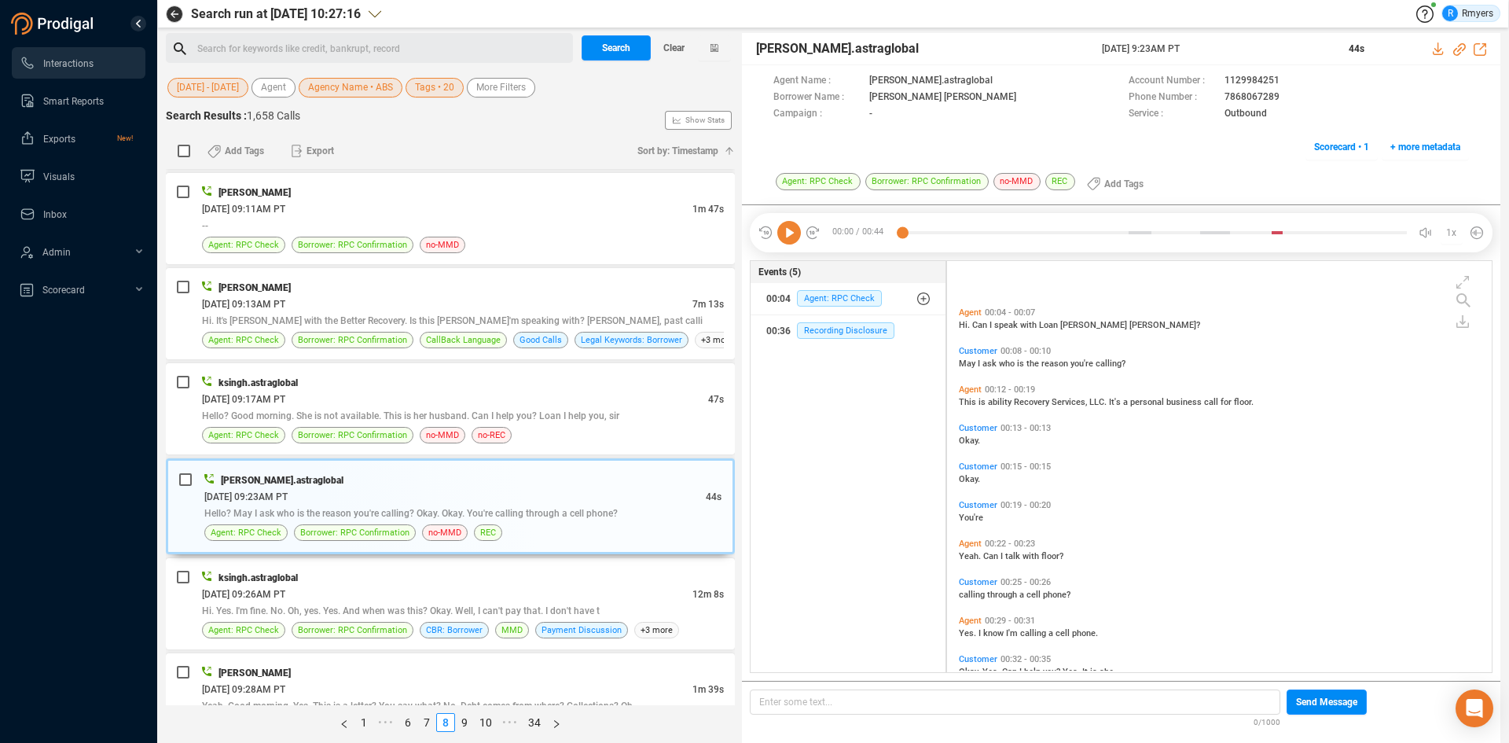
scroll to position [107, 0]
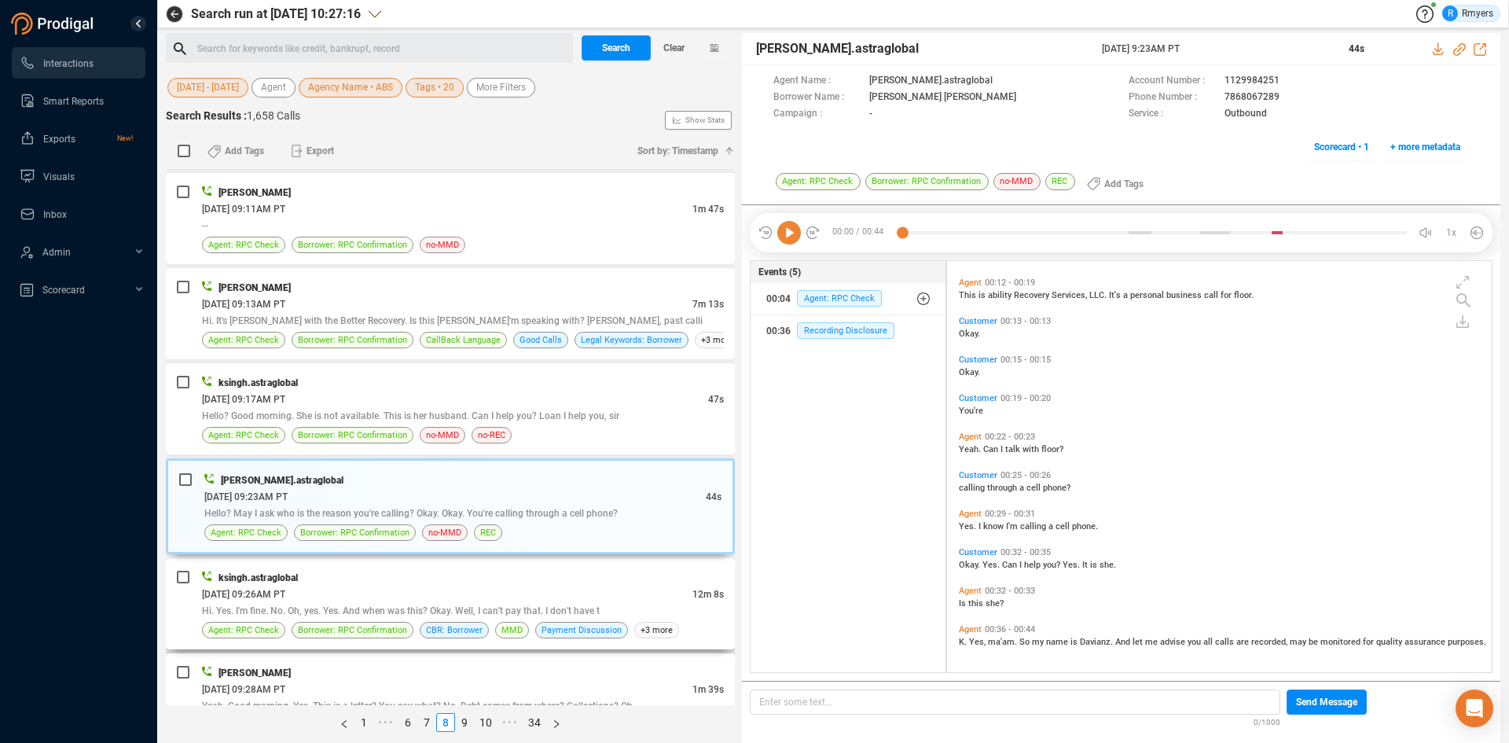
click at [431, 576] on div "ksingh.astraglobal" at bounding box center [463, 577] width 522 height 17
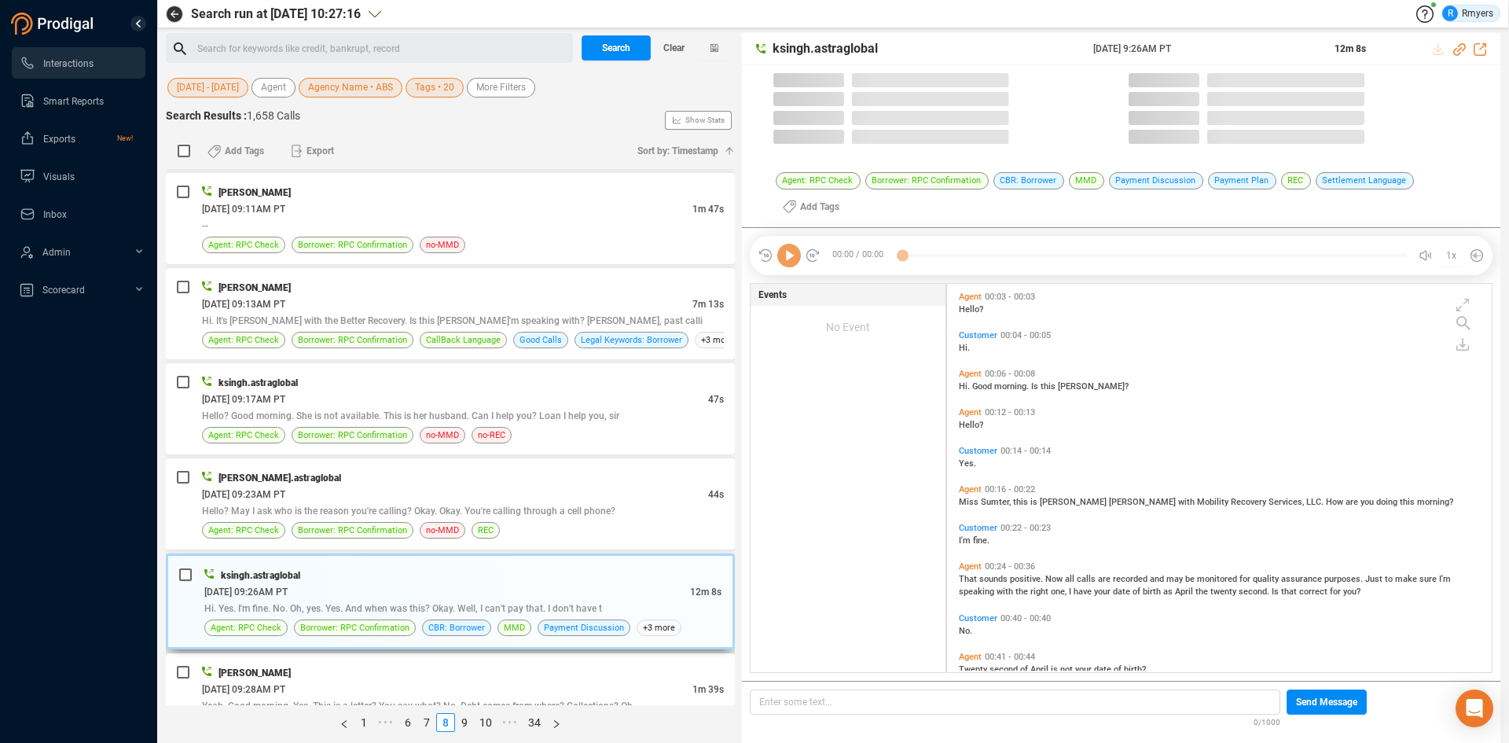
scroll to position [384, 537]
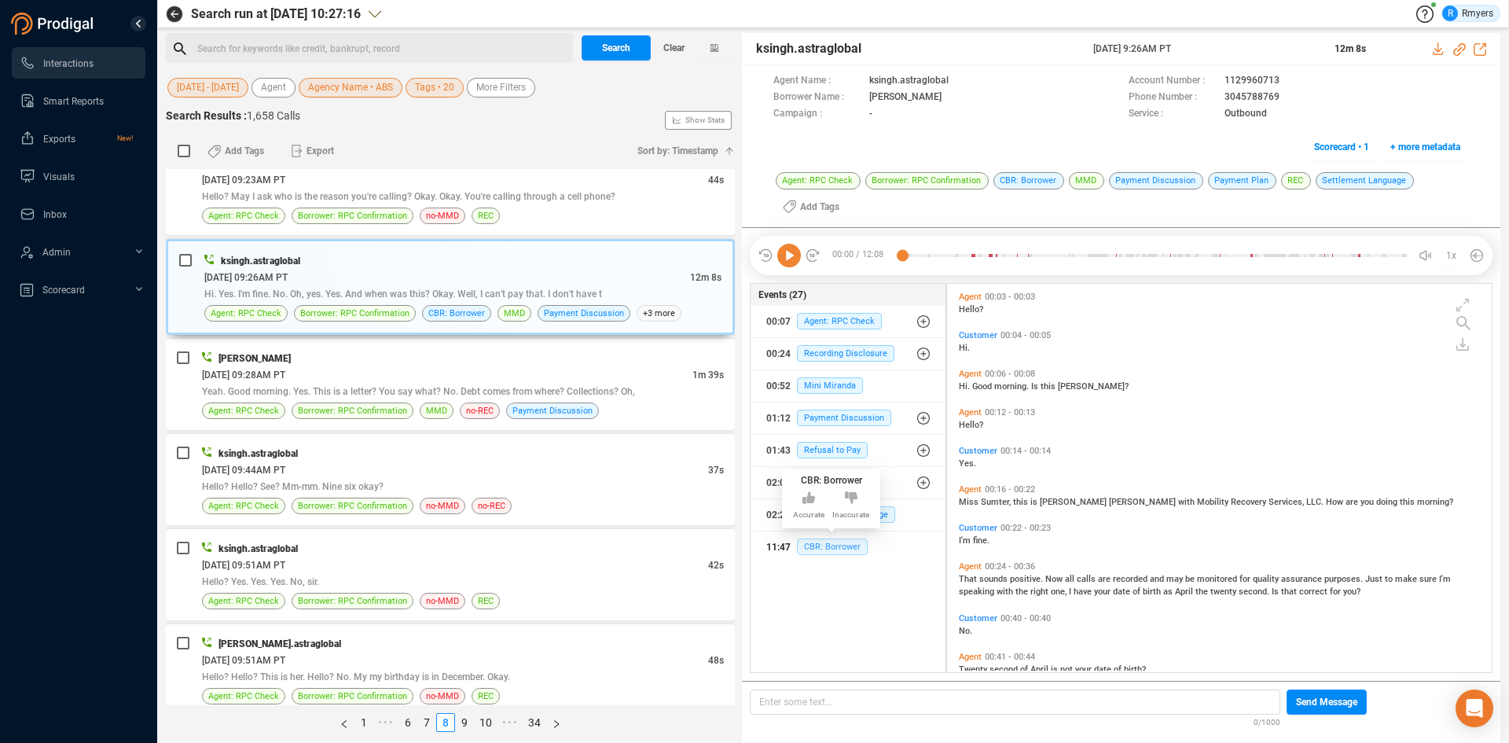
click at [837, 549] on span "CBR: Borrower" at bounding box center [832, 546] width 71 height 17
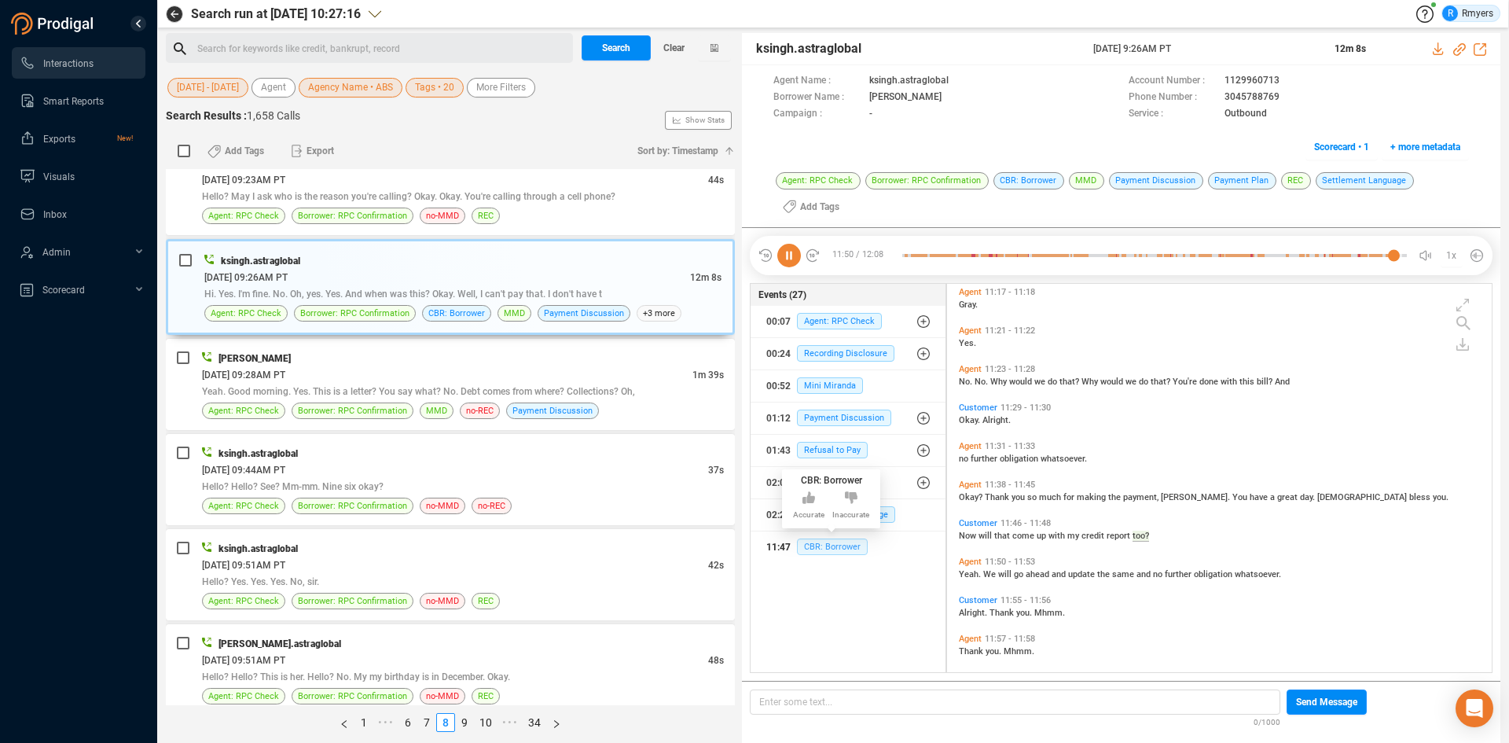
scroll to position [3942, 0]
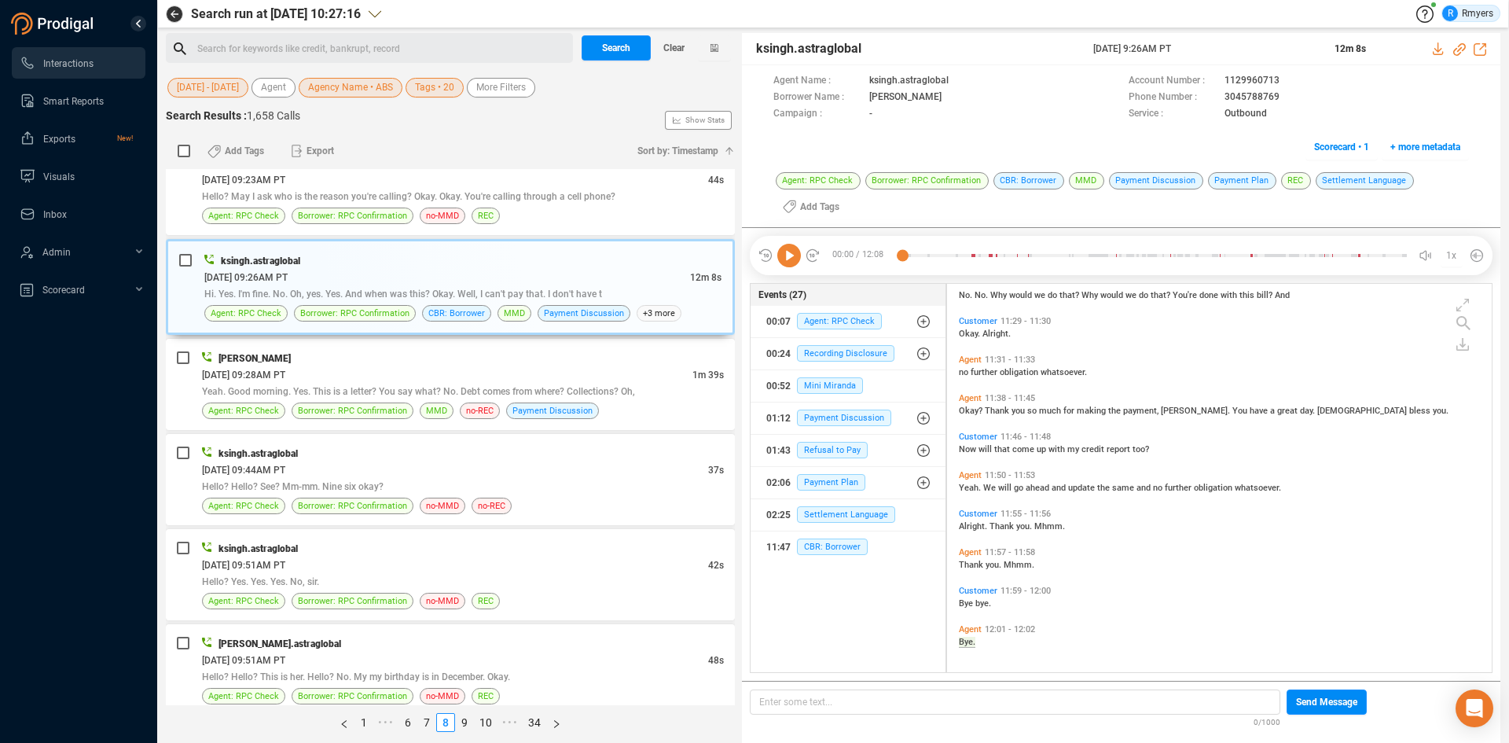
click at [782, 259] on icon at bounding box center [789, 256] width 24 height 24
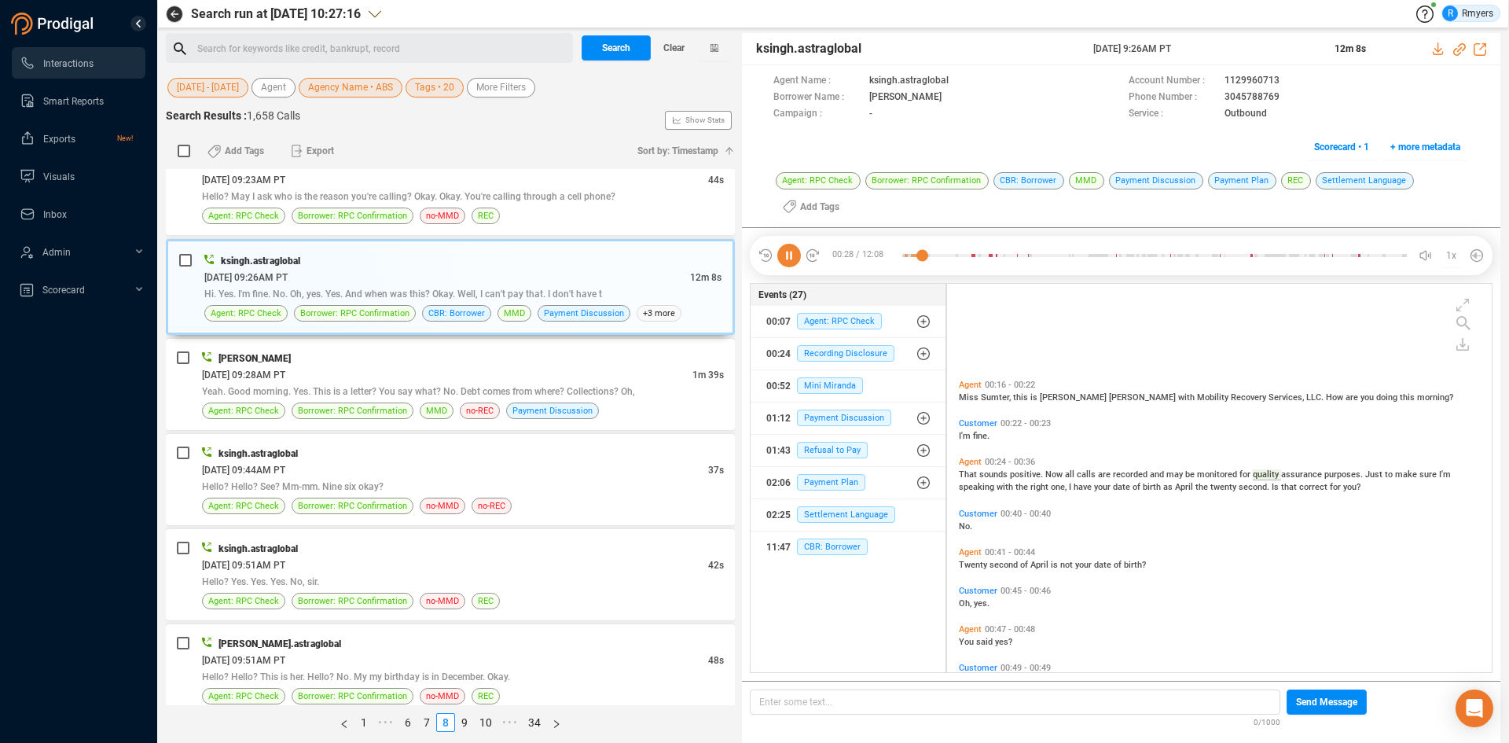
scroll to position [262, 0]
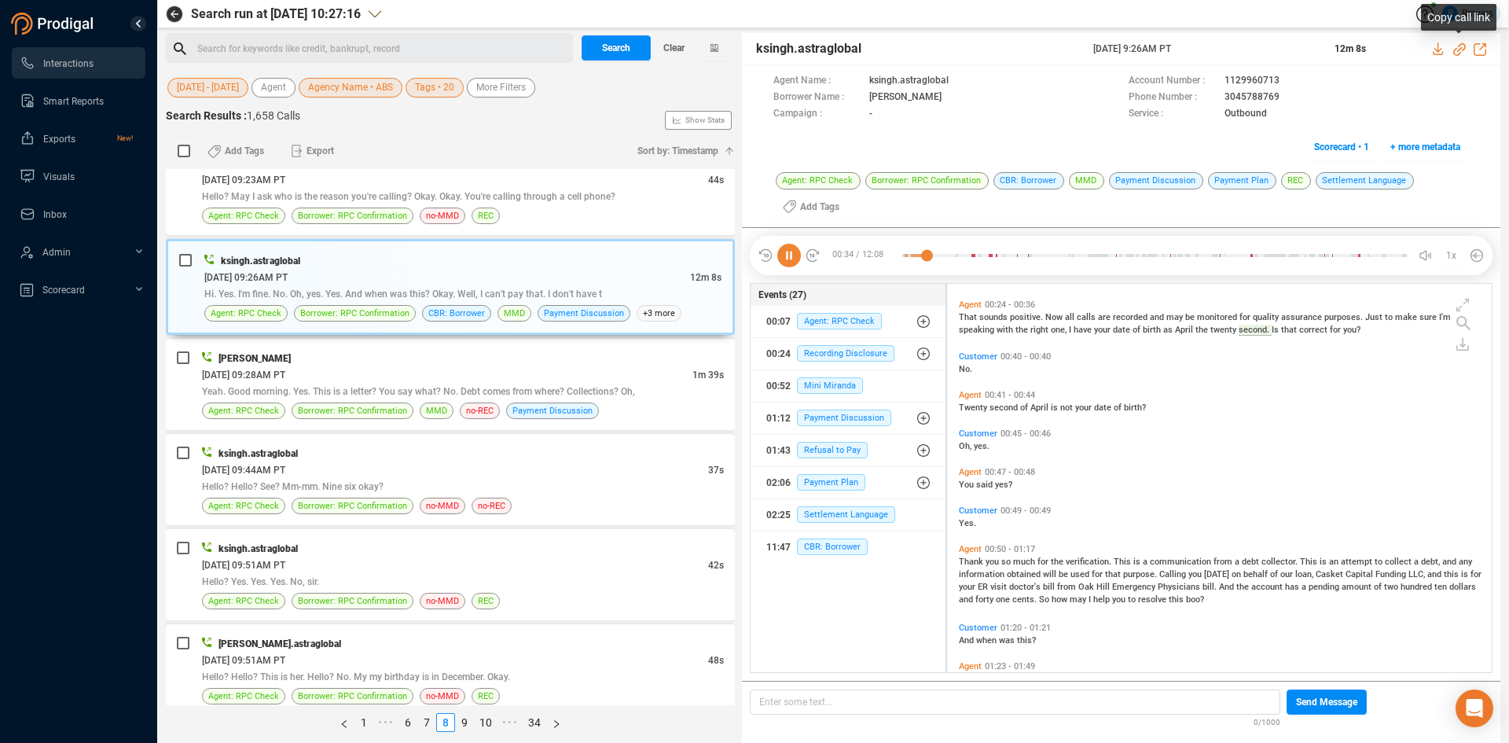
click at [1457, 48] on icon at bounding box center [1459, 49] width 13 height 13
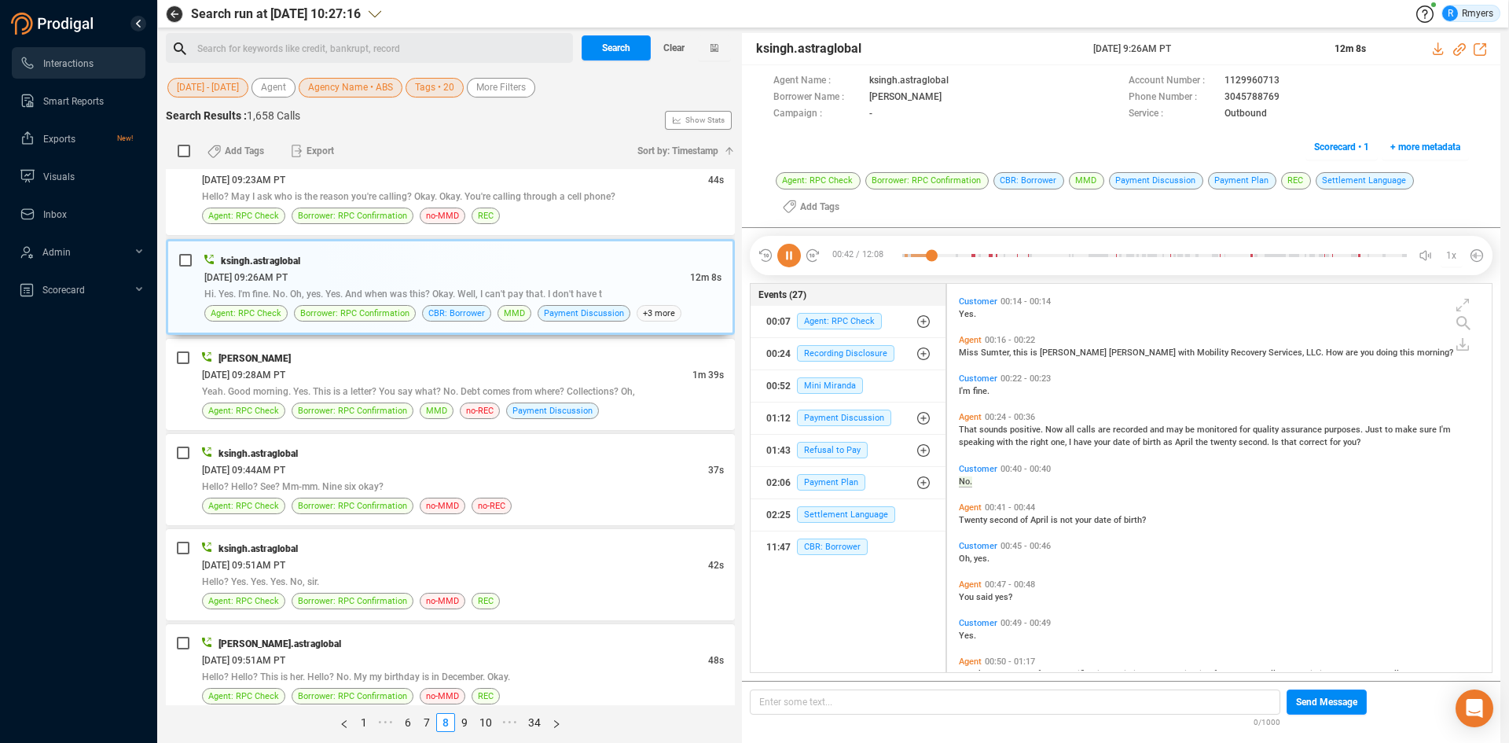
scroll to position [188, 0]
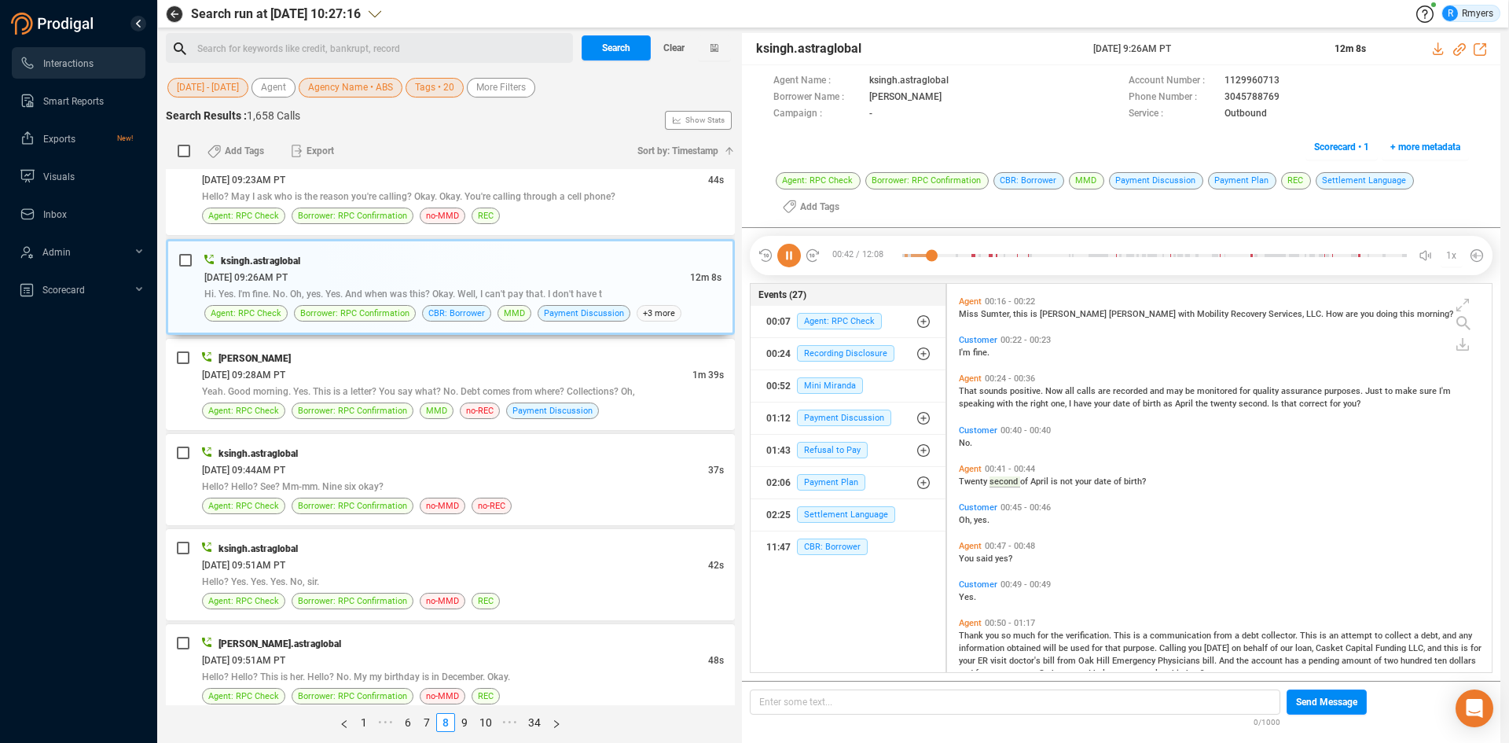
drag, startPoint x: 1089, startPoint y: 47, endPoint x: 1215, endPoint y: 49, distance: 126.5
click at [1215, 49] on div "ksingh.astraglobal [DATE] 9:26AM PT 12m 8s" at bounding box center [1121, 49] width 758 height 32
copy div "[DATE] 9:26AM PT"
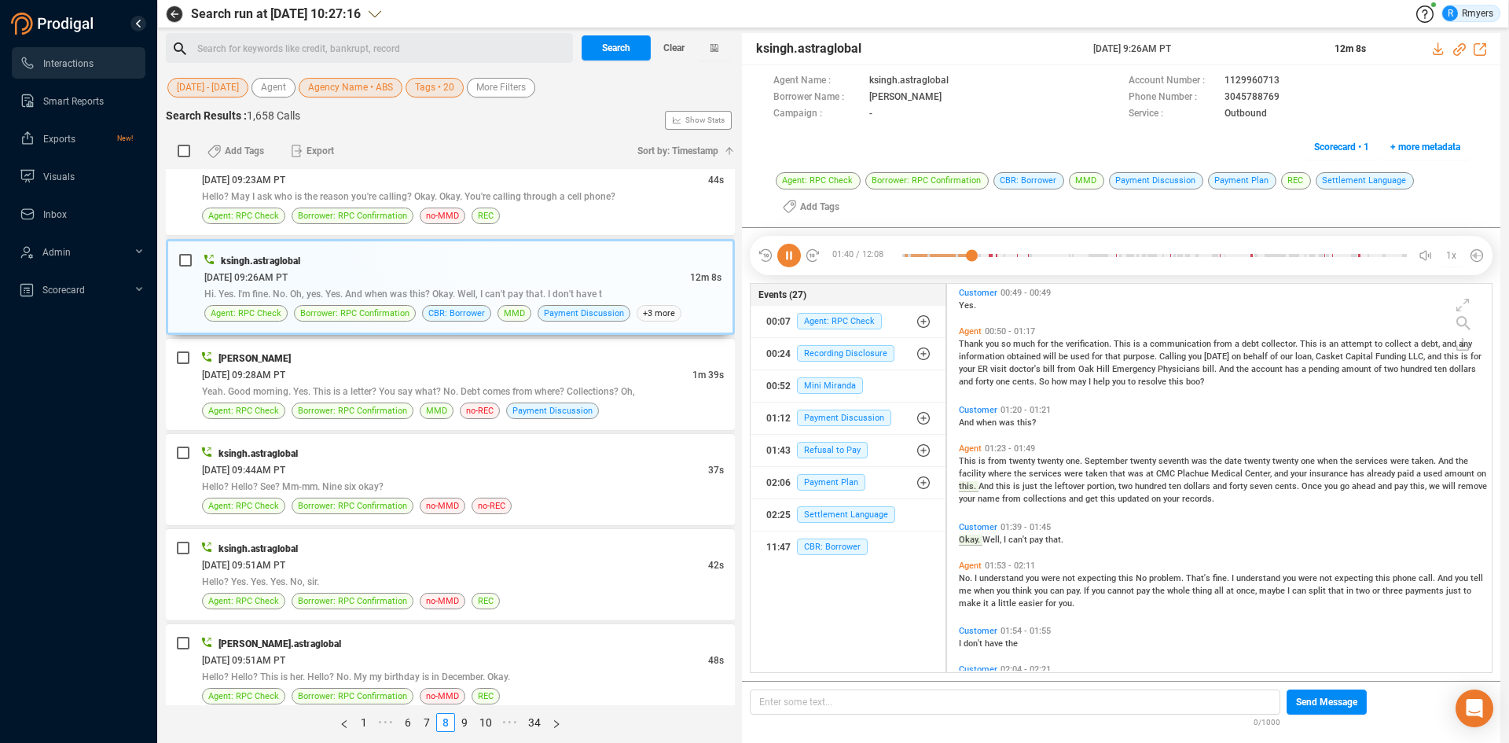
scroll to position [538, 0]
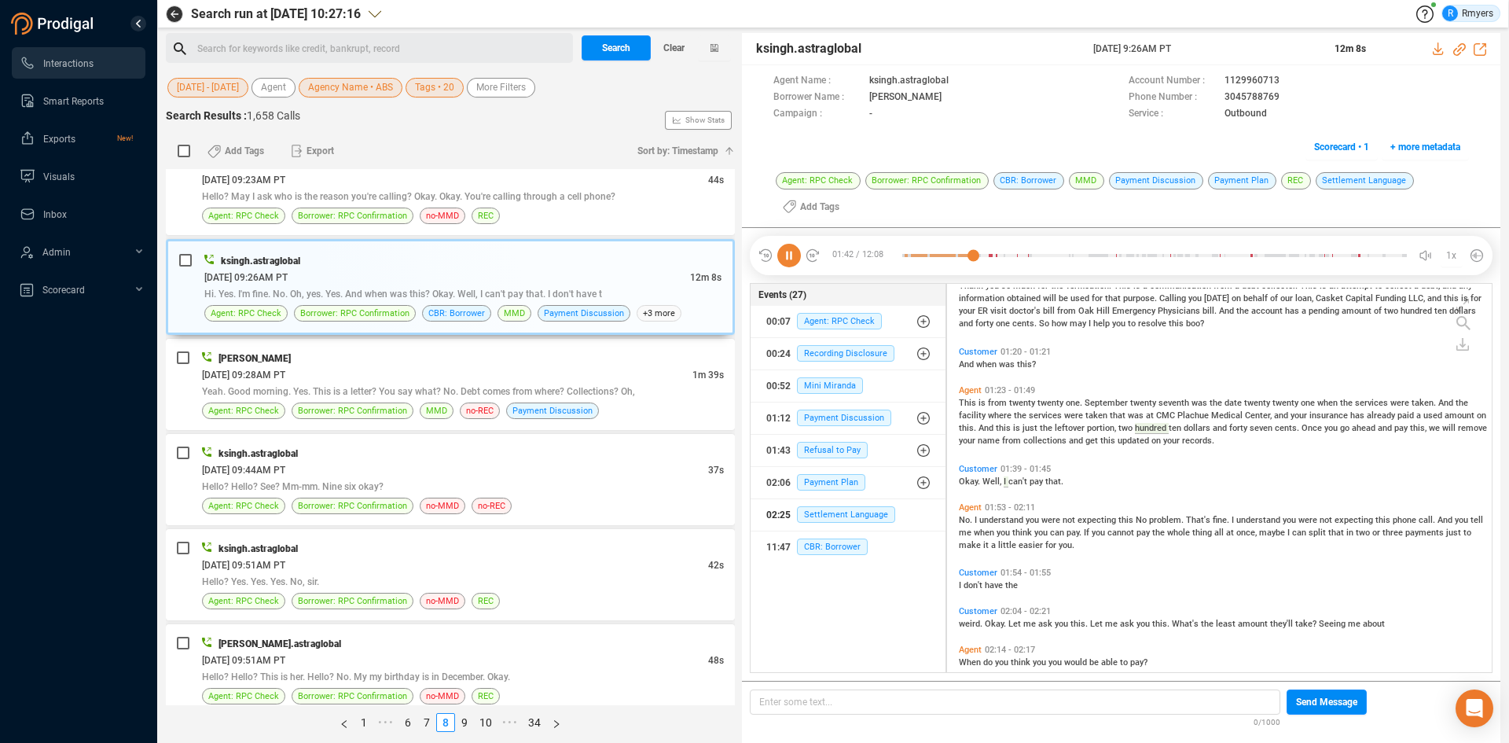
click at [842, 504] on div "02:25 Settlement Language" at bounding box center [848, 514] width 164 height 25
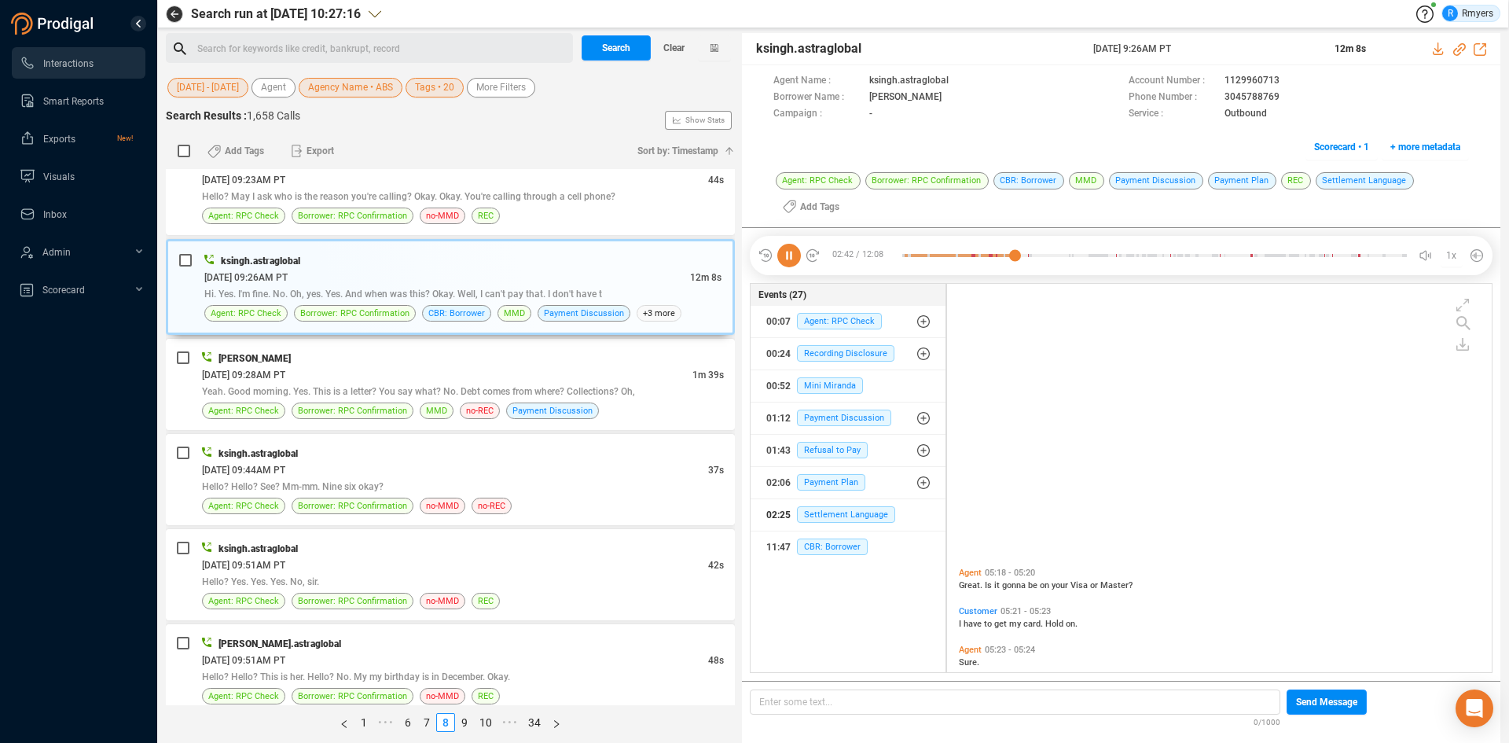
scroll to position [1640, 0]
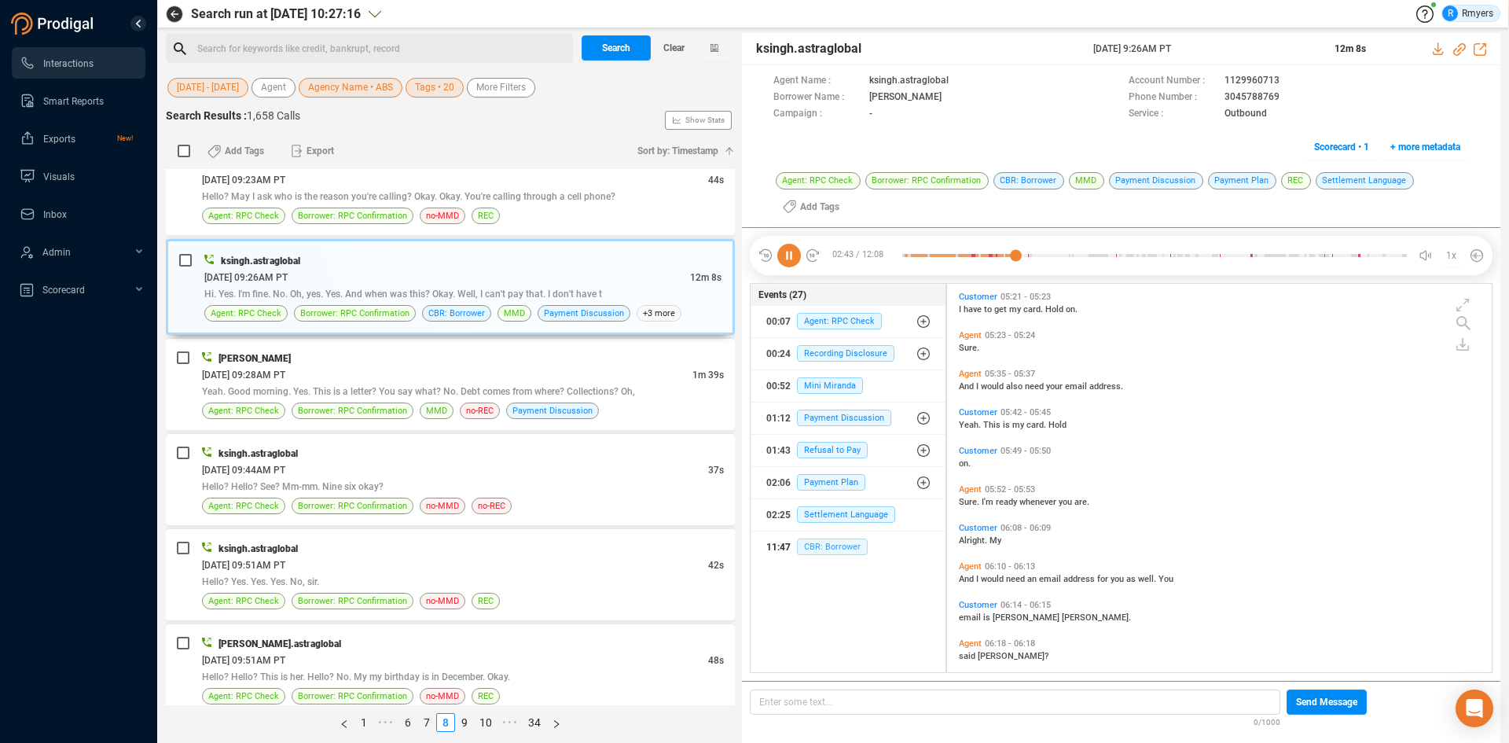
click at [827, 547] on span "CBR: Borrower" at bounding box center [832, 546] width 71 height 17
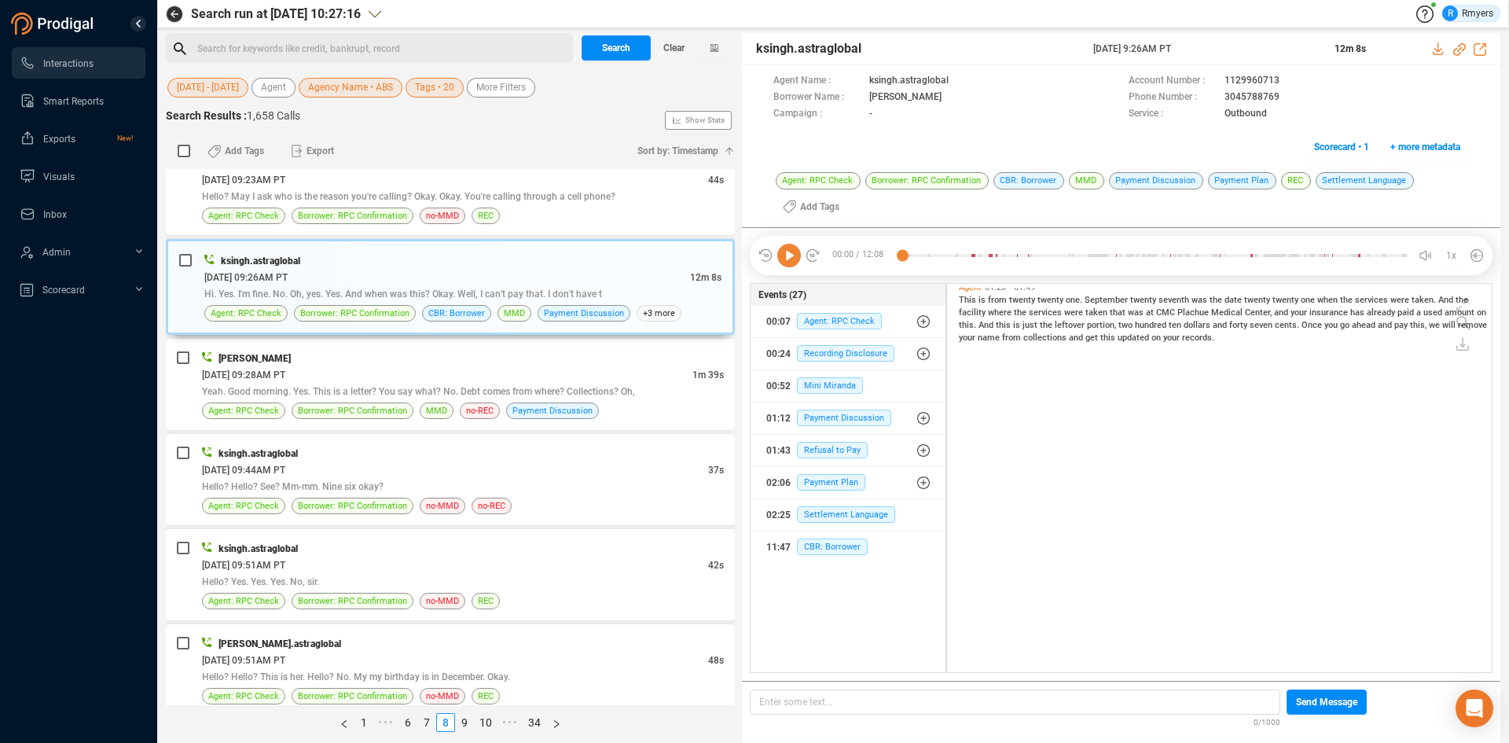
scroll to position [248, 0]
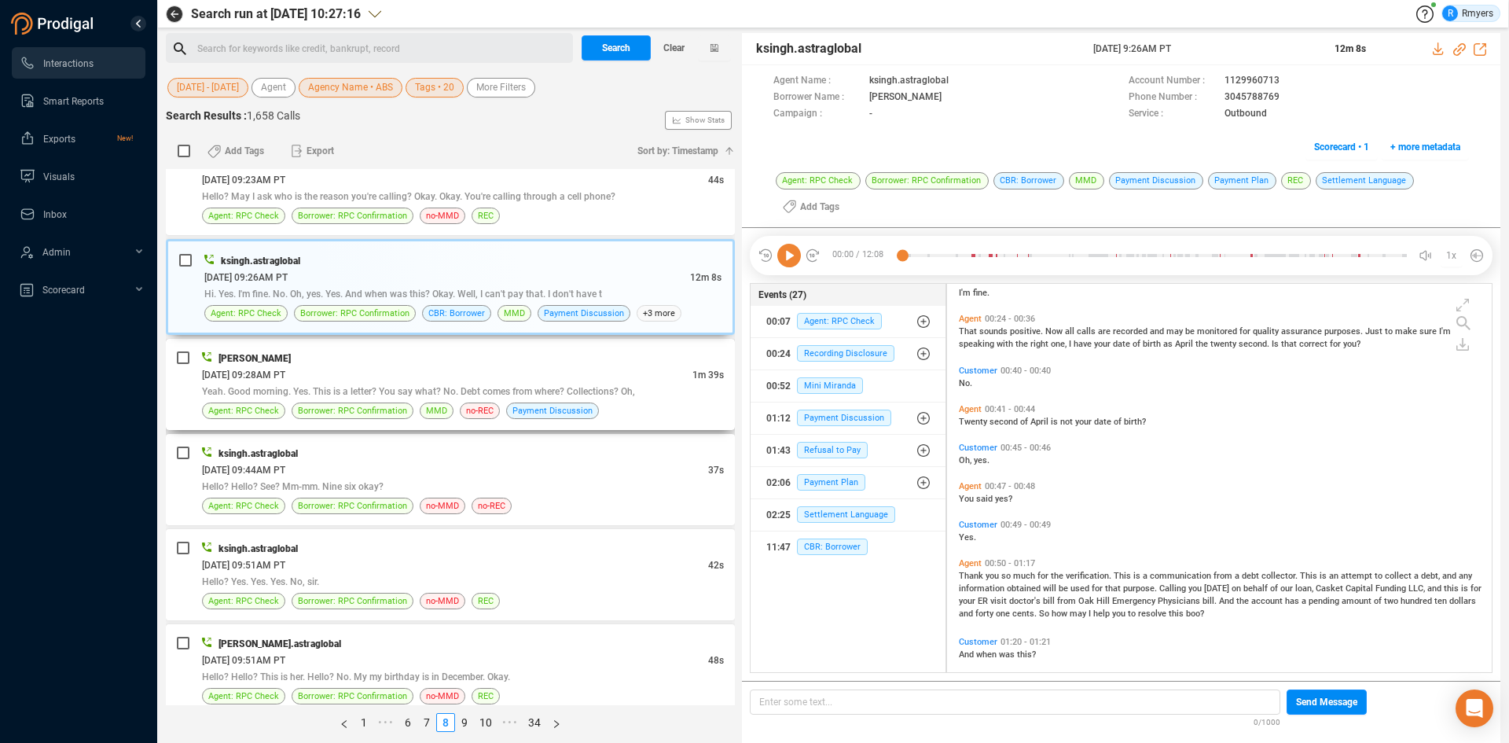
click at [428, 363] on div "[PERSON_NAME]" at bounding box center [463, 358] width 522 height 17
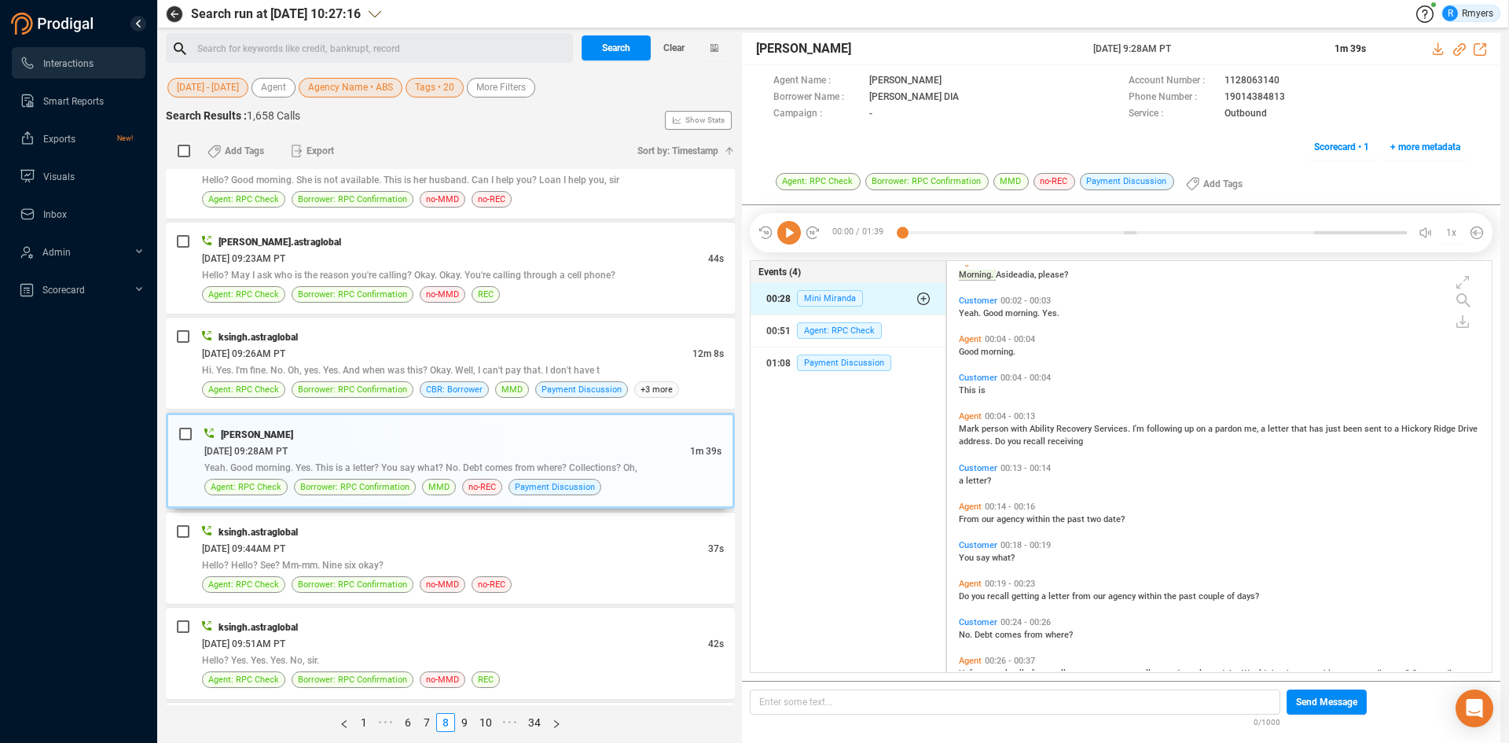
scroll to position [0, 0]
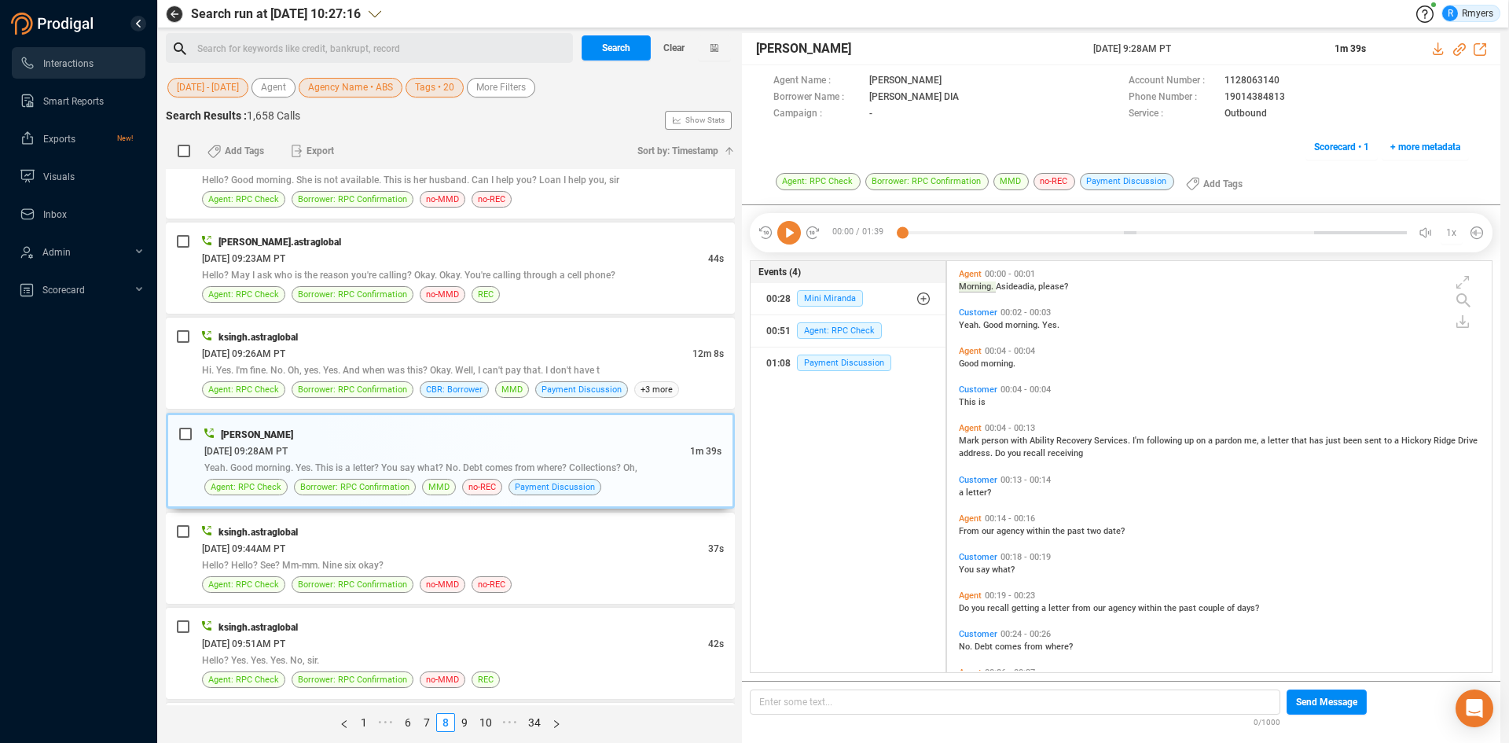
click at [789, 239] on icon at bounding box center [789, 233] width 24 height 24
click at [1456, 49] on icon at bounding box center [1459, 49] width 13 height 13
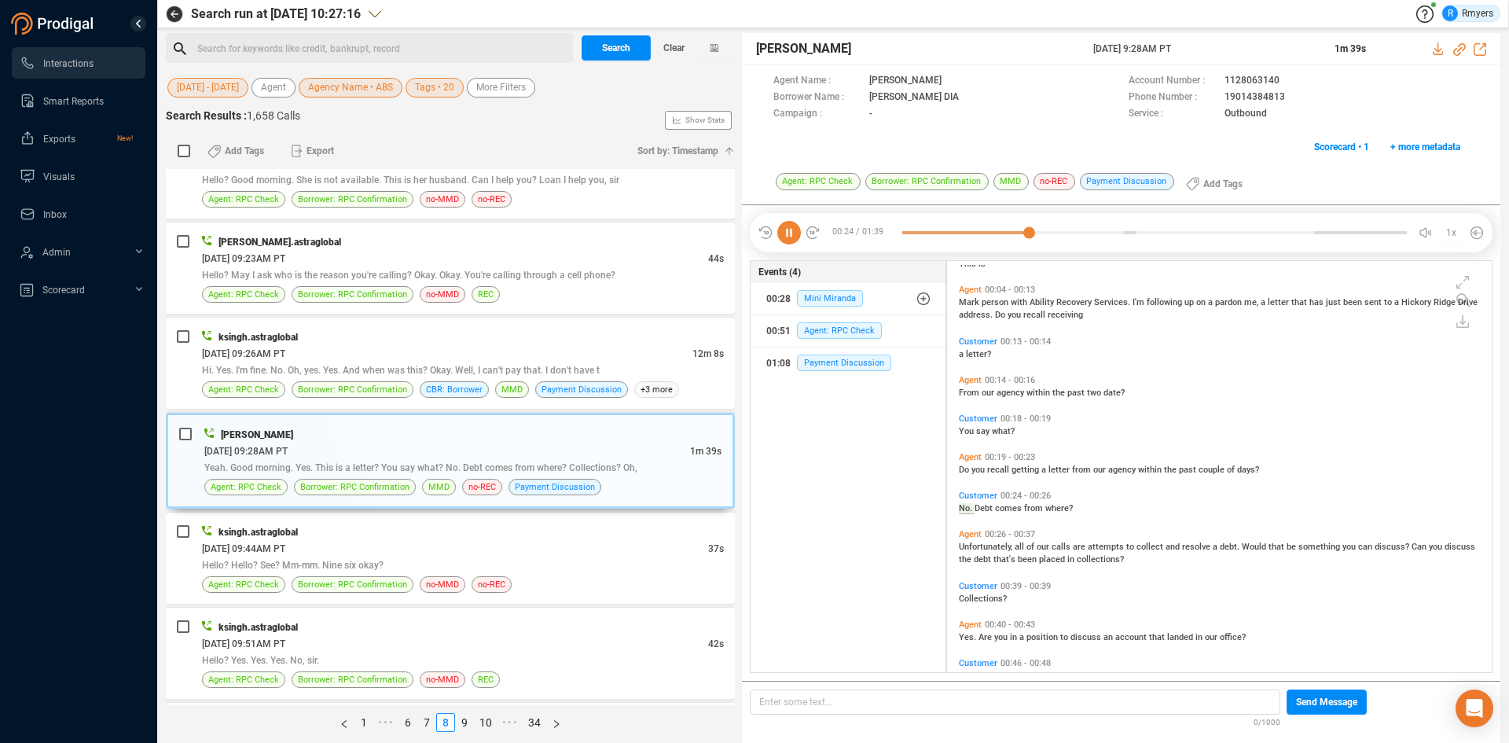
scroll to position [177, 0]
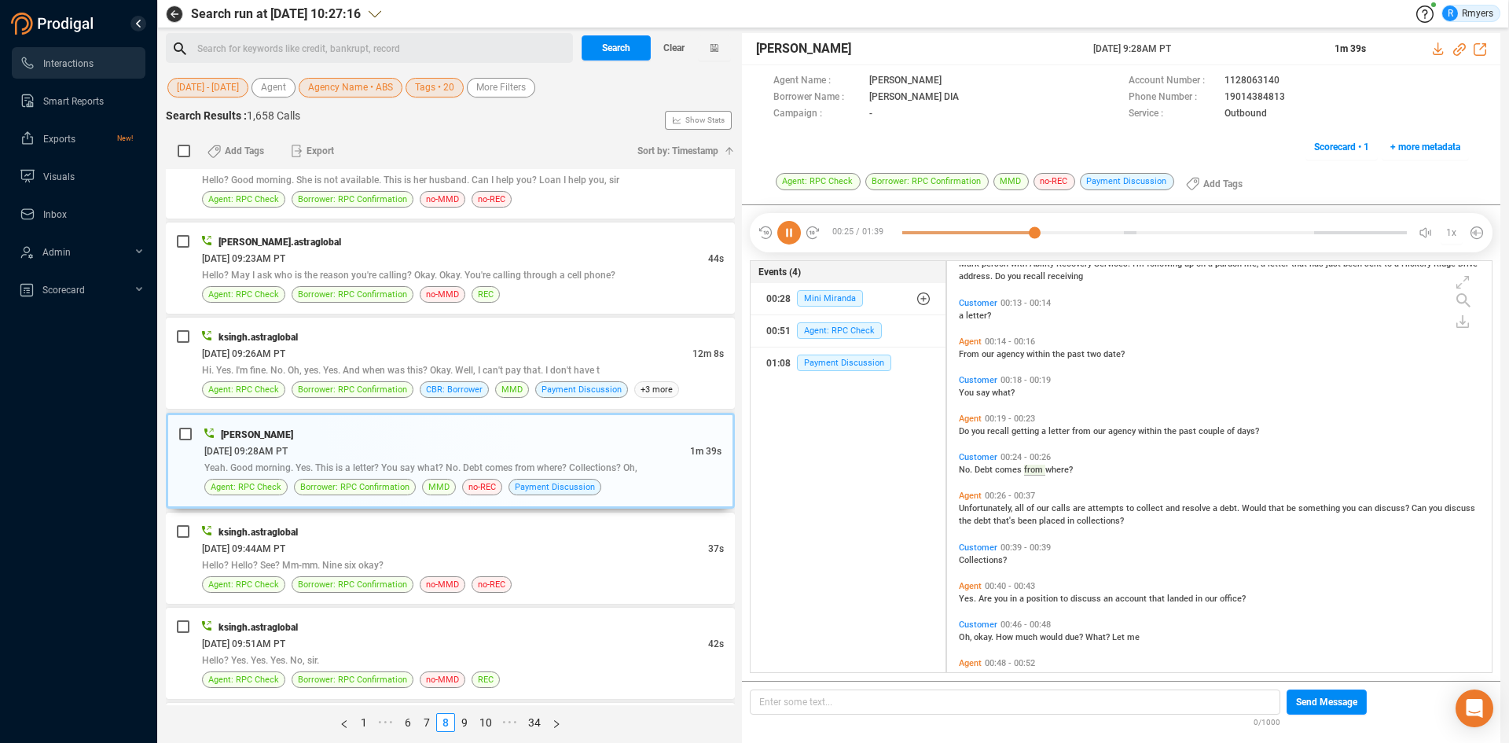
drag, startPoint x: 1096, startPoint y: 47, endPoint x: 1206, endPoint y: 40, distance: 111.0
click at [1209, 40] on div "[PERSON_NAME] [DATE] 9:28AM PT 1m 39s" at bounding box center [1121, 49] width 758 height 32
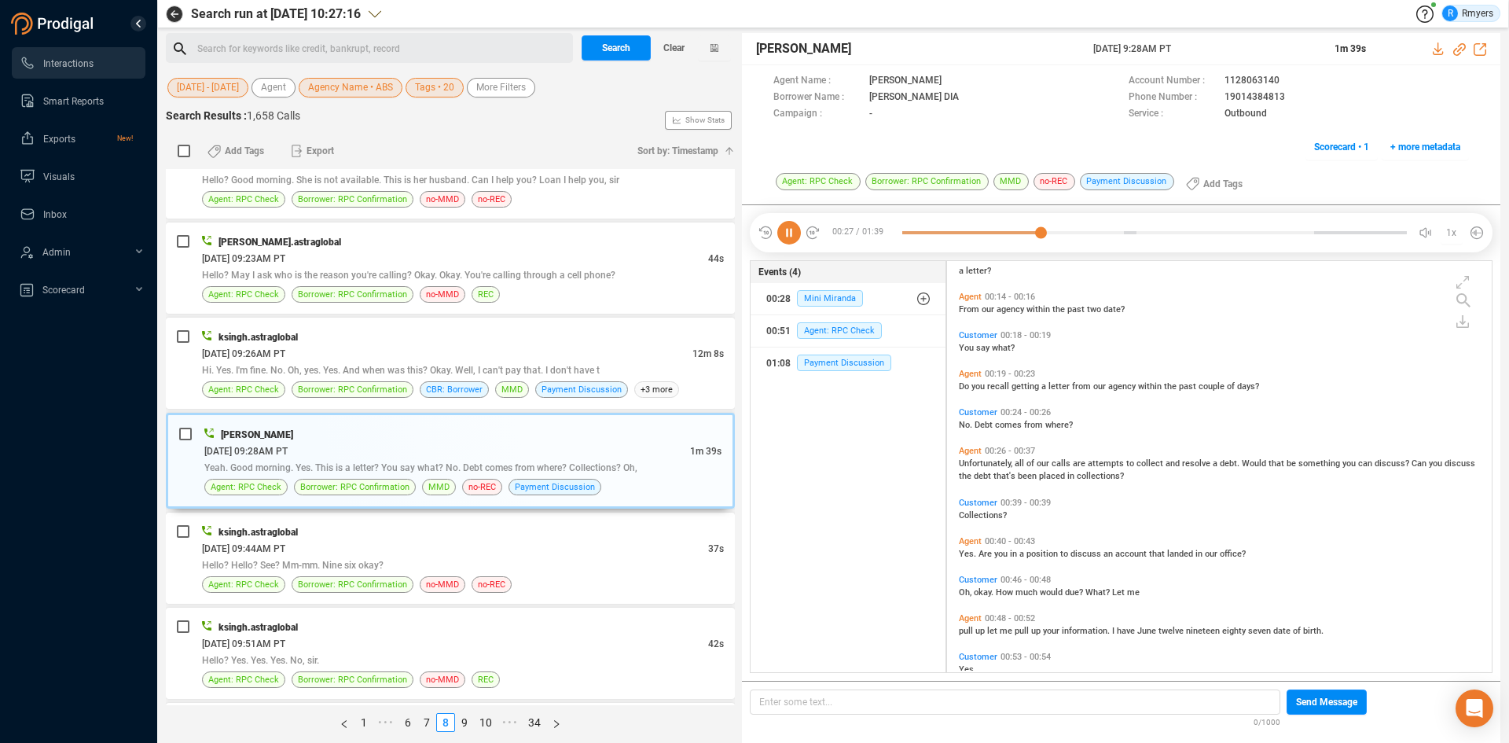
copy span "[DATE] 9:28AM PT"
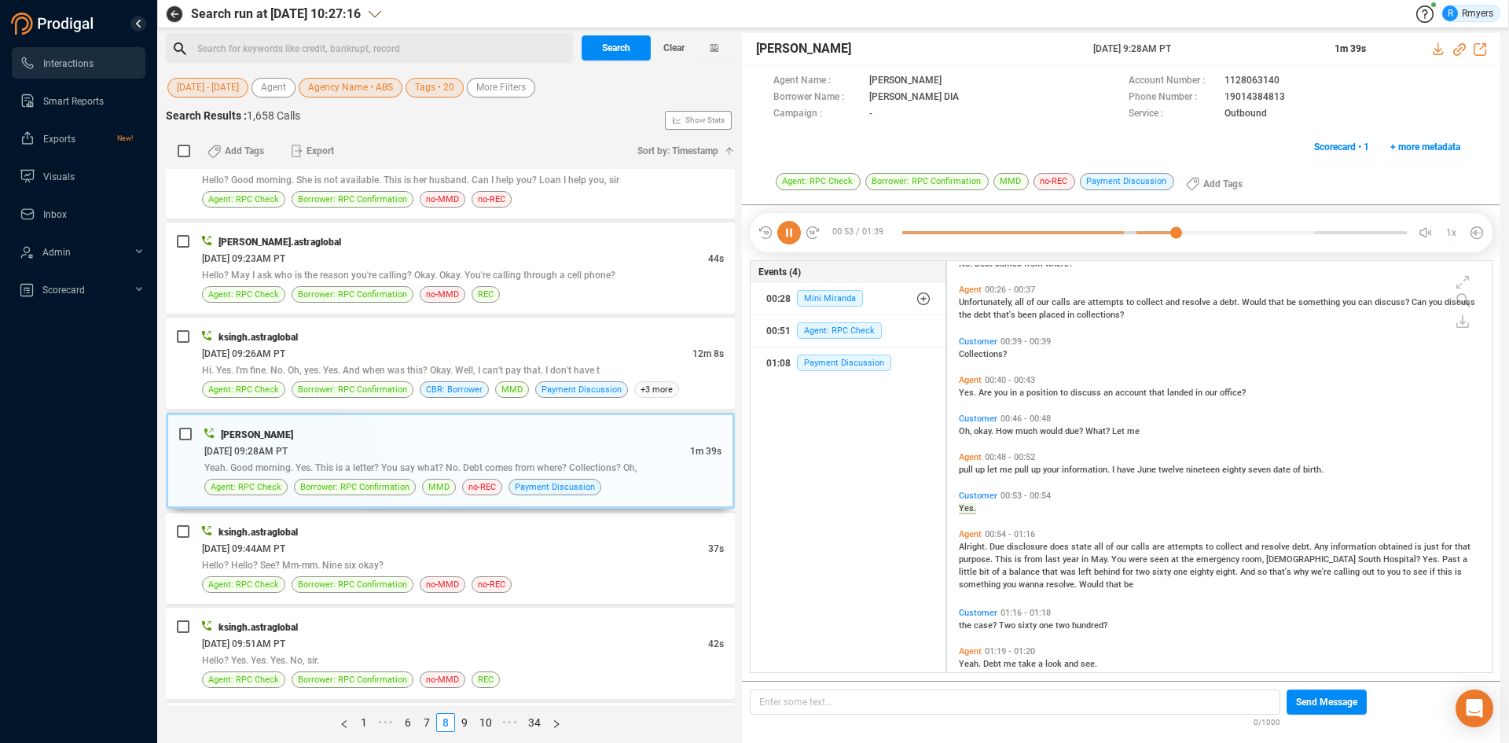
scroll to position [405, 0]
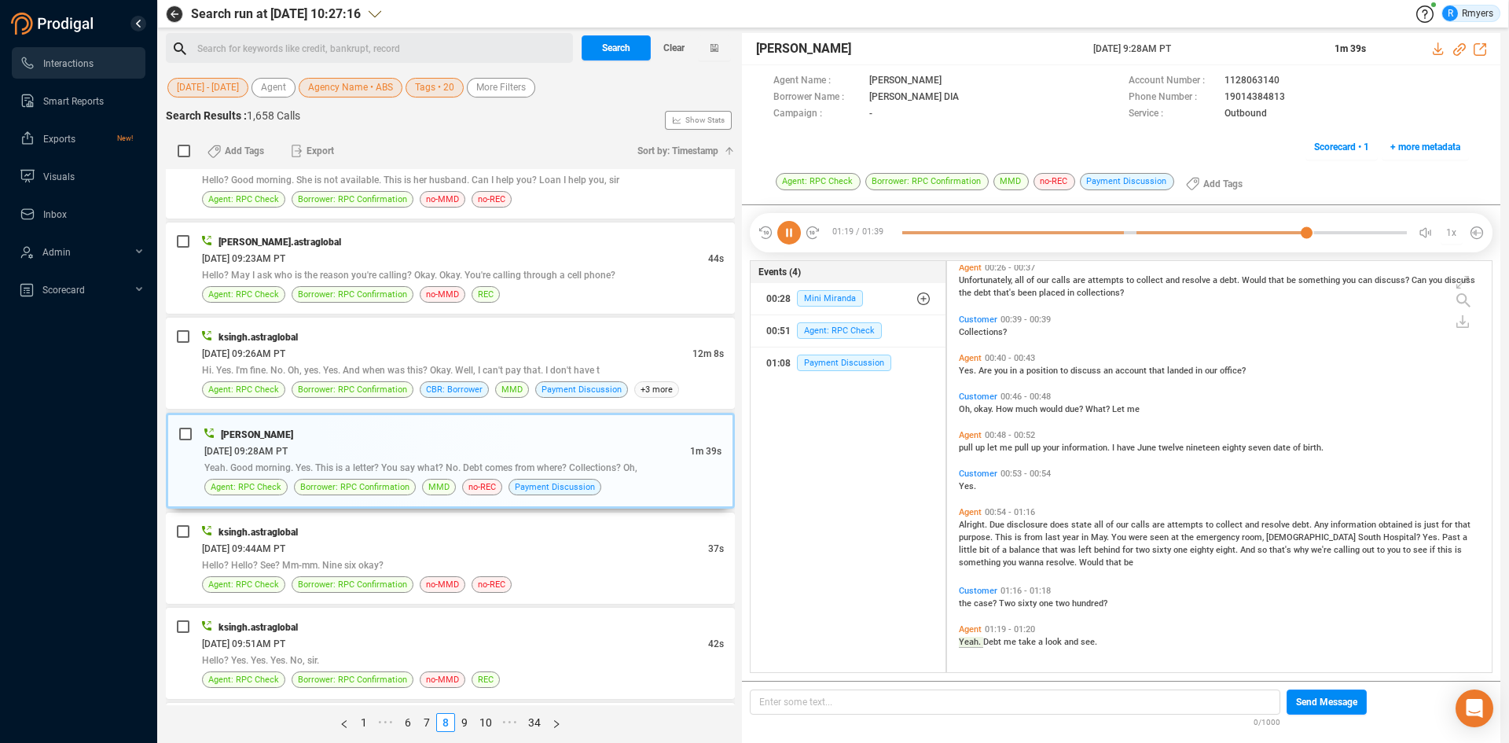
click at [783, 241] on icon at bounding box center [789, 233] width 24 height 24
click at [789, 242] on icon at bounding box center [789, 233] width 24 height 24
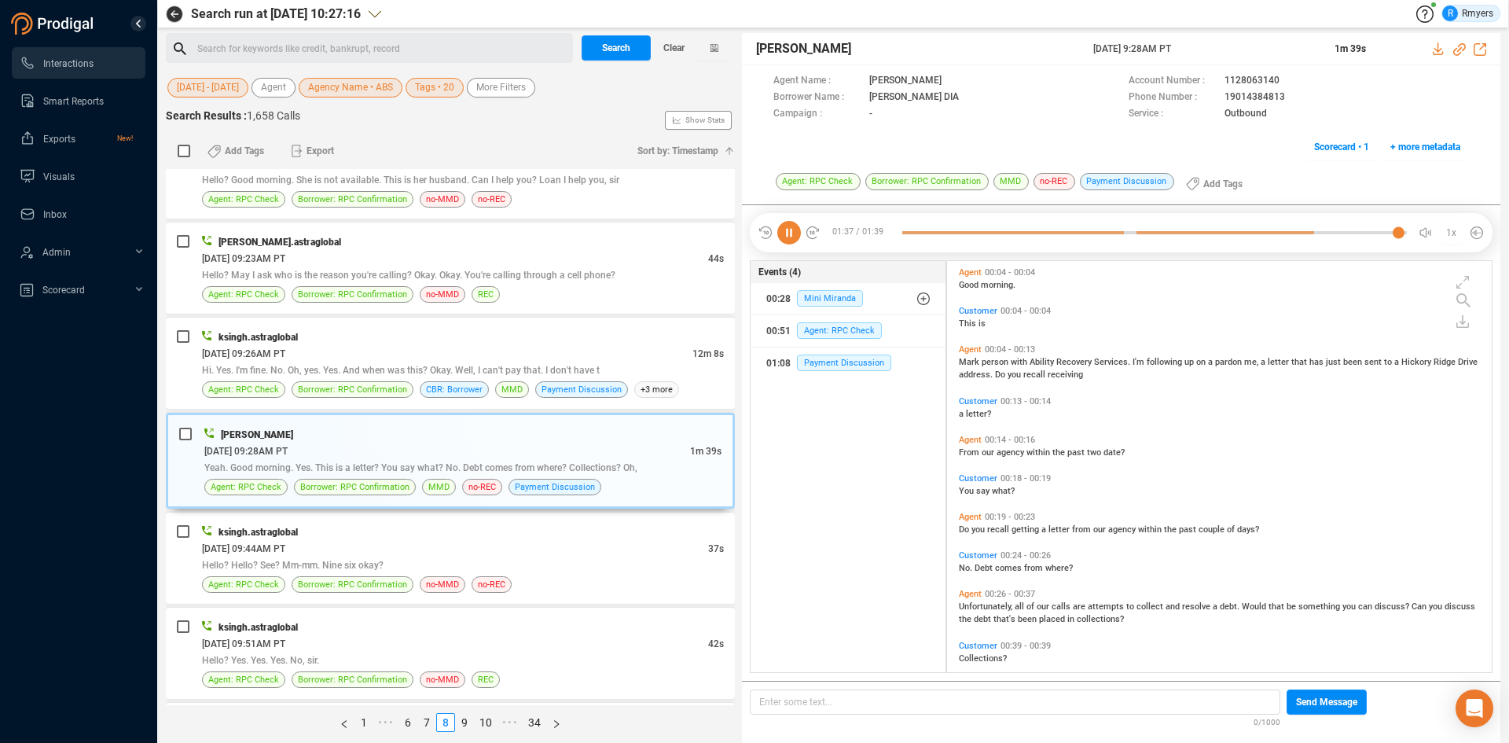
scroll to position [0, 0]
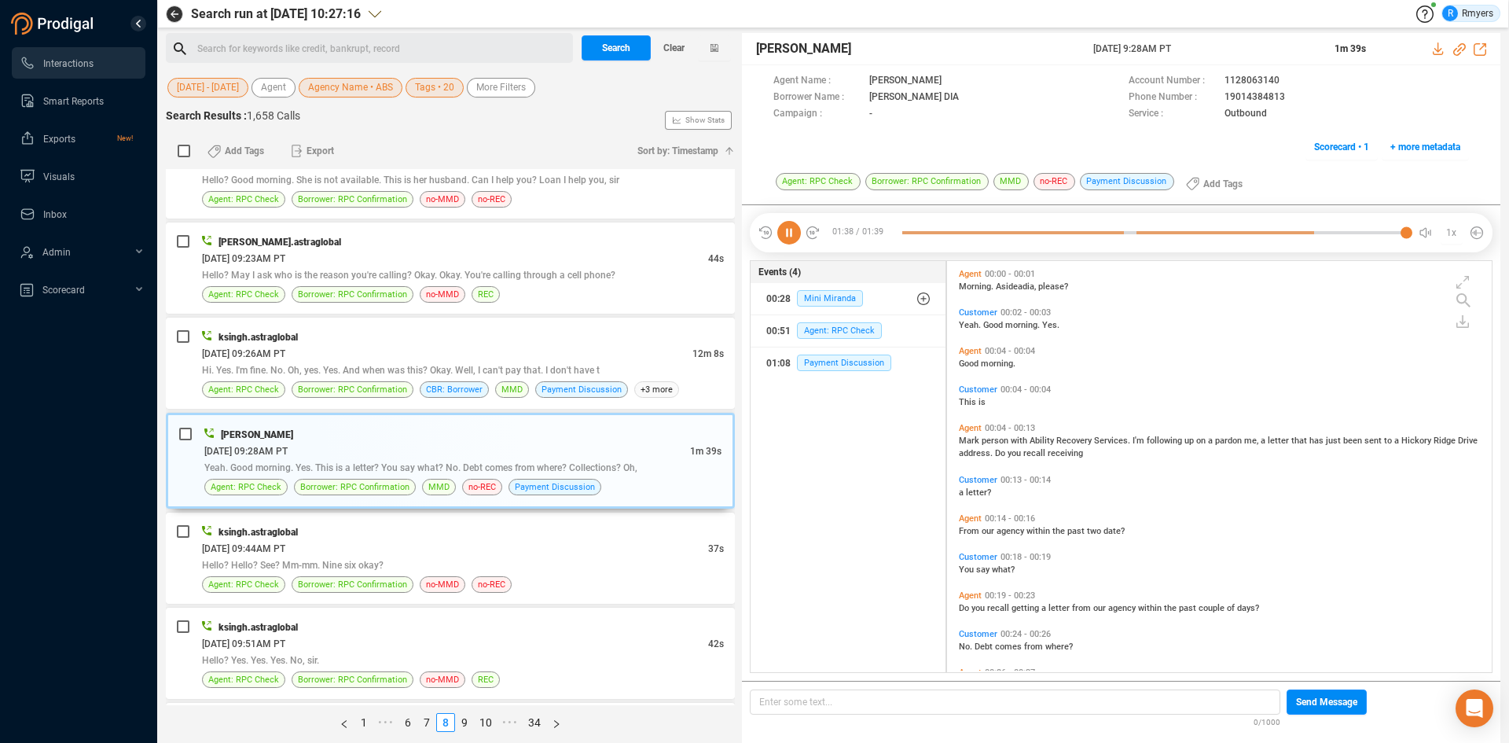
click at [968, 439] on span "Mark" at bounding box center [970, 440] width 23 height 10
click at [797, 231] on icon at bounding box center [789, 233] width 24 height 24
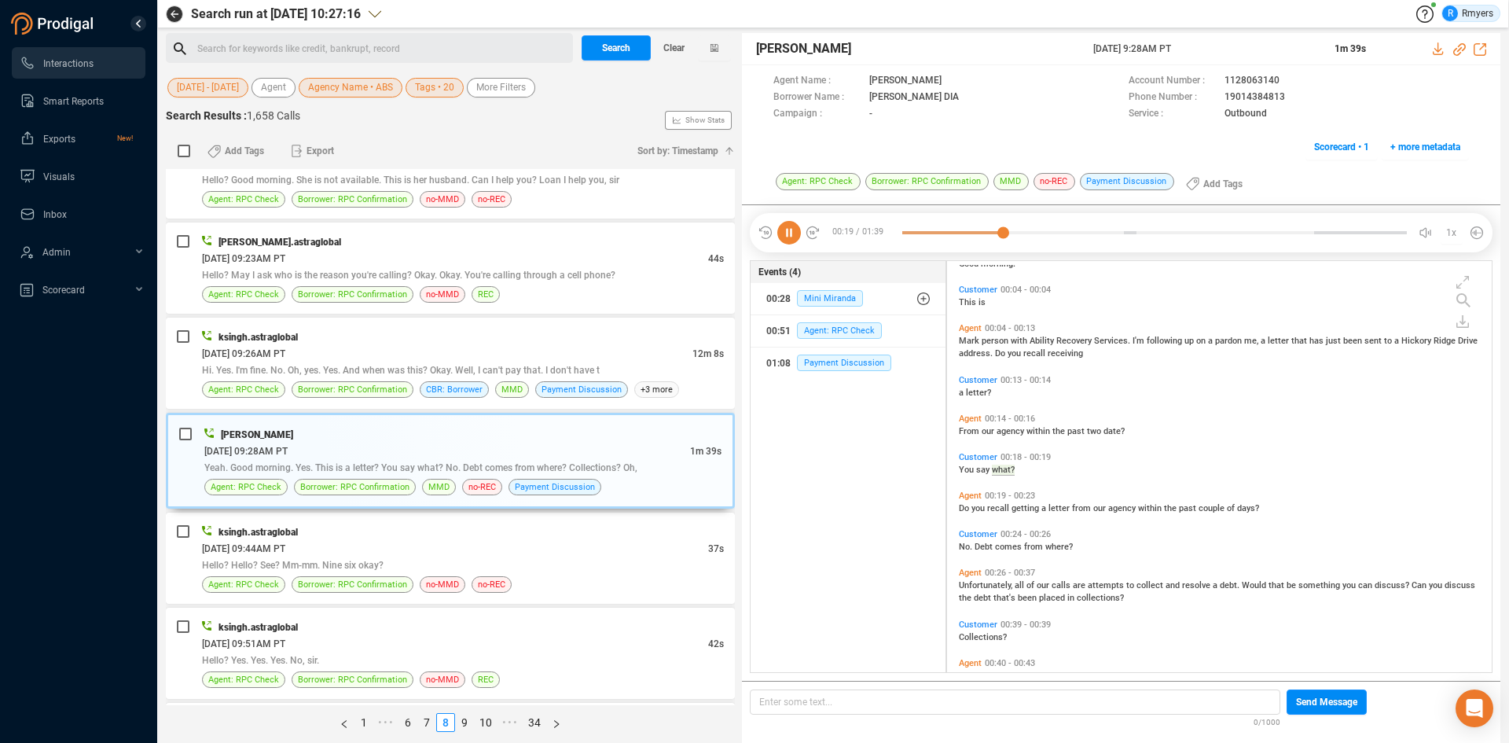
scroll to position [138, 0]
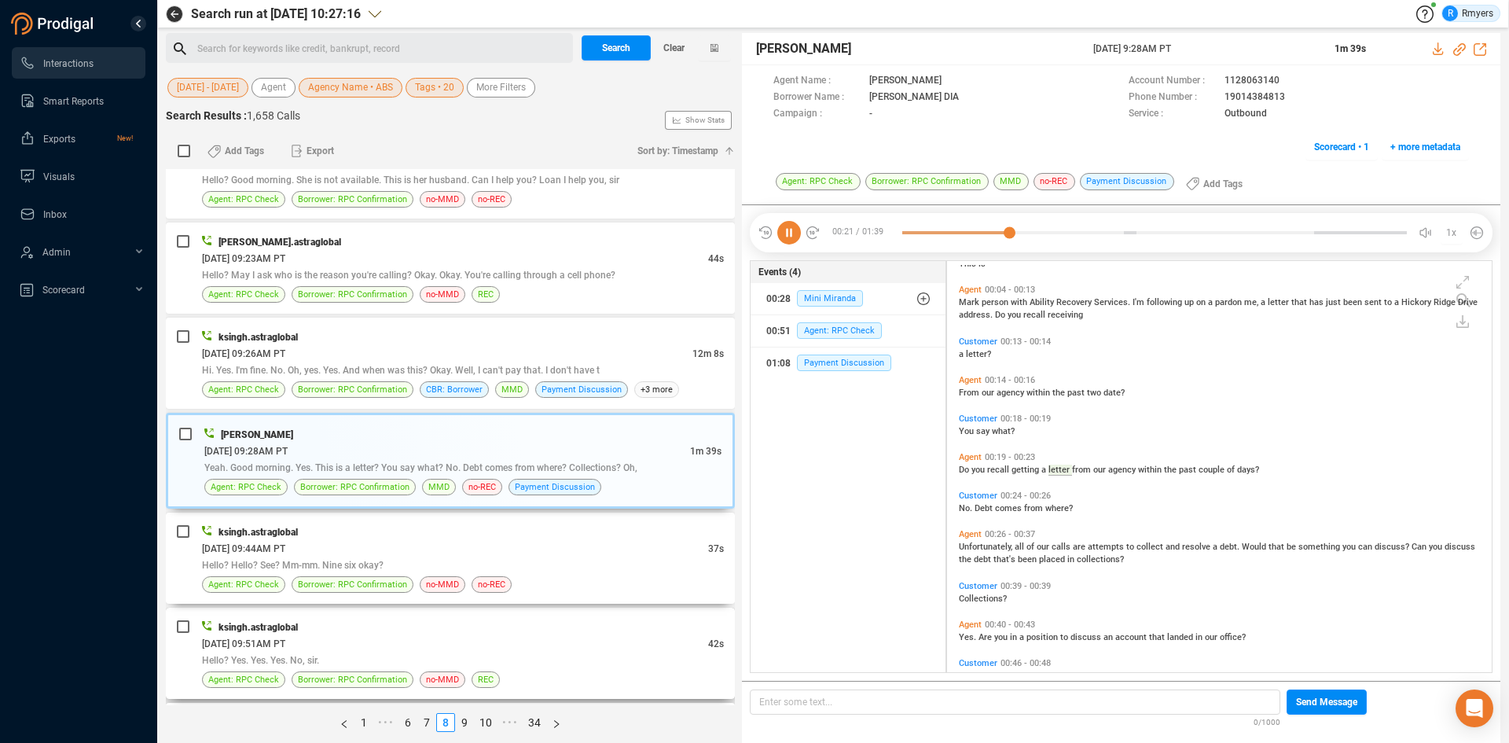
click at [346, 571] on div "Hello? Hello? See? Mm-mm. Nine six okay?" at bounding box center [463, 564] width 522 height 17
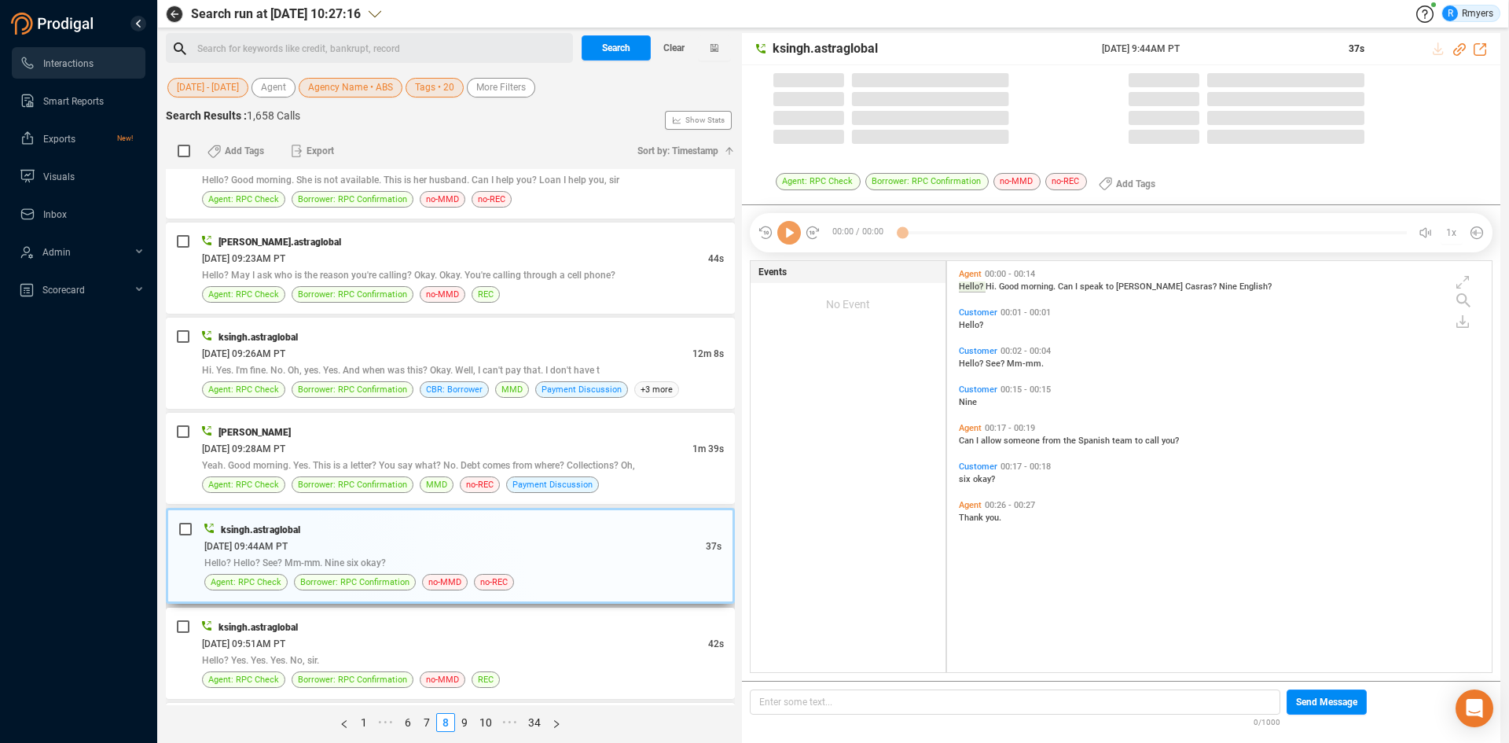
scroll to position [407, 537]
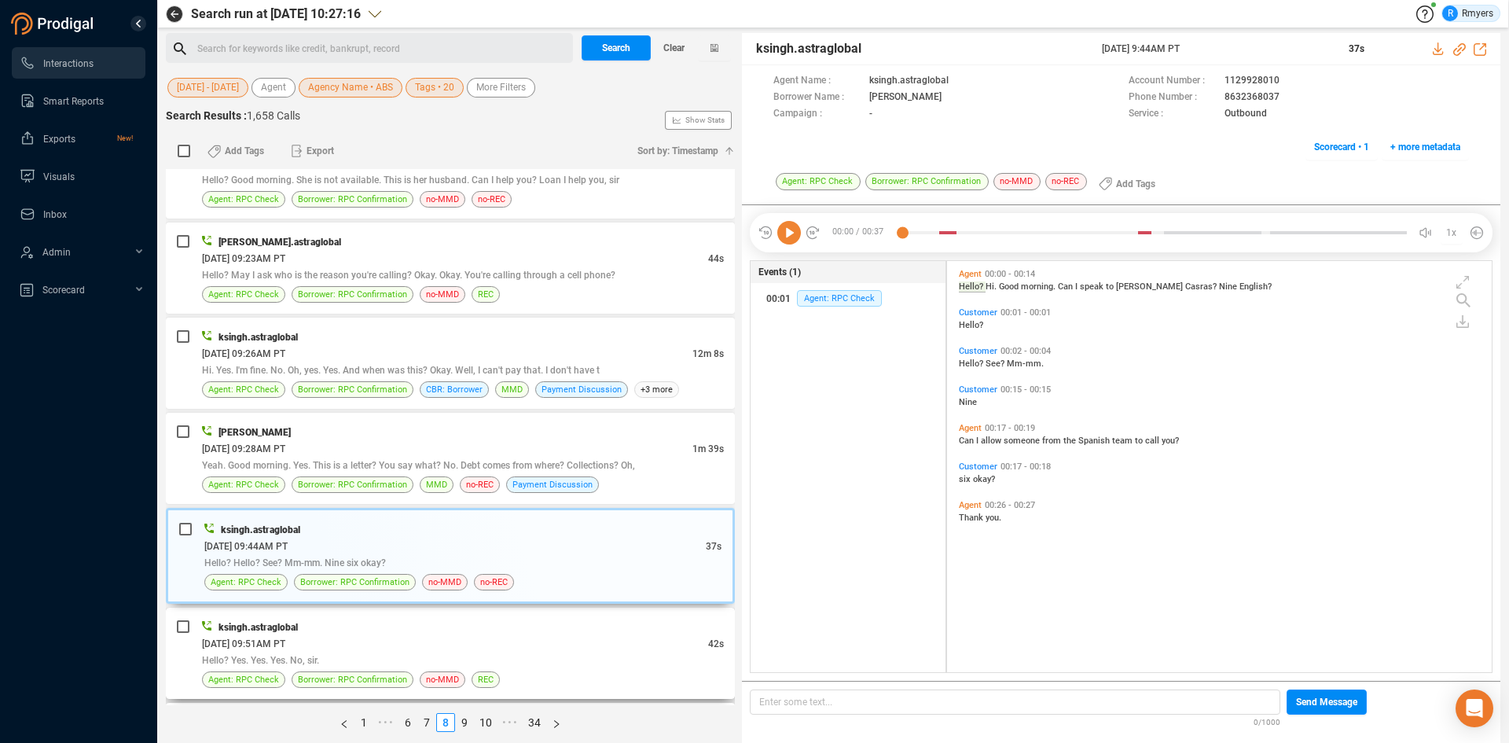
click at [465, 625] on div "ksingh.astraglobal" at bounding box center [463, 627] width 522 height 17
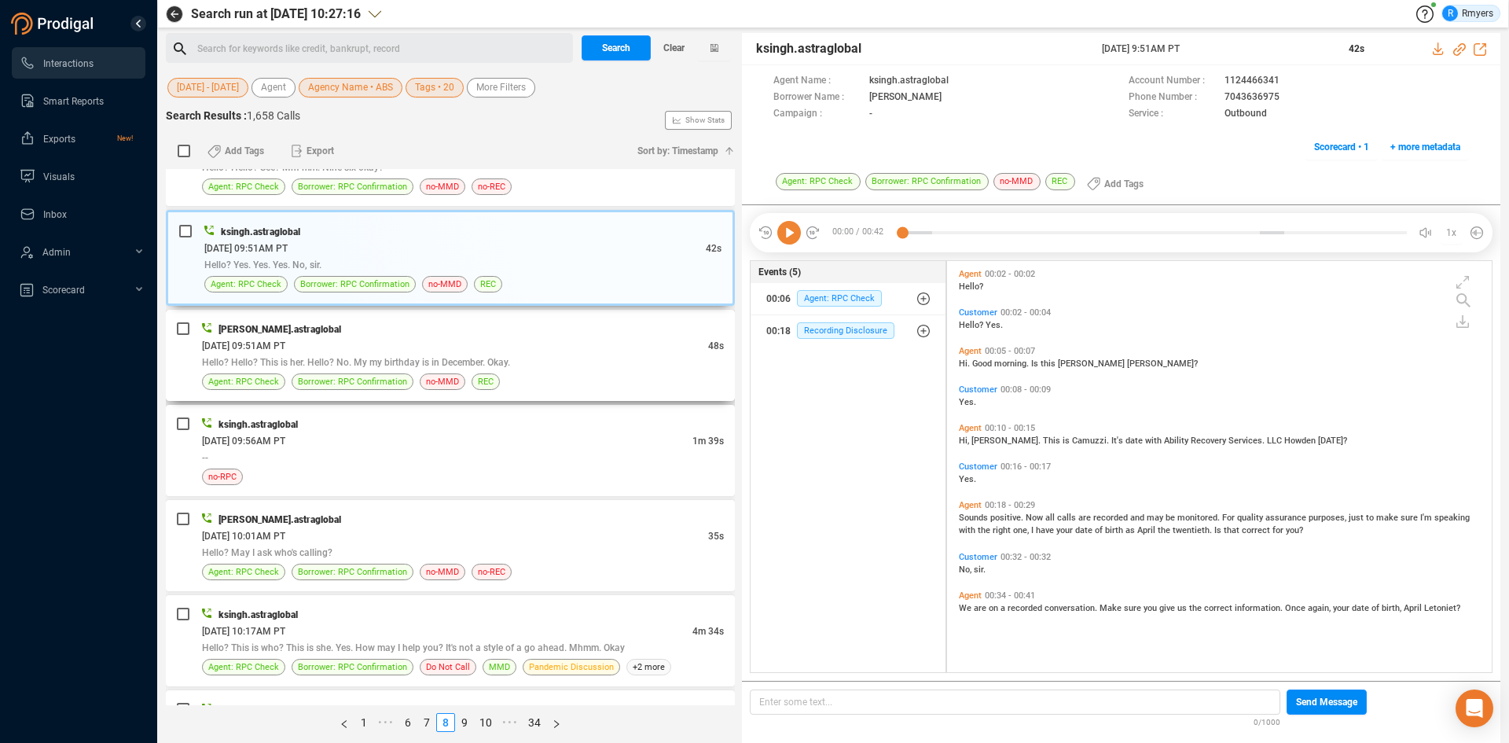
click at [442, 352] on div "[DATE] 09:51AM PT" at bounding box center [455, 345] width 506 height 17
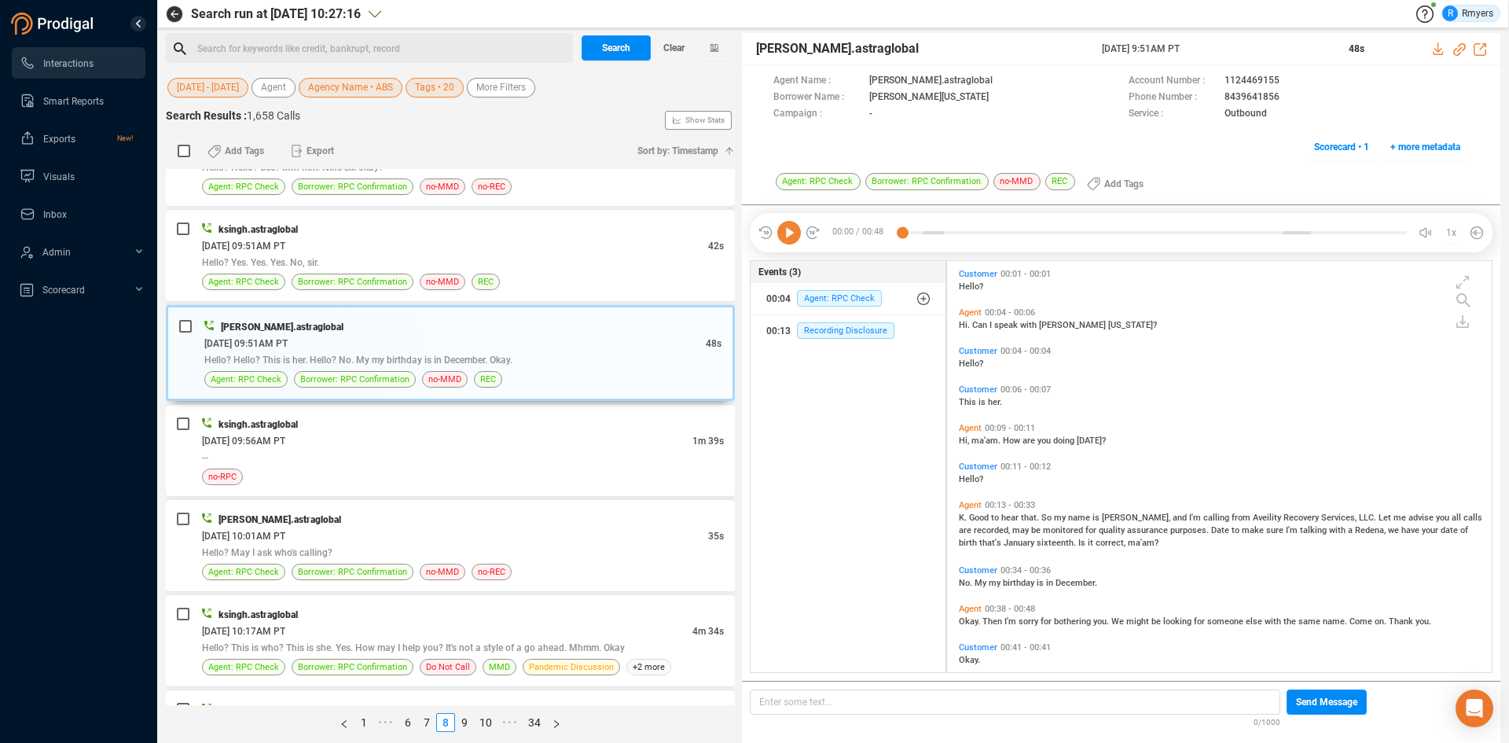
scroll to position [18, 0]
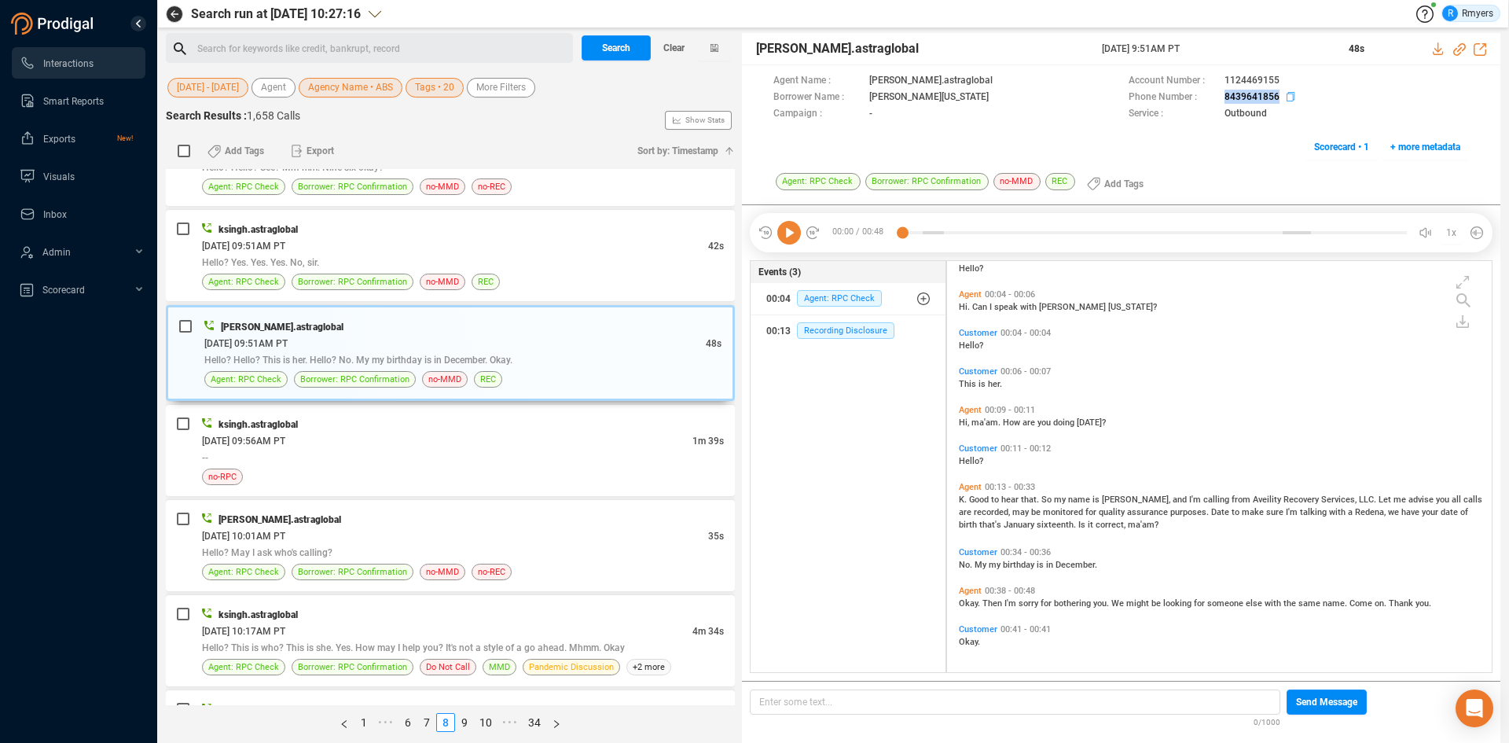
drag, startPoint x: 1219, startPoint y: 98, endPoint x: 1278, endPoint y: 95, distance: 59.0
click at [1278, 95] on div "Phone Number : [PHONE_NUMBER]" at bounding box center [1299, 98] width 340 height 17
copy div "8439641856"
click at [412, 442] on div "[DATE] 09:56AM PT" at bounding box center [447, 440] width 490 height 17
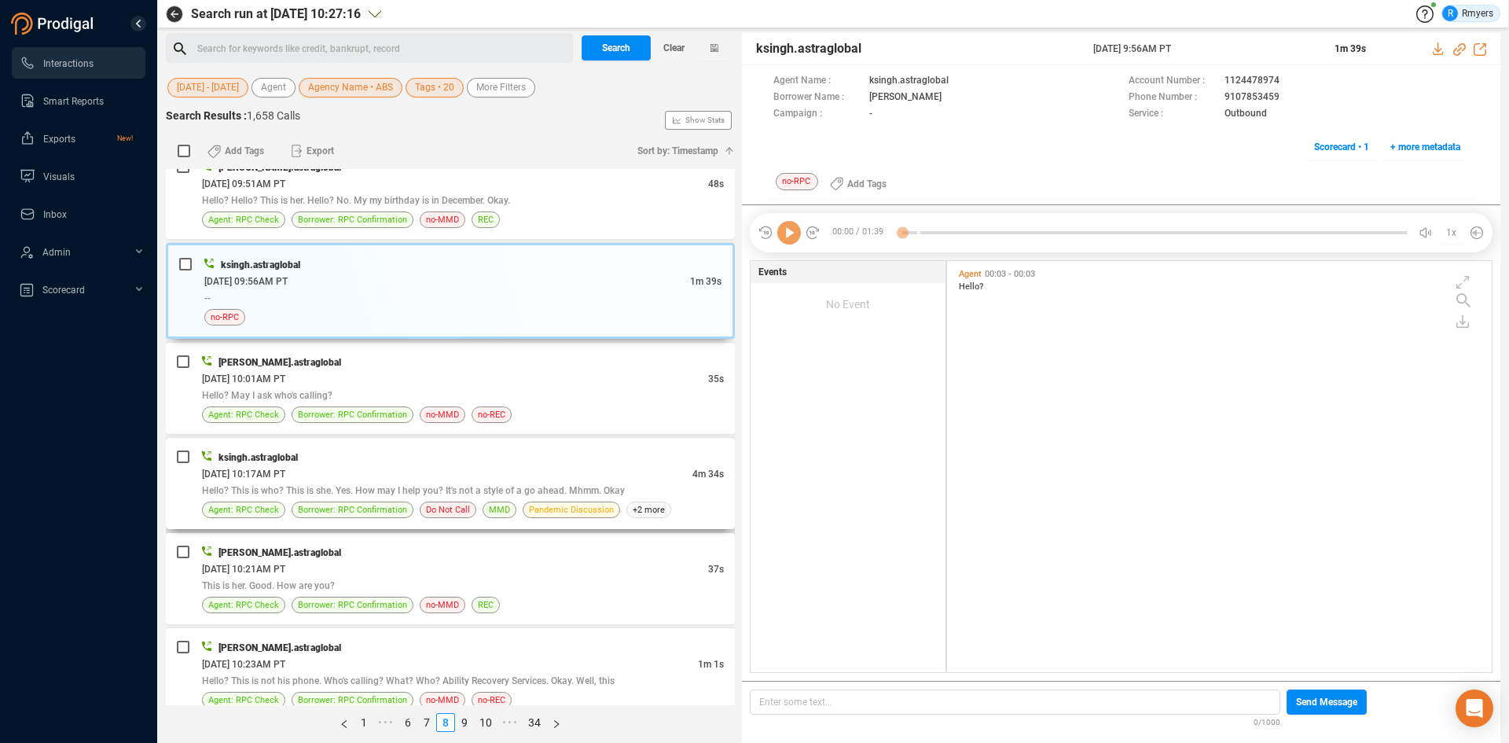
scroll to position [407, 537]
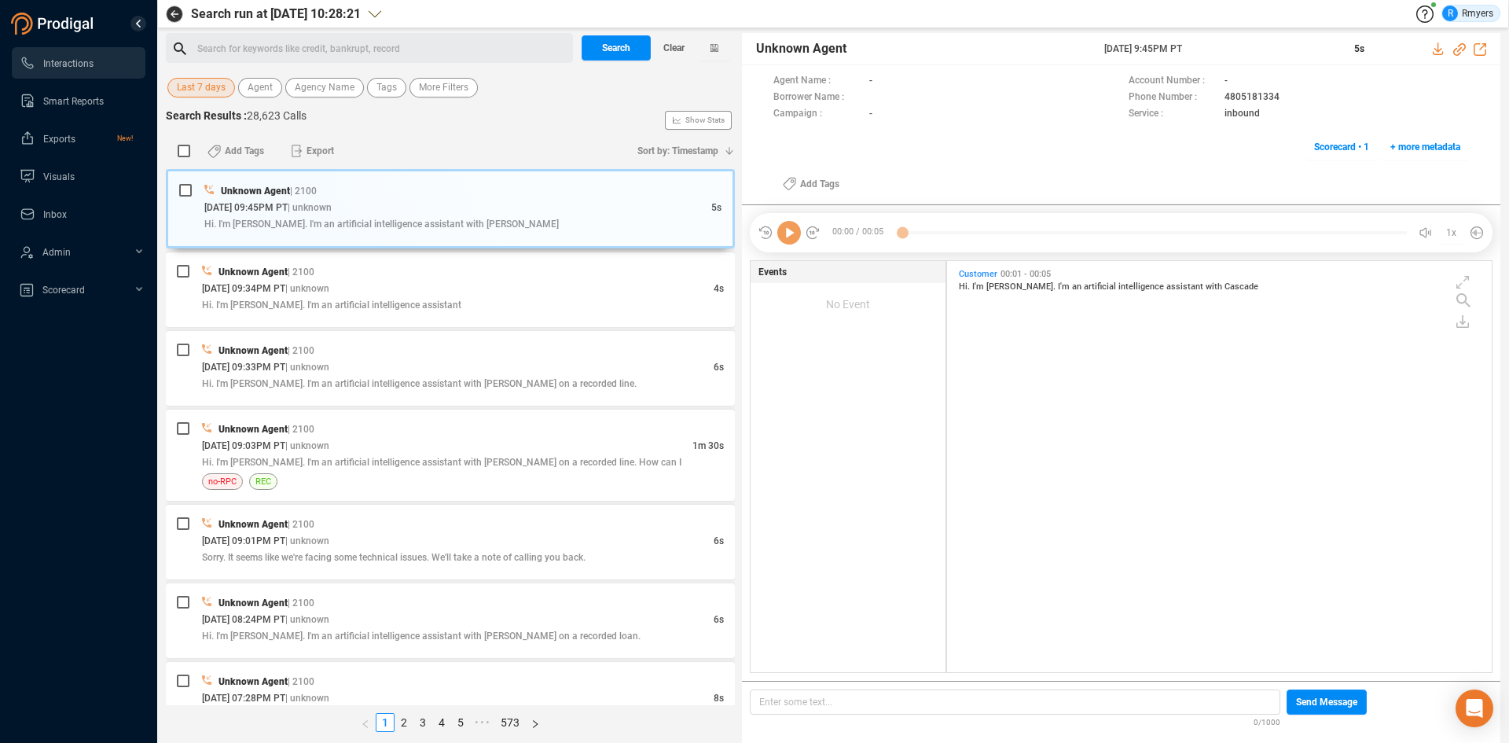
scroll to position [407, 537]
click at [215, 87] on span "Last 7 days" at bounding box center [201, 88] width 49 height 20
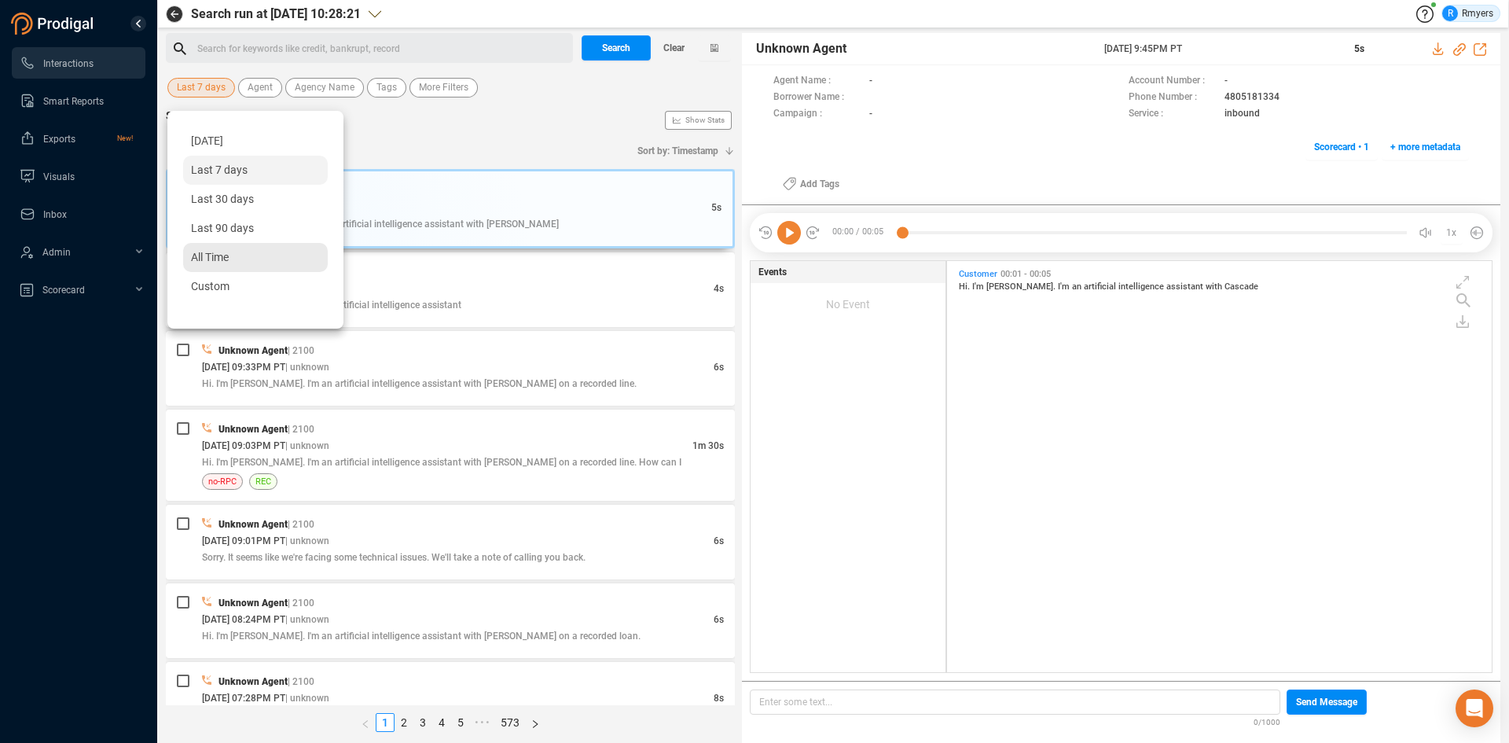
click at [202, 252] on span "All Time" at bounding box center [210, 257] width 38 height 13
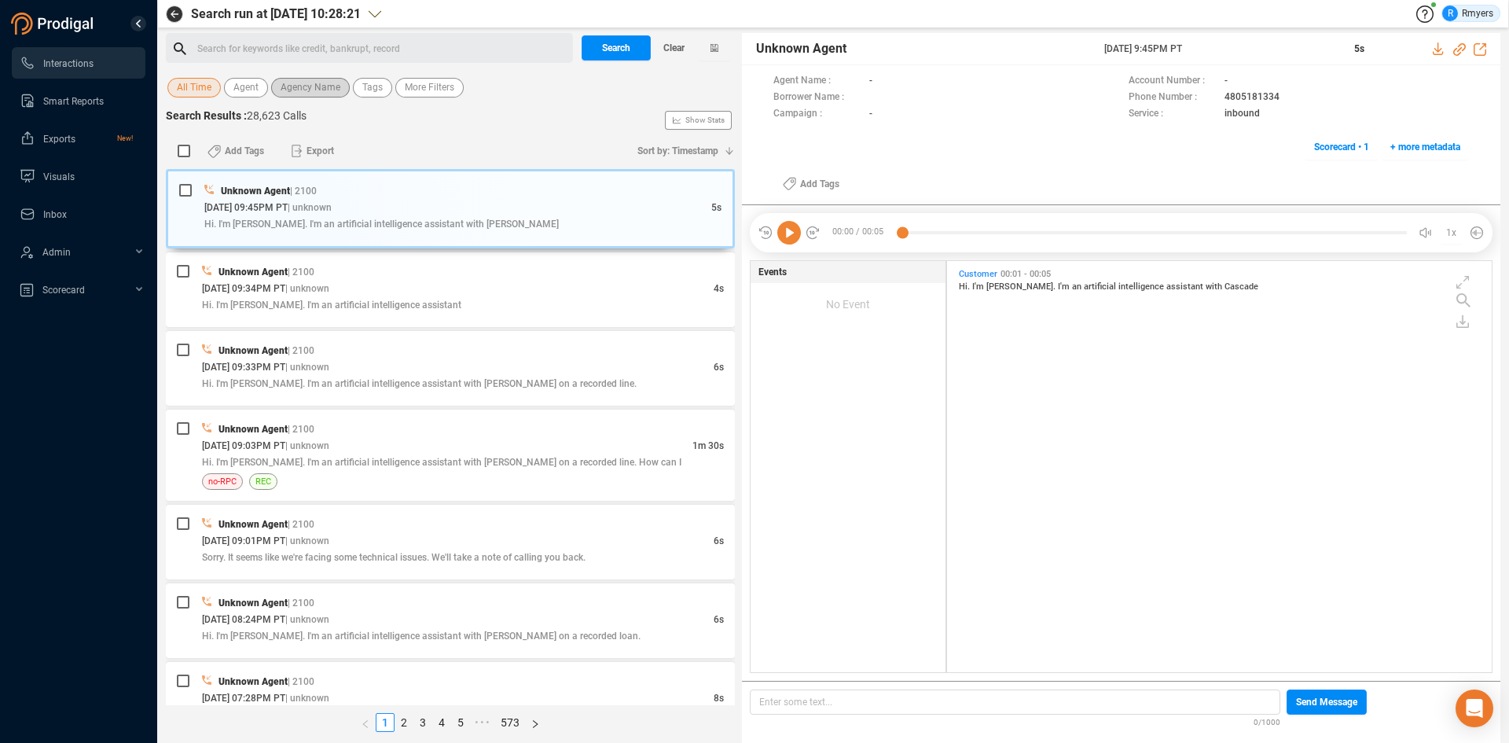
click at [314, 93] on span "Agency Name" at bounding box center [311, 88] width 60 height 20
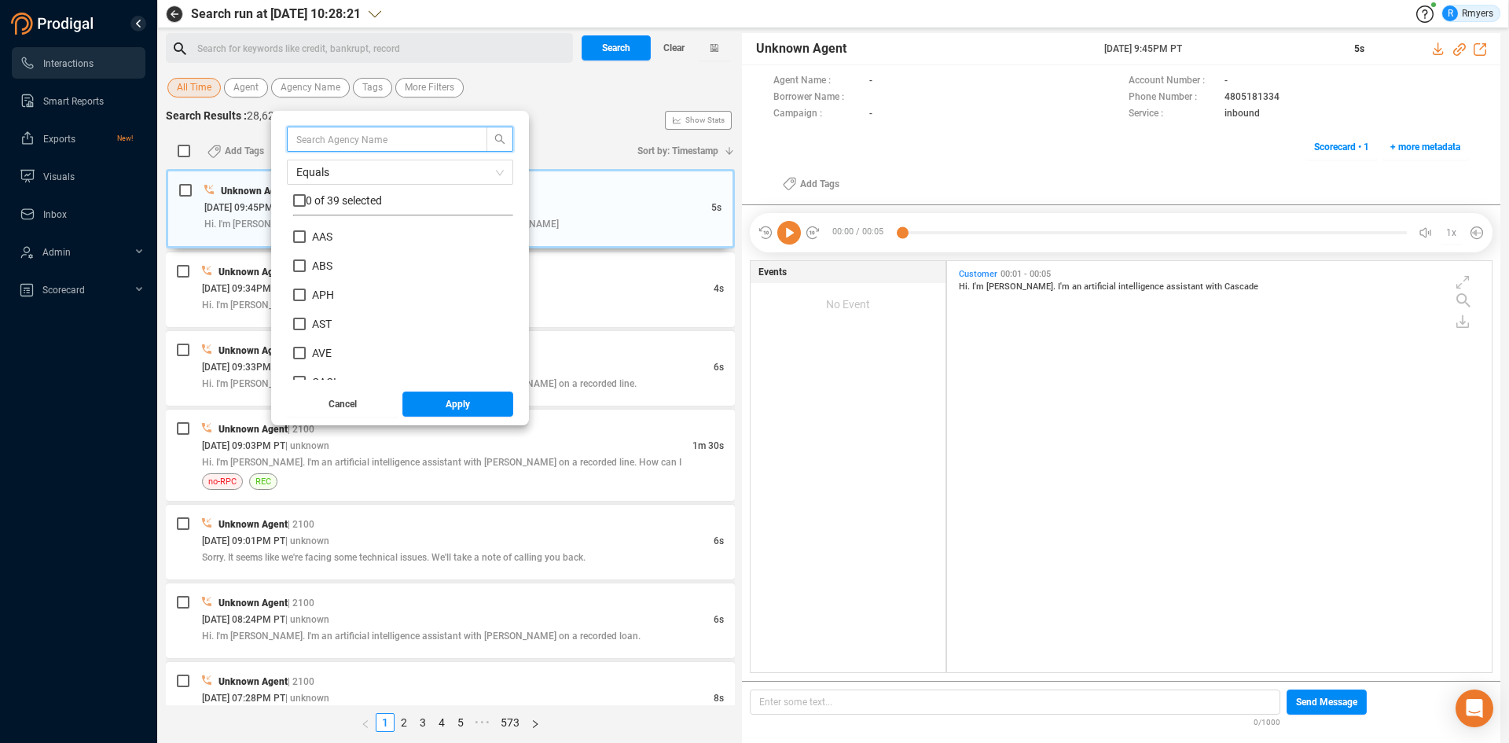
scroll to position [147, 212]
click at [306, 259] on span "ABS" at bounding box center [322, 265] width 33 height 13
click at [306, 259] on input "ABS" at bounding box center [299, 265] width 13 height 13
checkbox input "true"
click at [425, 409] on button "Apply" at bounding box center [458, 403] width 112 height 25
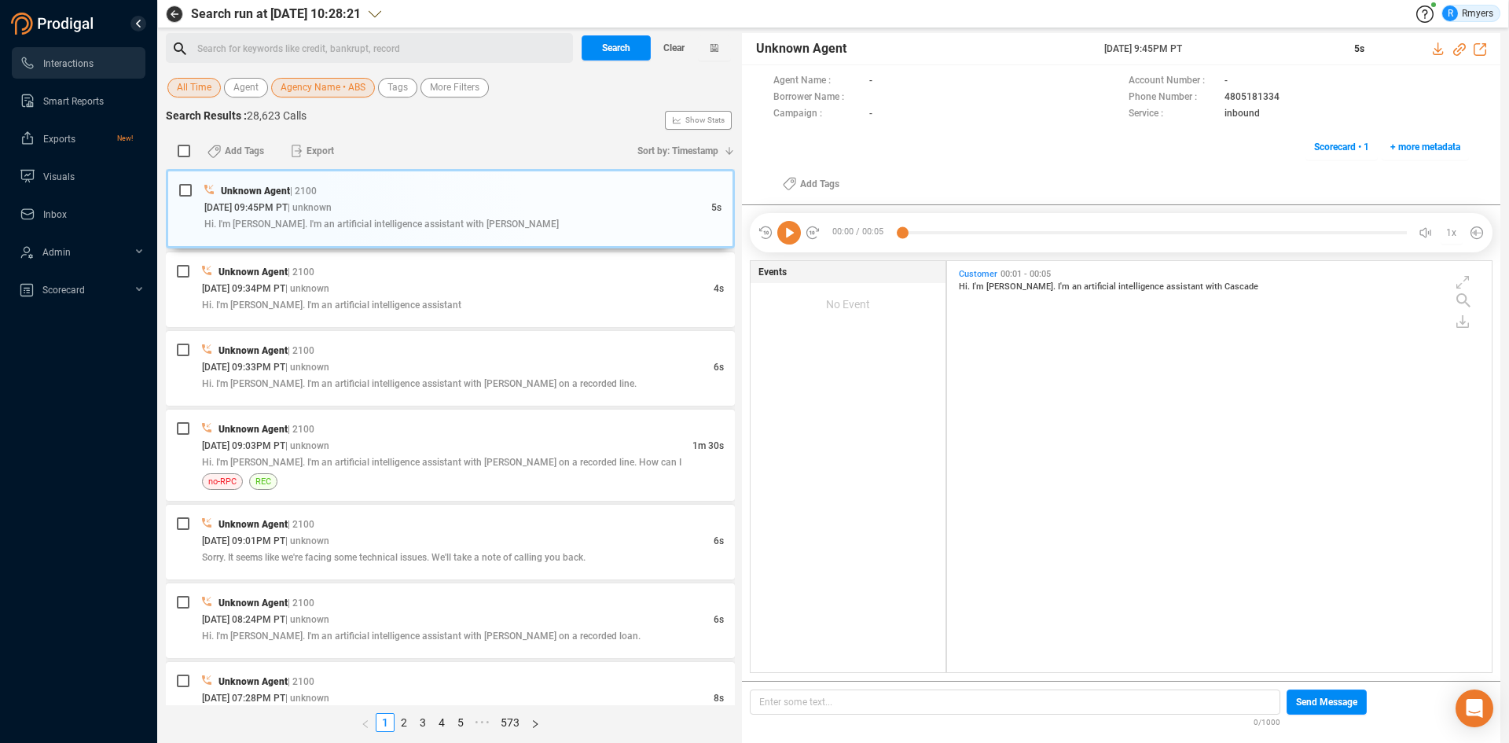
click at [285, 48] on div "Search for keywords like credit, bankrupt, record ﻿" at bounding box center [382, 49] width 371 height 24
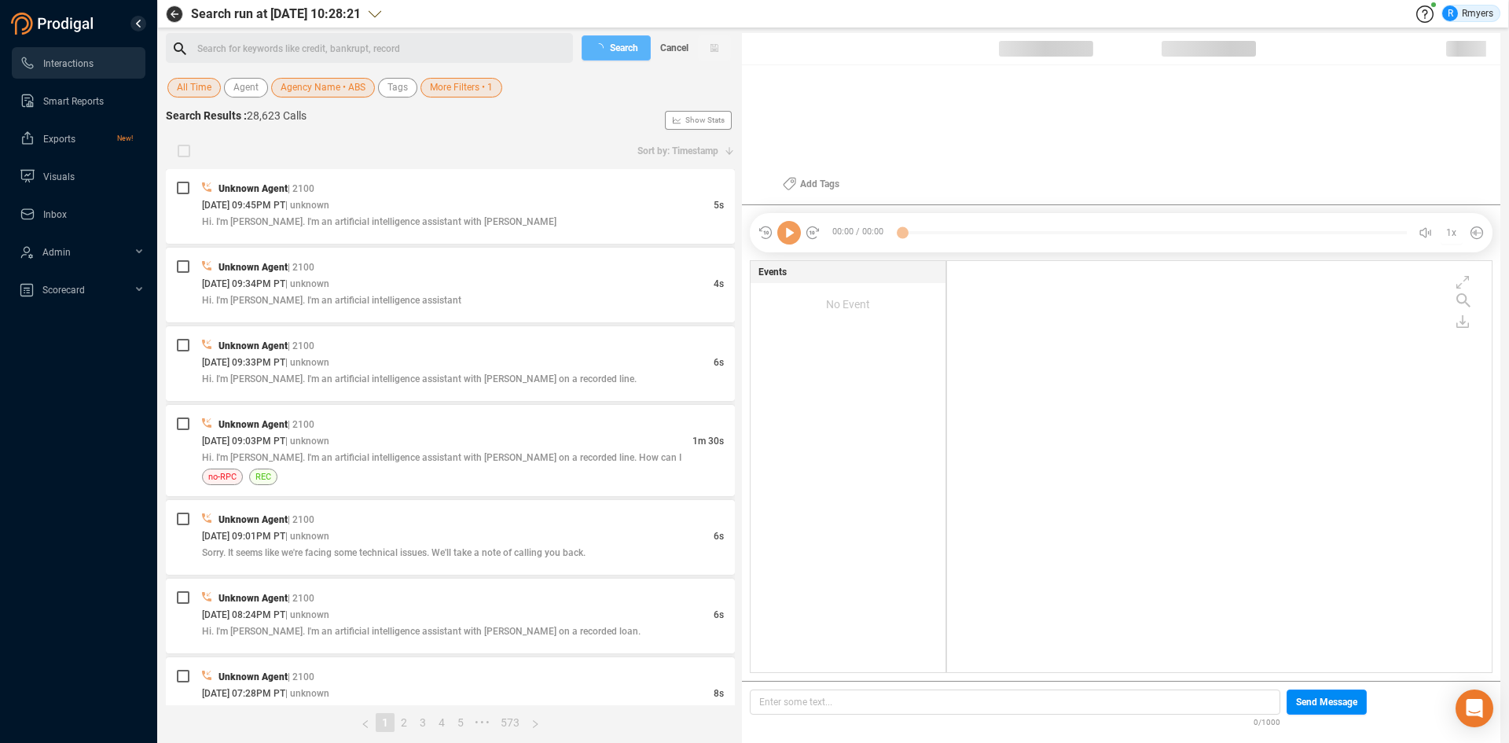
scroll to position [407, 537]
checkbox input "true"
